Goal: Task Accomplishment & Management: Complete application form

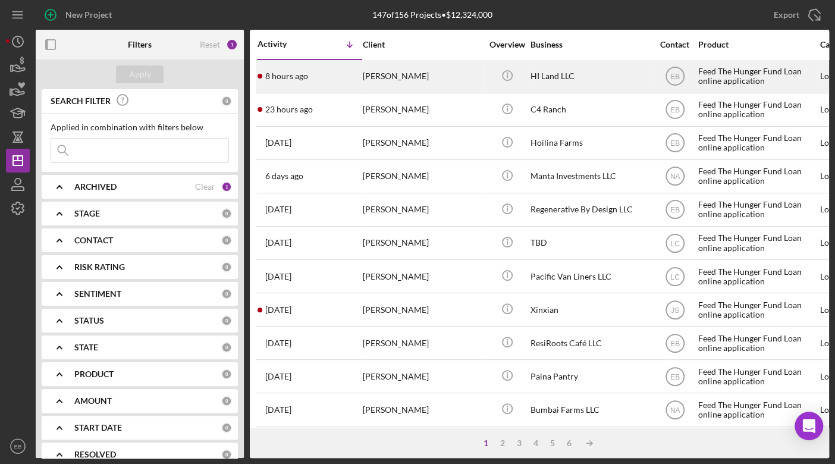
click at [389, 84] on div "[PERSON_NAME]" at bounding box center [422, 77] width 119 height 32
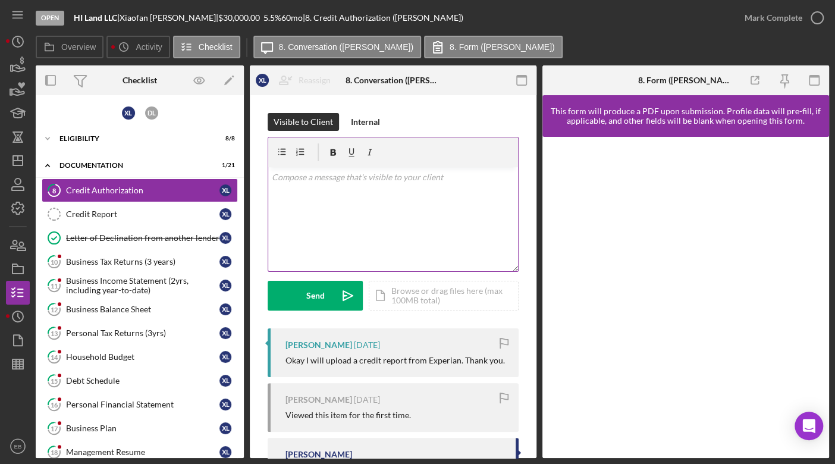
click at [347, 193] on div "v Color teal Color pink Remove color Add row above Add row below Add column bef…" at bounding box center [393, 219] width 250 height 104
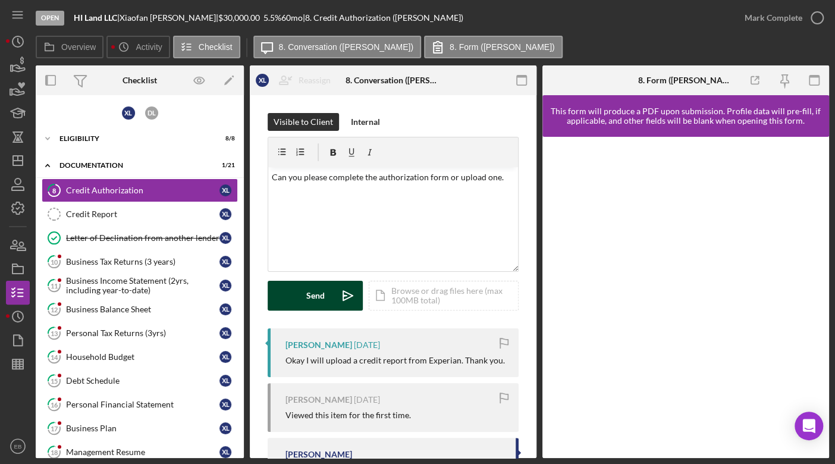
click at [295, 295] on button "Send Icon/icon-invite-send" at bounding box center [315, 296] width 95 height 30
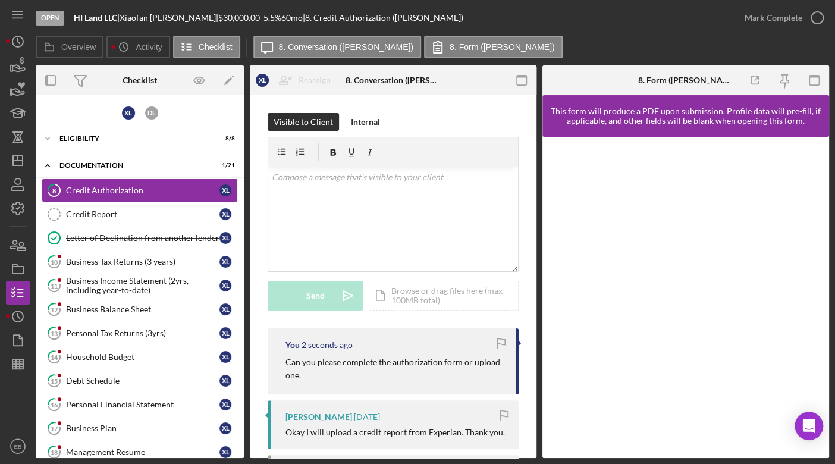
click at [433, 359] on p "Can you please complete the authorization form or upload one." at bounding box center [395, 369] width 218 height 27
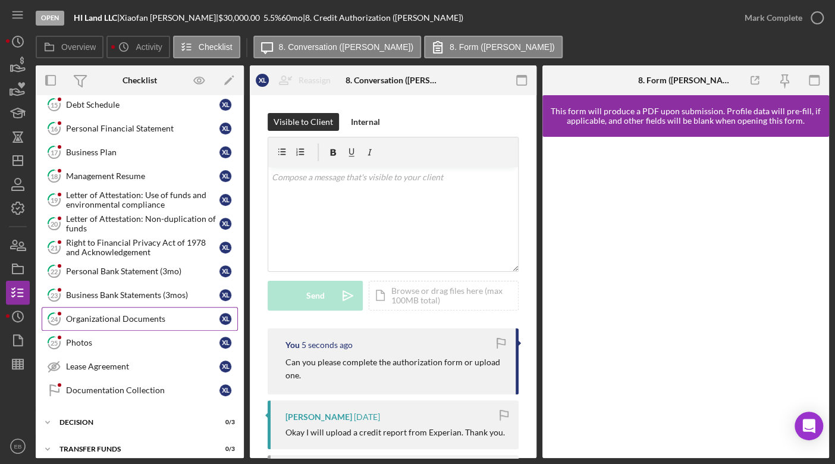
scroll to position [278, 0]
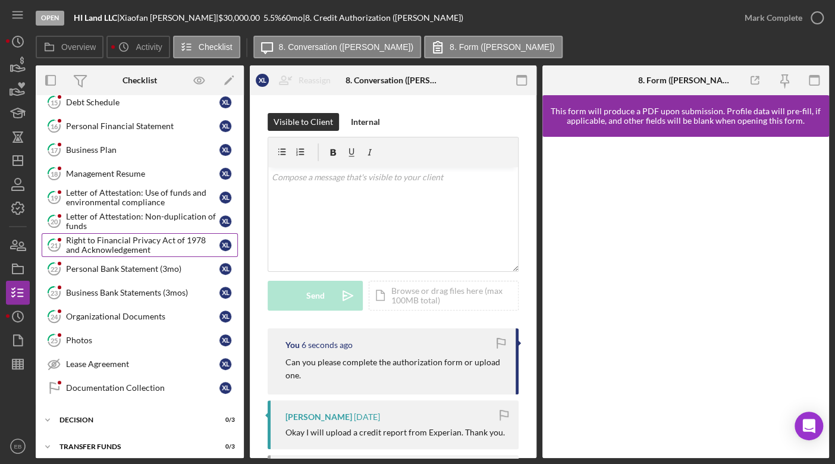
click at [120, 236] on div "Right to Financial Privacy Act of 1978 and Acknowledgement" at bounding box center [143, 245] width 154 height 19
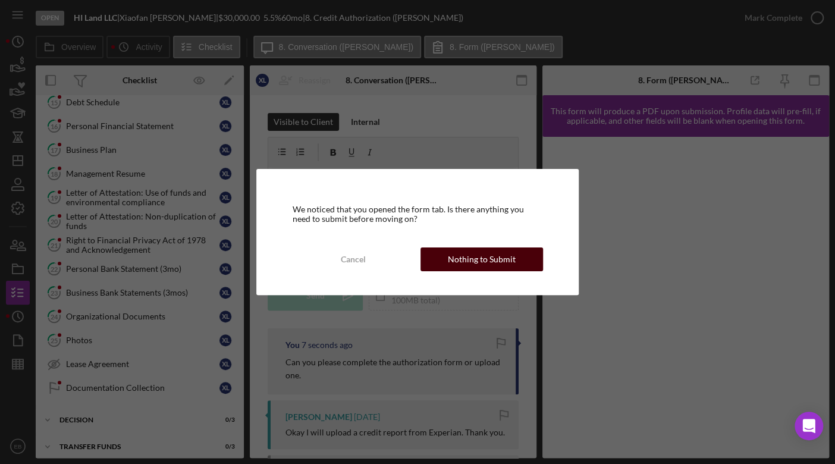
click at [466, 270] on div "Nothing to Submit" at bounding box center [482, 260] width 68 height 24
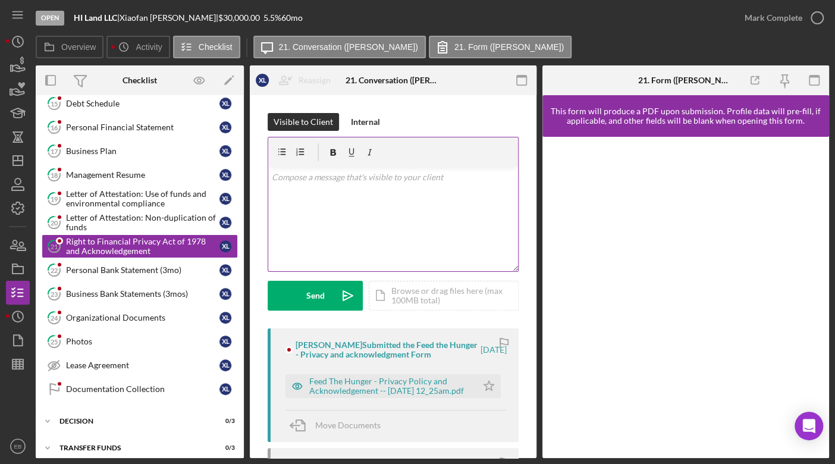
scroll to position [278, 0]
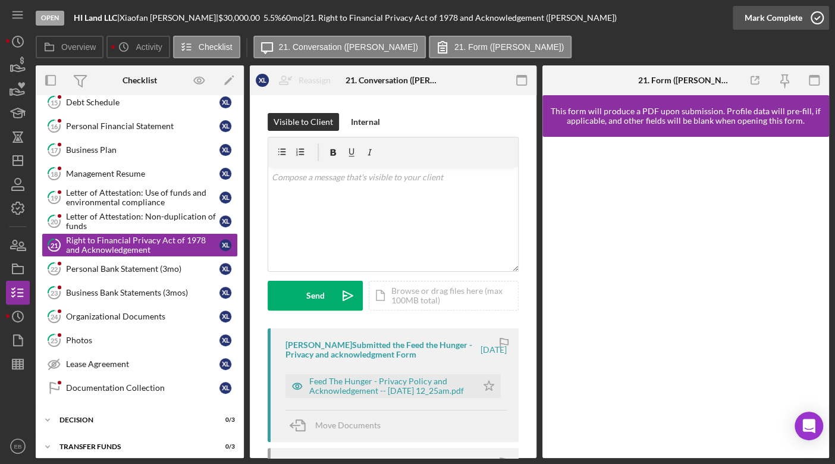
click at [814, 20] on icon "button" at bounding box center [818, 18] width 30 height 30
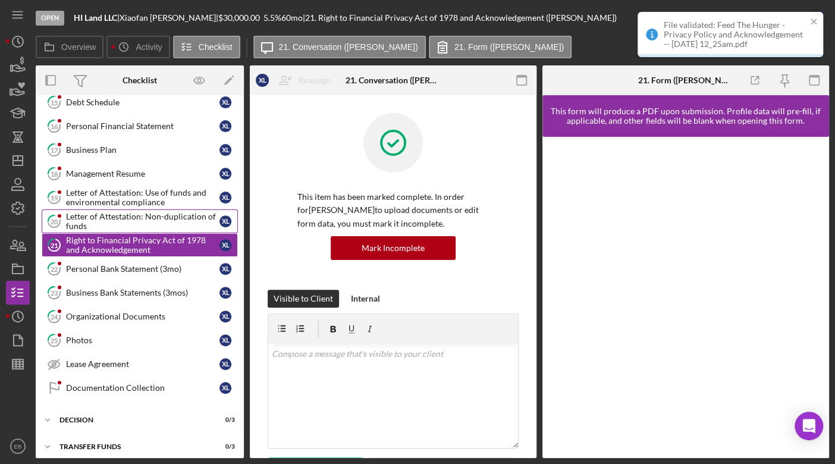
click at [92, 219] on div "Letter of Attestation: Non-duplication of funds" at bounding box center [143, 221] width 154 height 19
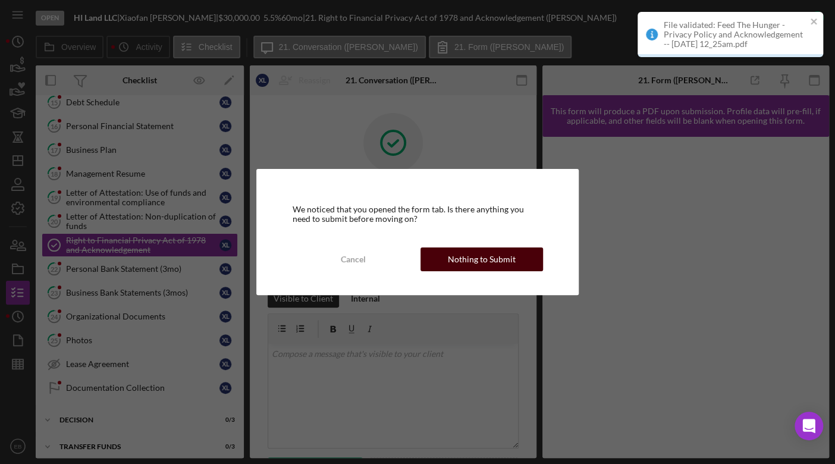
click at [477, 264] on div "Nothing to Submit" at bounding box center [482, 260] width 68 height 24
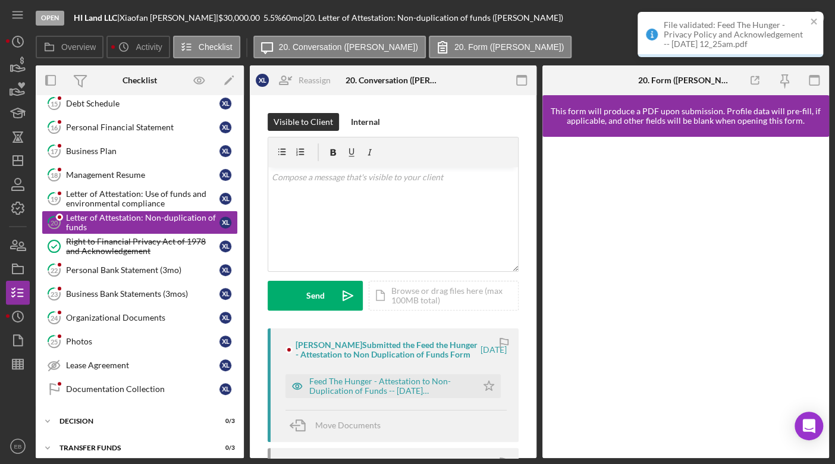
scroll to position [278, 0]
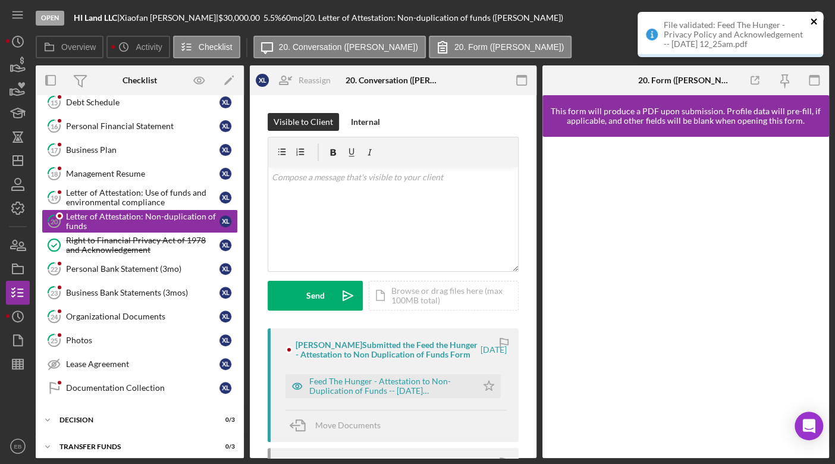
click at [817, 22] on icon "close" at bounding box center [814, 22] width 8 height 10
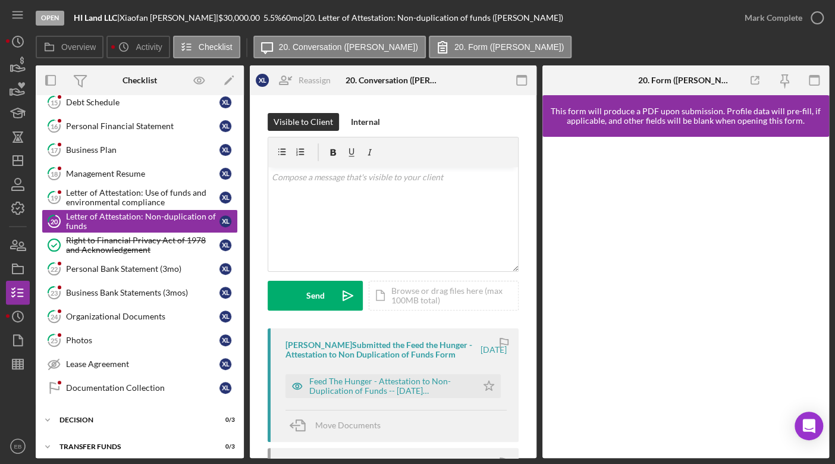
click at [815, 20] on div "Open HI Land LLC | [PERSON_NAME] | $30,000.00 5.5 % 60 mo | 20. Letter of Attes…" at bounding box center [417, 232] width 835 height 464
click at [819, 13] on icon "button" at bounding box center [818, 18] width 30 height 30
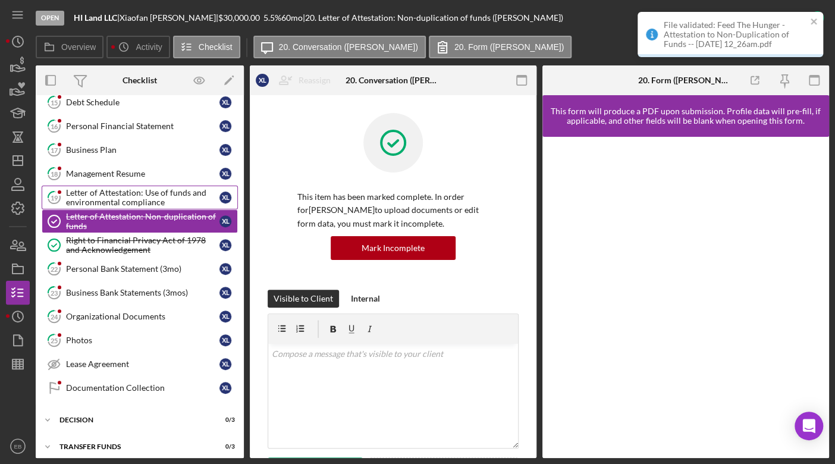
click at [130, 193] on div "Letter of Attestation: Use of funds and environmental compliance" at bounding box center [143, 197] width 154 height 19
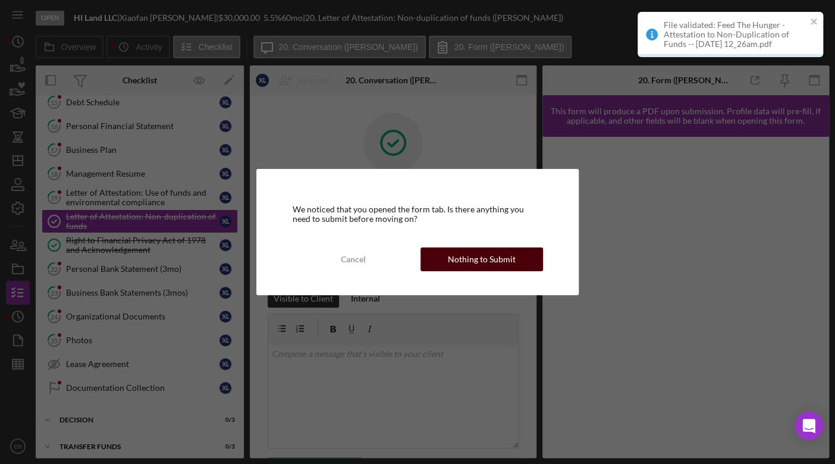
click at [484, 256] on div "Nothing to Submit" at bounding box center [482, 260] width 68 height 24
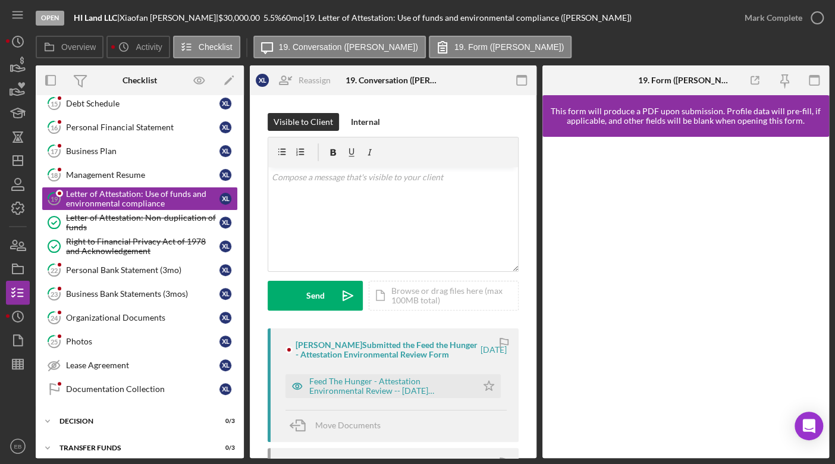
scroll to position [278, 0]
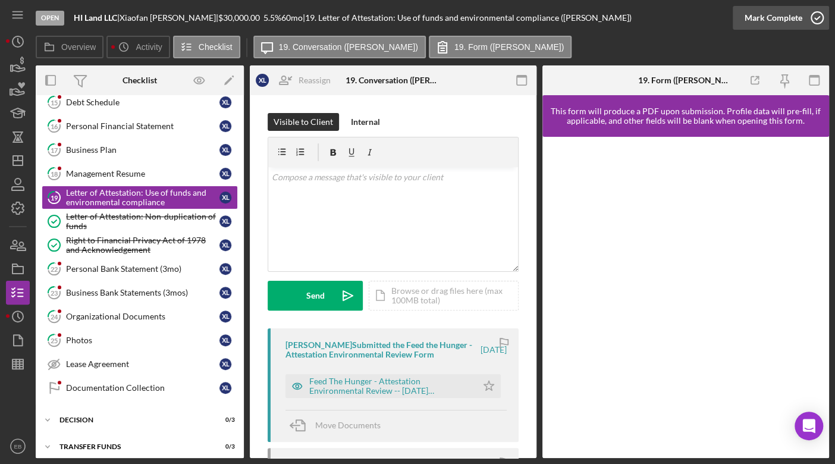
click at [818, 17] on icon "button" at bounding box center [818, 18] width 30 height 30
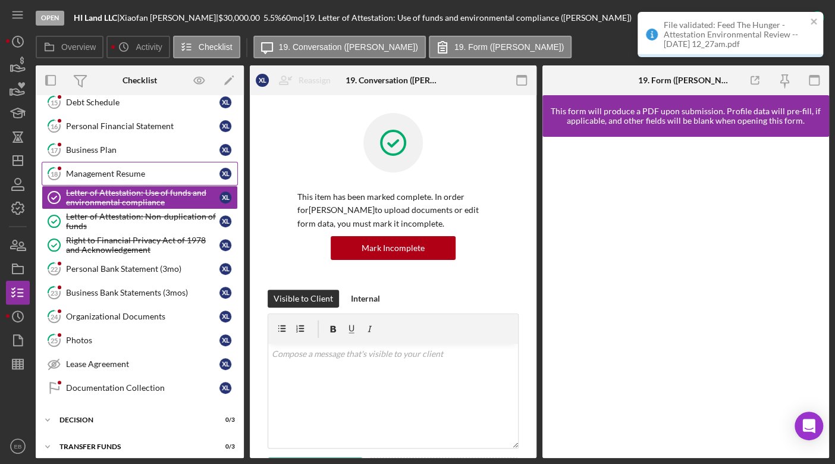
click at [114, 163] on link "18 Management Resume X L" at bounding box center [140, 174] width 196 height 24
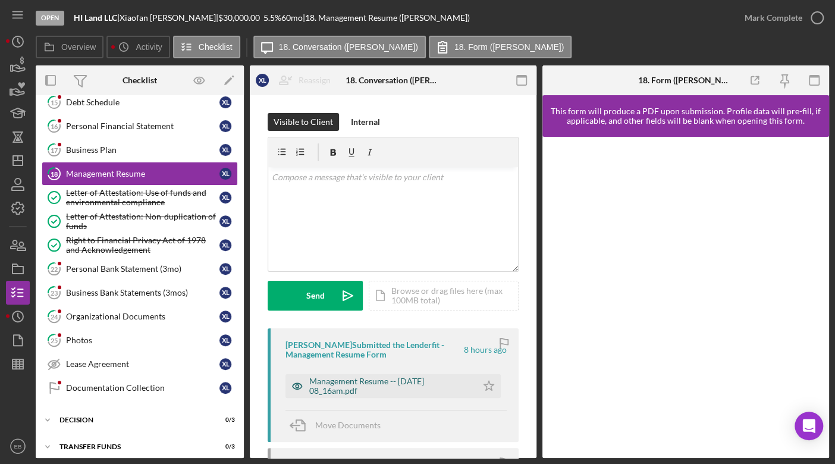
click at [369, 381] on div "Management Resume -- [DATE] 08_16am.pdf" at bounding box center [390, 386] width 162 height 19
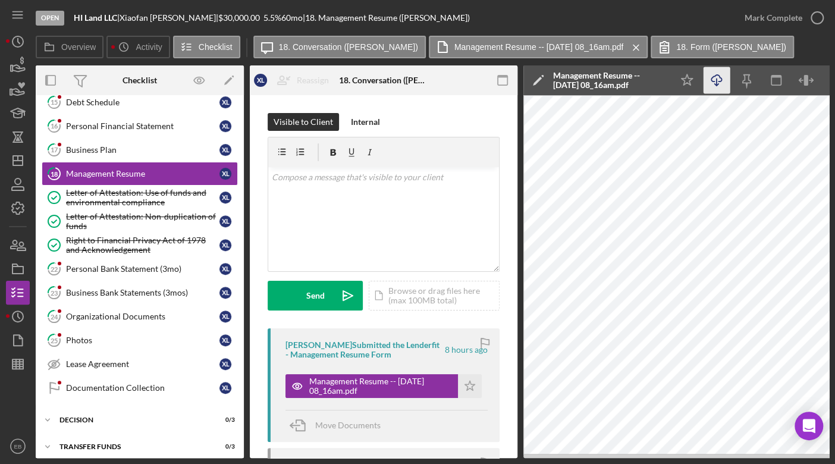
click at [718, 82] on icon "Icon/Download" at bounding box center [717, 80] width 27 height 27
click at [391, 187] on div "v Color teal Color pink Remove color Add row above Add row below Add column bef…" at bounding box center [383, 219] width 231 height 104
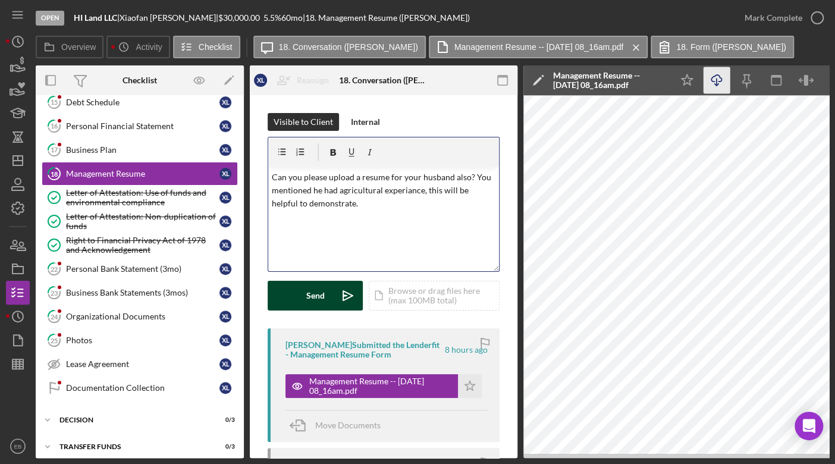
click at [331, 289] on button "Send Icon/icon-invite-send" at bounding box center [315, 296] width 95 height 30
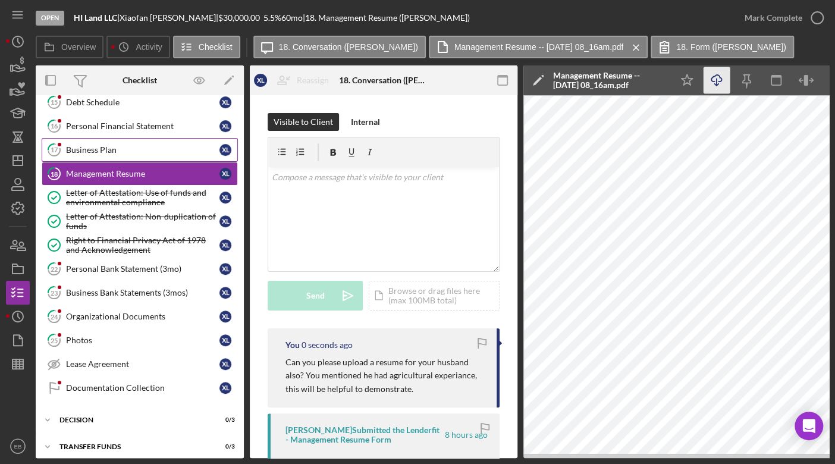
click at [111, 148] on div "Business Plan" at bounding box center [143, 150] width 154 height 10
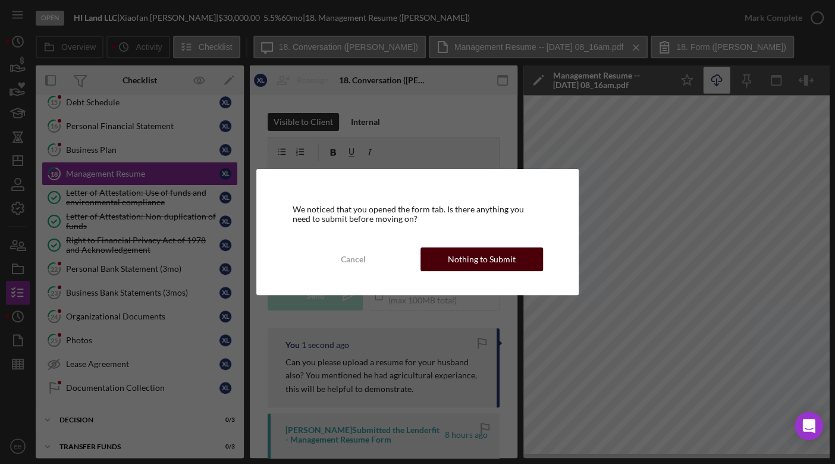
click at [471, 250] on div "Nothing to Submit" at bounding box center [482, 260] width 68 height 24
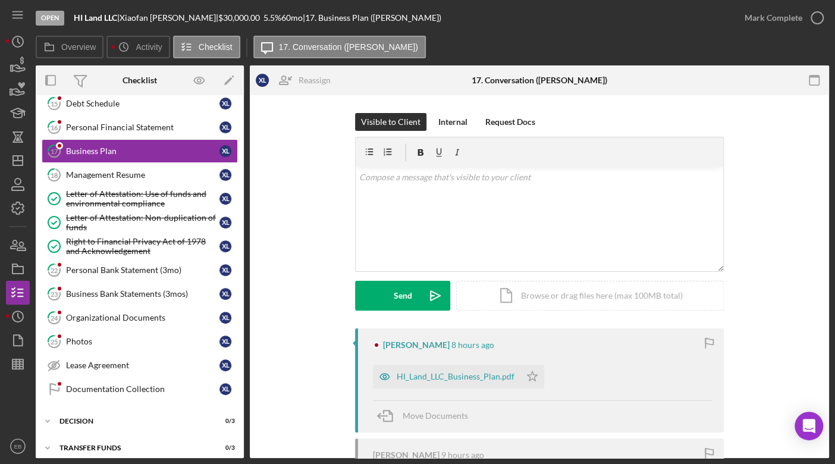
scroll to position [278, 0]
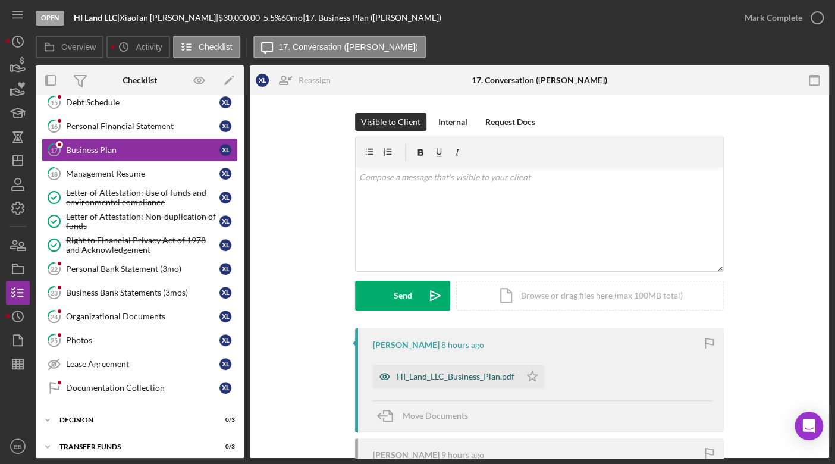
click at [458, 375] on div "HI_Land_LLC_Business_Plan.pdf" at bounding box center [456, 377] width 118 height 10
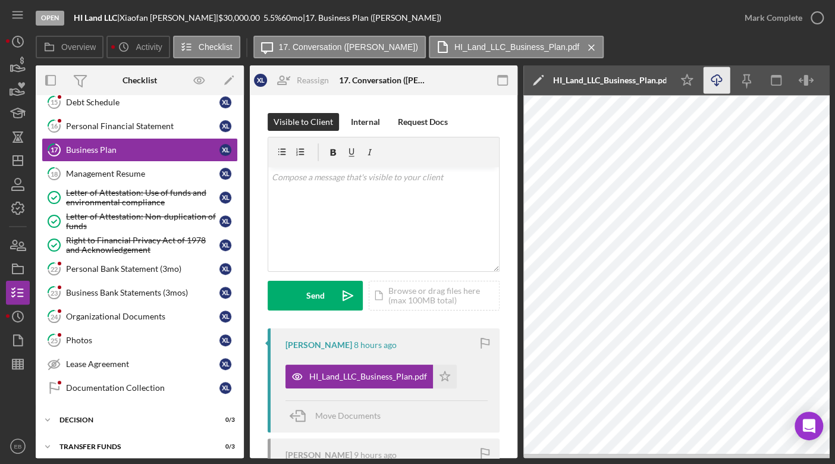
click at [719, 82] on icon "Icon/Download" at bounding box center [717, 80] width 27 height 27
click at [817, 19] on icon "button" at bounding box center [818, 18] width 30 height 30
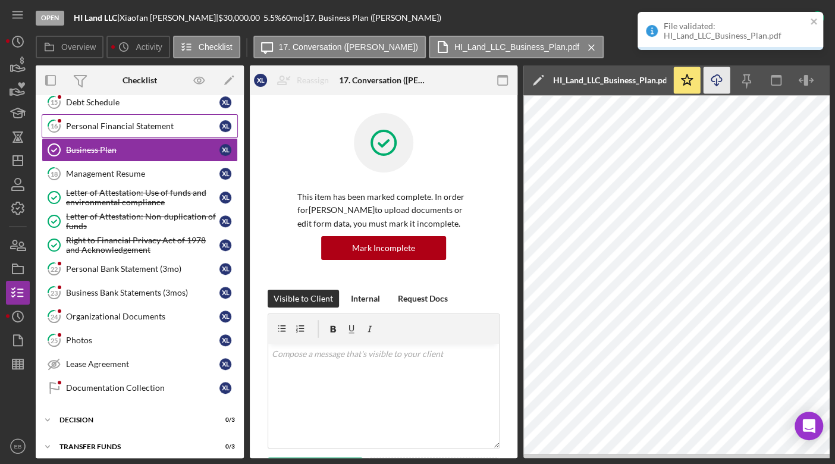
click at [114, 122] on div "Personal Financial Statement" at bounding box center [143, 126] width 154 height 10
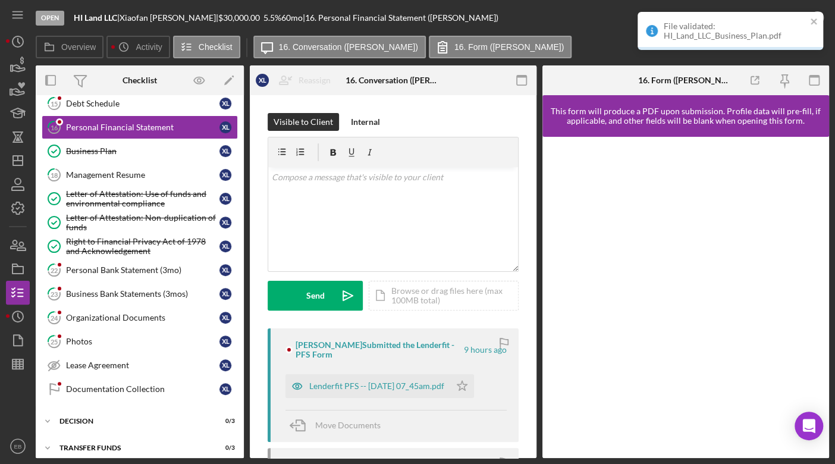
scroll to position [278, 0]
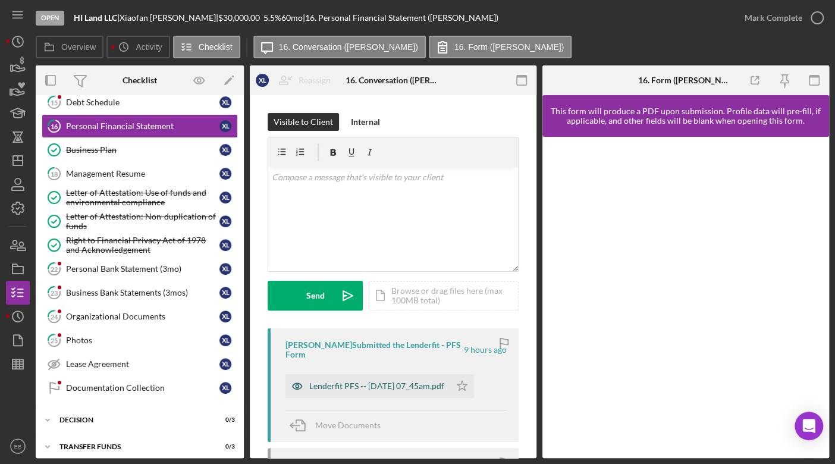
click at [381, 389] on div "Lenderfit PFS -- [DATE] 07_45am.pdf" at bounding box center [376, 386] width 135 height 10
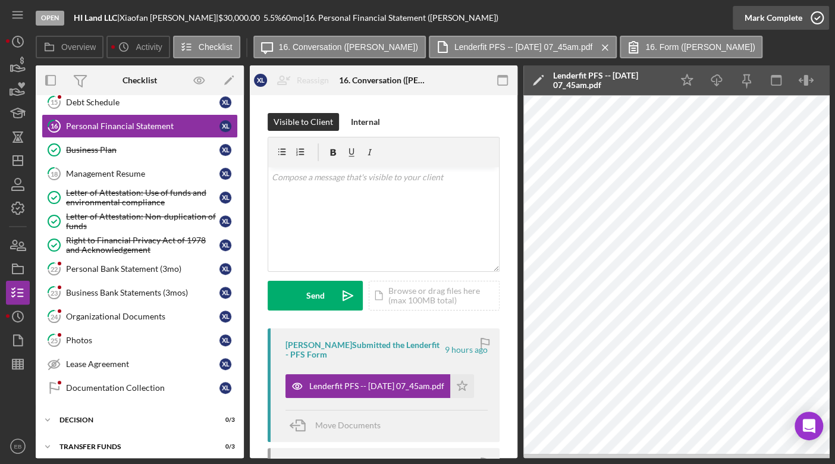
click at [820, 19] on icon "button" at bounding box center [818, 18] width 30 height 30
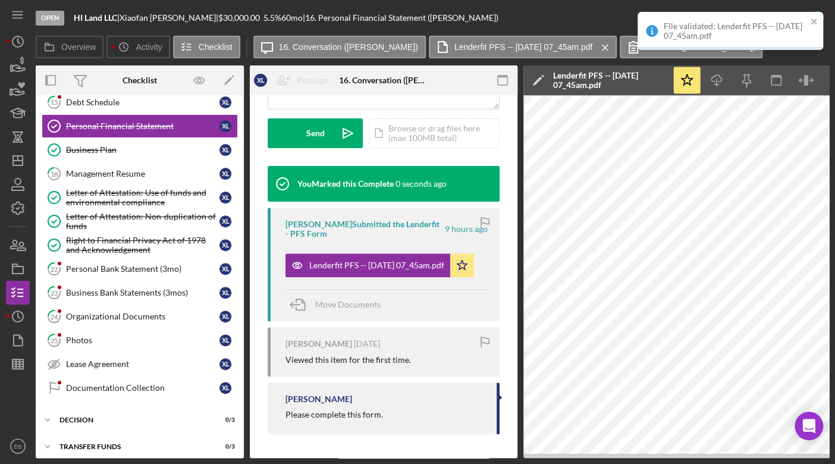
scroll to position [342, 0]
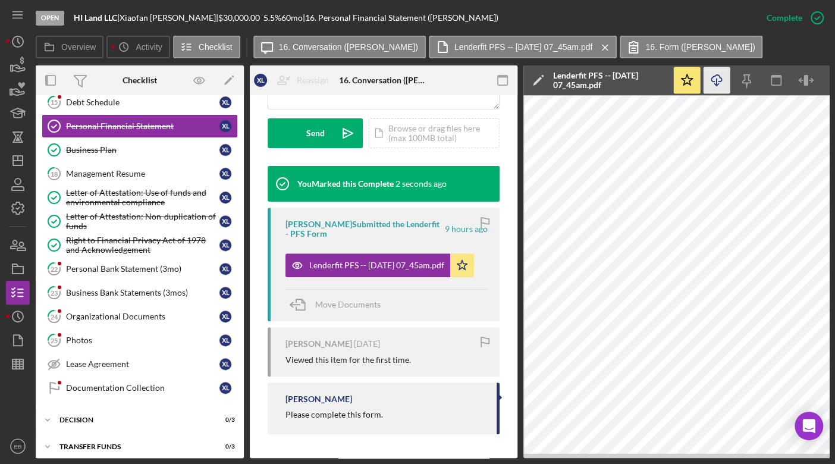
click at [717, 79] on line "button" at bounding box center [717, 82] width 0 height 7
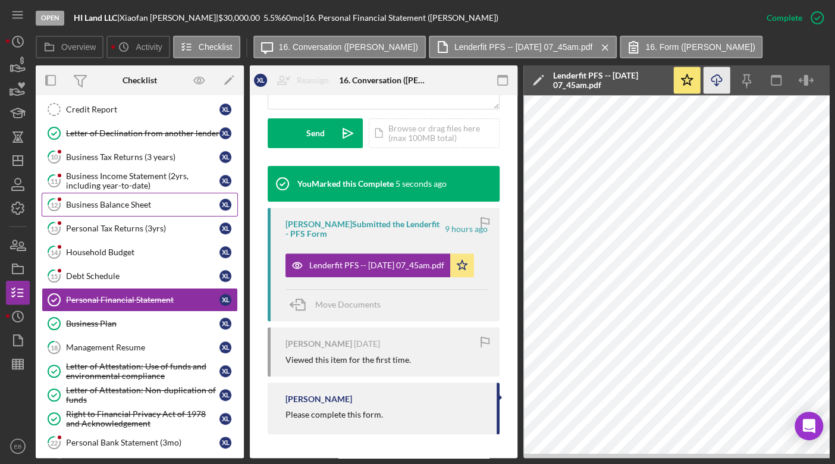
scroll to position [98, 0]
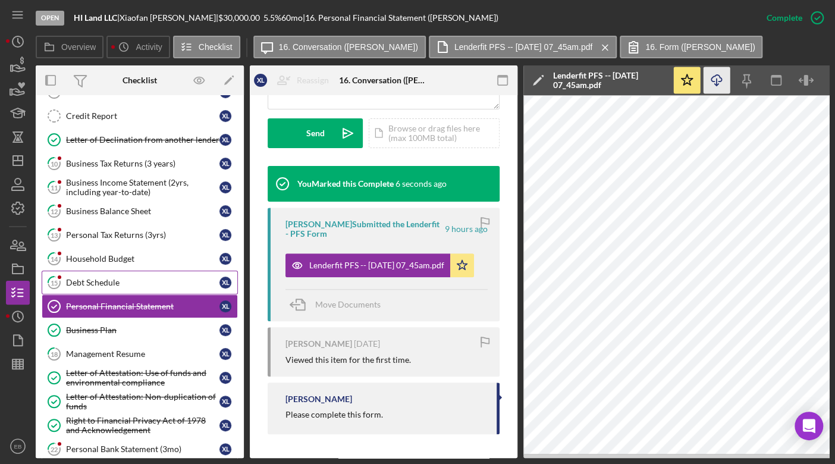
click at [93, 278] on div "Debt Schedule" at bounding box center [143, 283] width 154 height 10
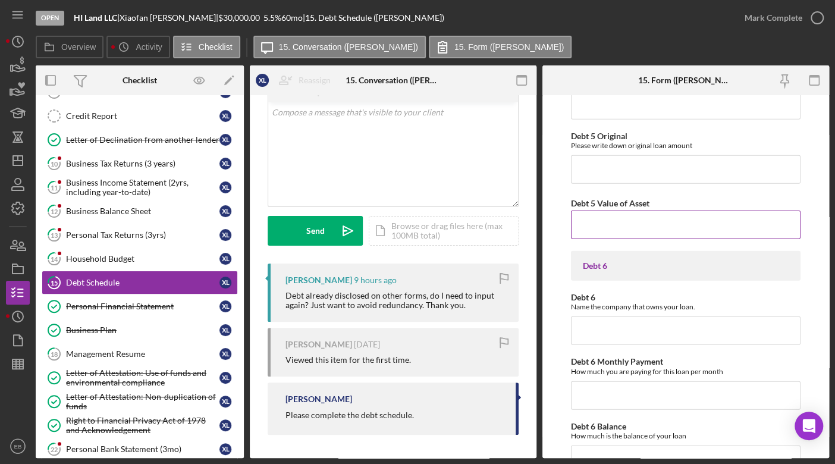
scroll to position [2253, 0]
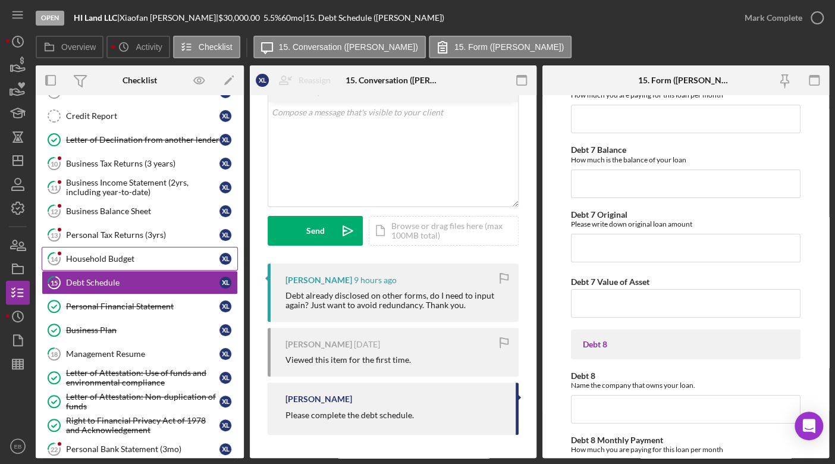
click at [101, 263] on link "14 Household Budget X L" at bounding box center [140, 259] width 196 height 24
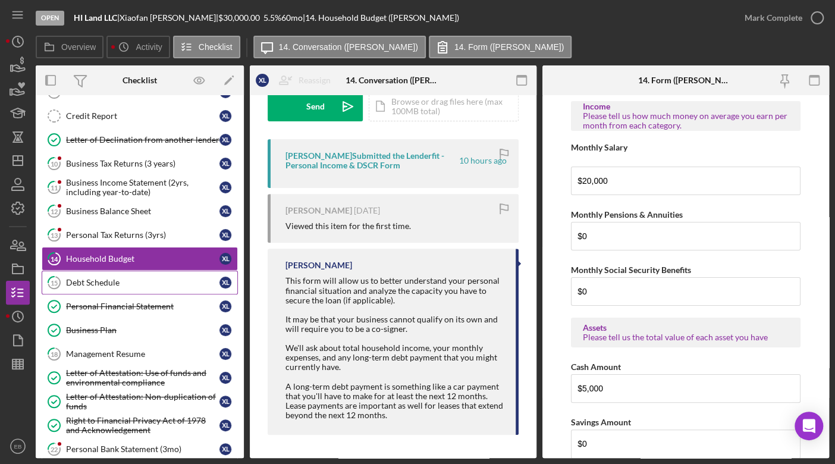
click at [107, 278] on div "Debt Schedule" at bounding box center [143, 283] width 154 height 10
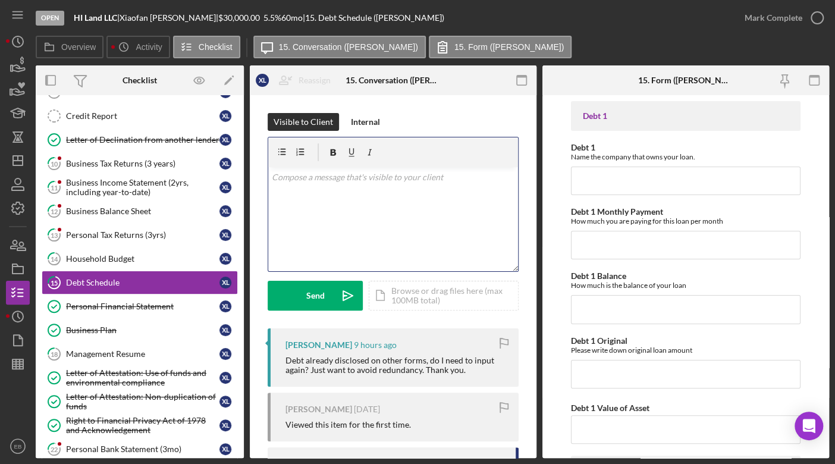
click at [352, 195] on div "v Color teal Color pink Remove color Add row above Add row below Add column bef…" at bounding box center [393, 219] width 250 height 104
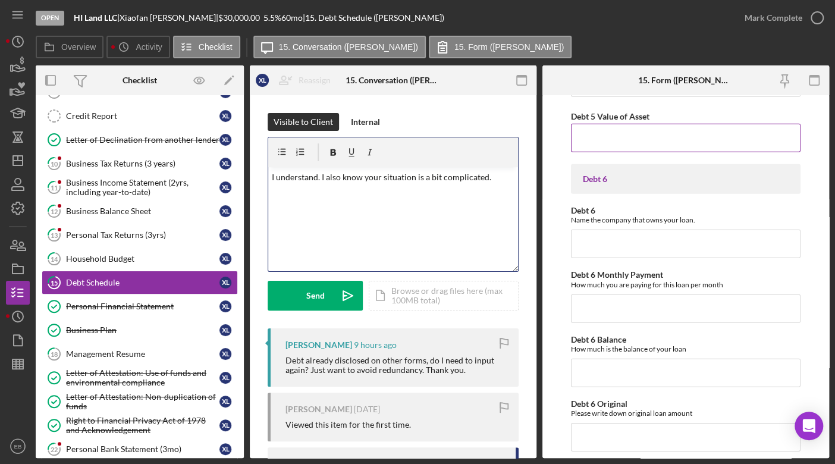
scroll to position [1712, 0]
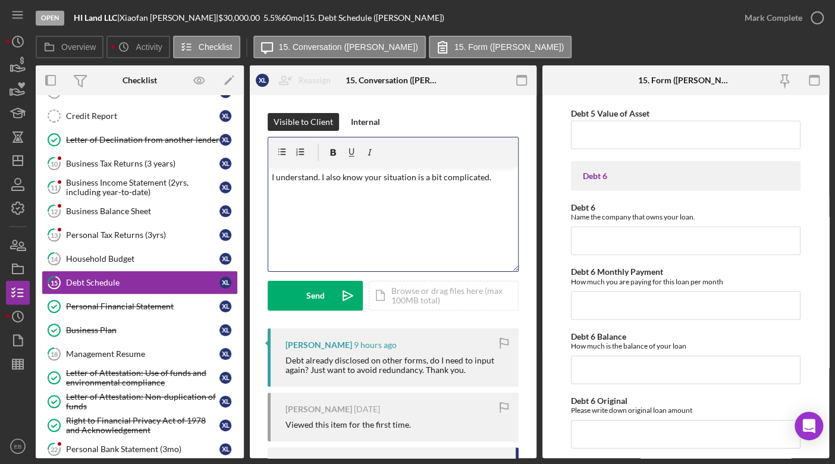
click at [494, 179] on p "I understand. I also know your situation is a bit complicated." at bounding box center [393, 177] width 243 height 13
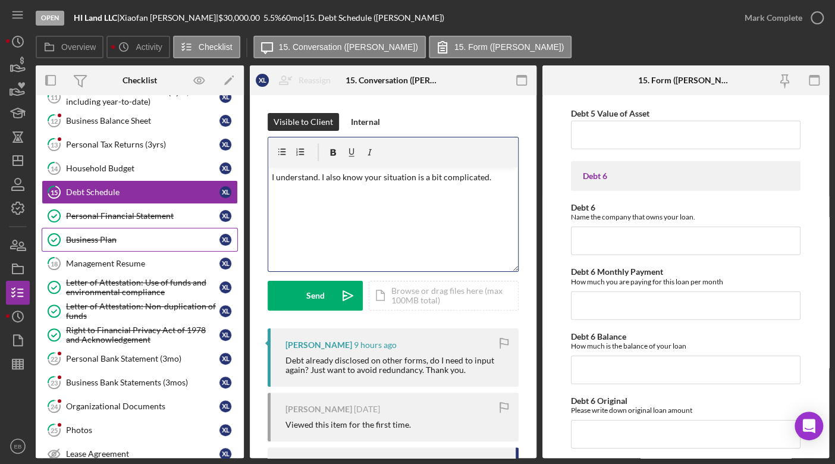
scroll to position [98, 0]
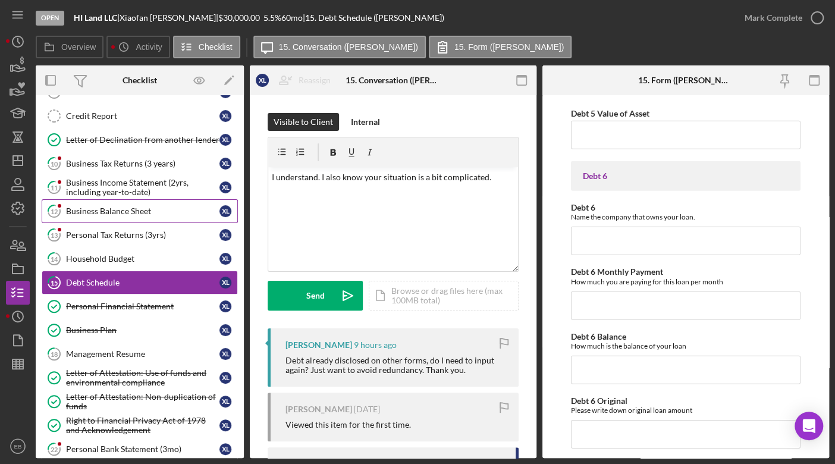
click at [141, 206] on div "Business Balance Sheet" at bounding box center [143, 211] width 154 height 10
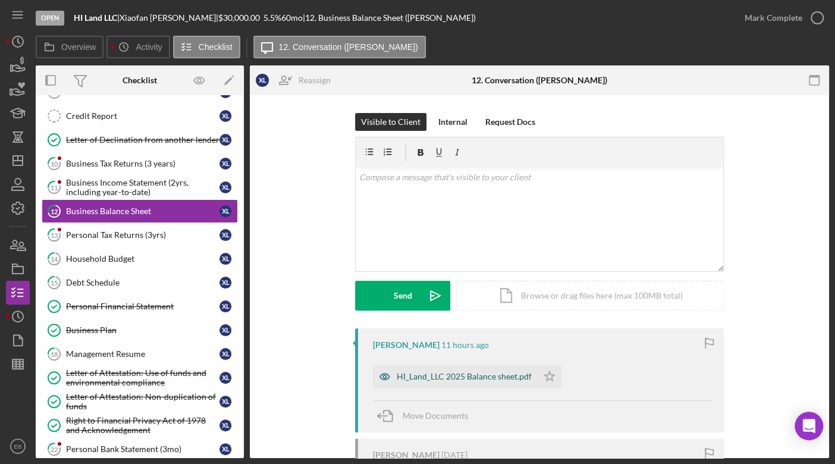
click at [491, 374] on div "HI_Land_LLC 2025 Balance sheet.pdf" at bounding box center [464, 377] width 135 height 10
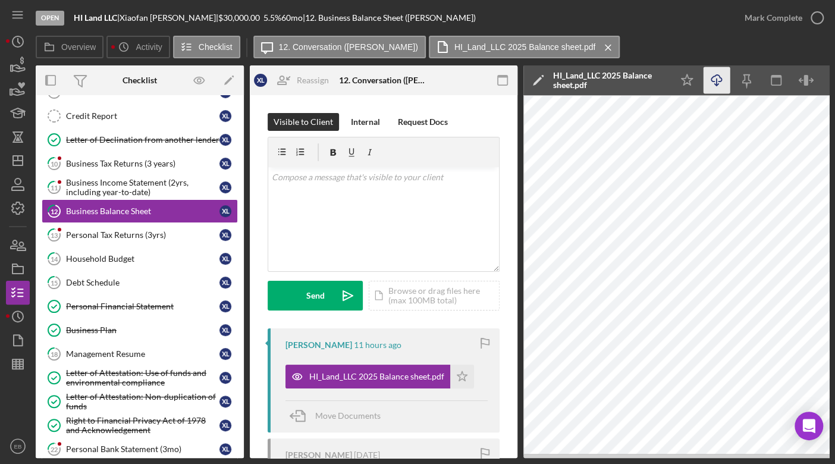
click at [718, 86] on icon "Icon/Download" at bounding box center [717, 80] width 27 height 27
click at [818, 18] on icon "button" at bounding box center [818, 18] width 30 height 30
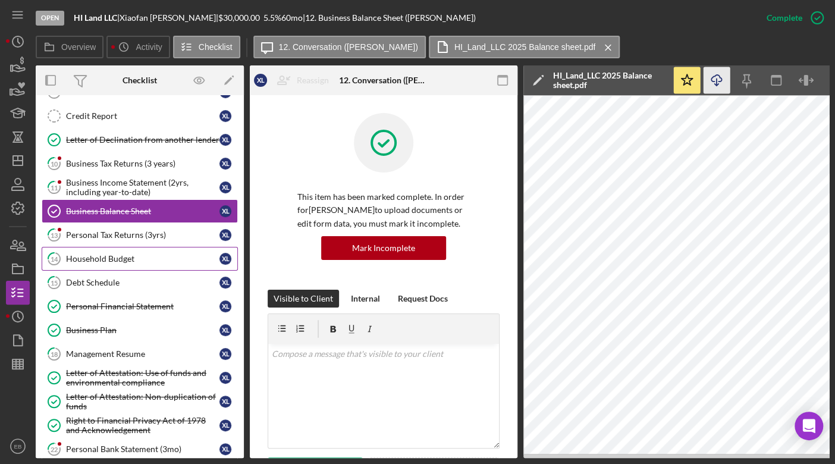
click at [91, 260] on div "Household Budget" at bounding box center [143, 259] width 154 height 10
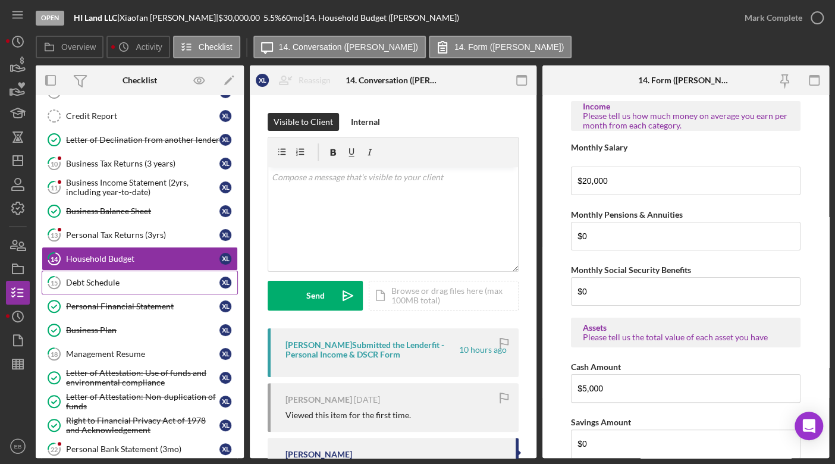
click at [90, 284] on link "15 Debt Schedule X L" at bounding box center [140, 283] width 196 height 24
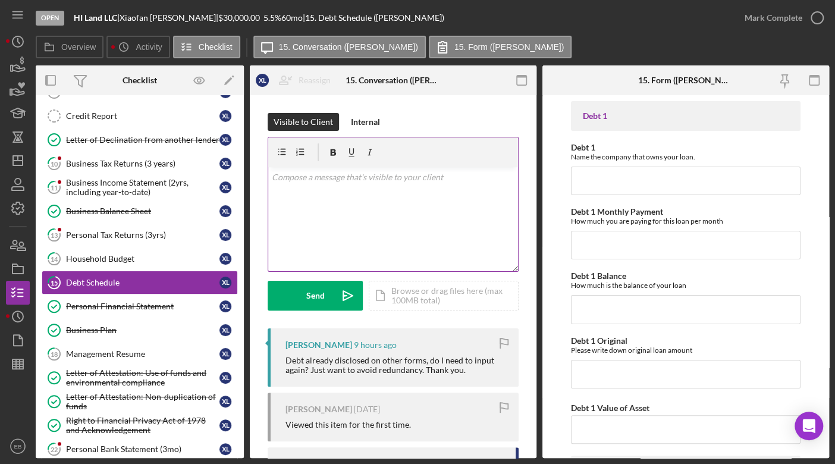
scroll to position [65, 0]
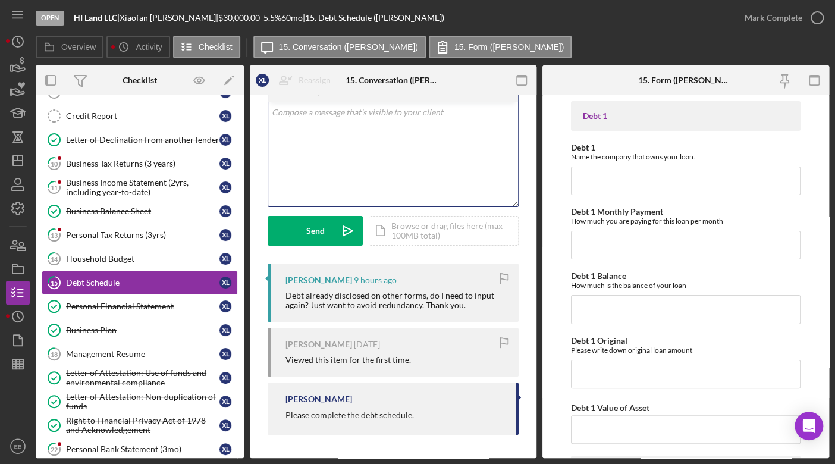
click at [409, 156] on div "v Color teal Color pink Remove color Add row above Add row below Add column bef…" at bounding box center [393, 154] width 250 height 104
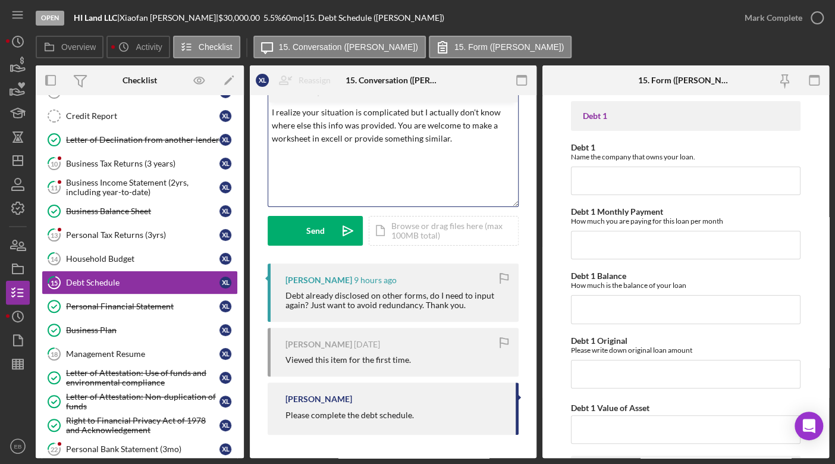
click at [327, 143] on p "I realize your situation is complicated but I actually don't know where else th…" at bounding box center [393, 126] width 243 height 40
click at [312, 237] on div "Send" at bounding box center [315, 231] width 18 height 30
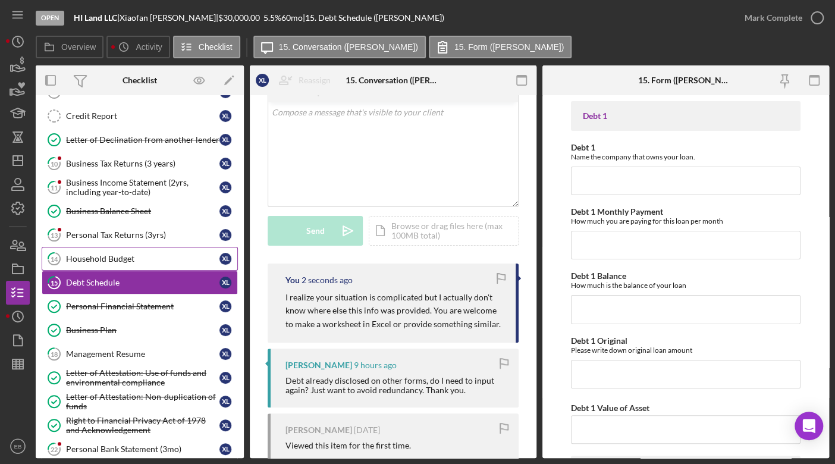
click at [138, 254] on div "Household Budget" at bounding box center [143, 259] width 154 height 10
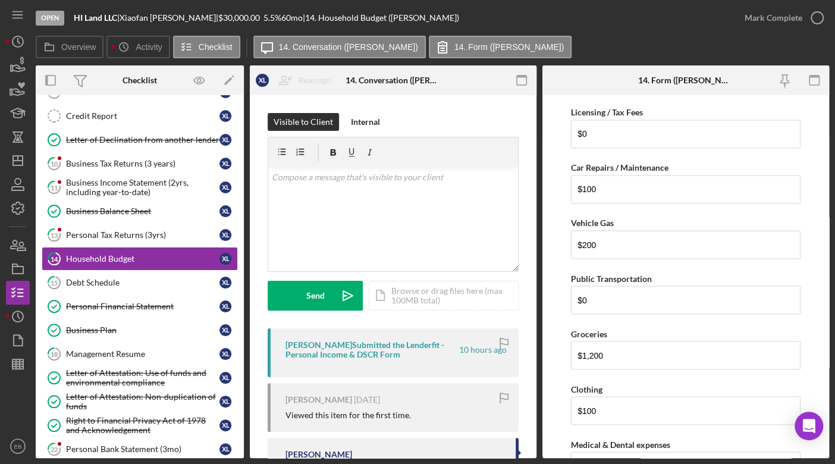
scroll to position [1940, 0]
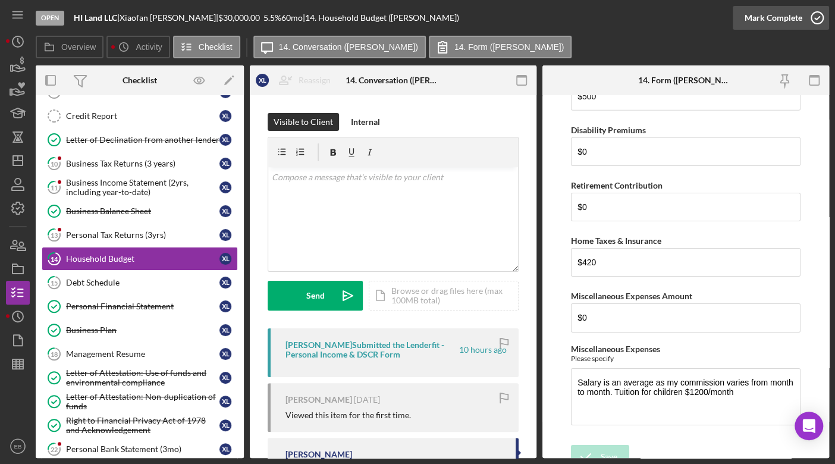
click at [813, 17] on icon "button" at bounding box center [818, 18] width 30 height 30
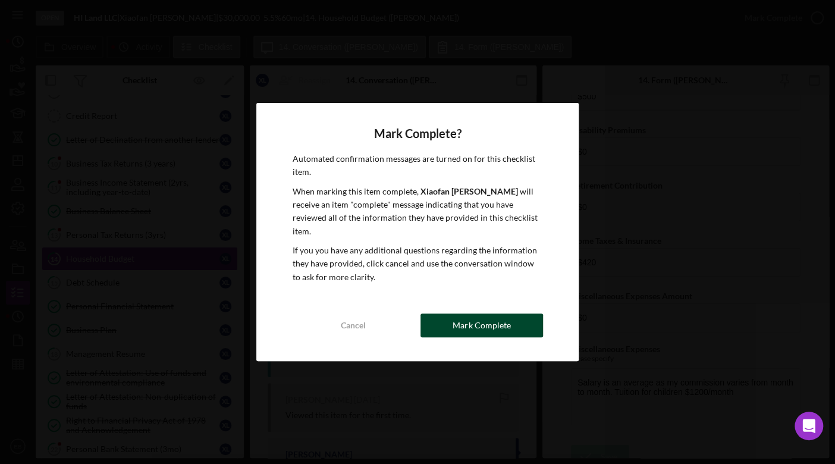
click at [483, 318] on div "Mark Complete" at bounding box center [482, 326] width 58 height 24
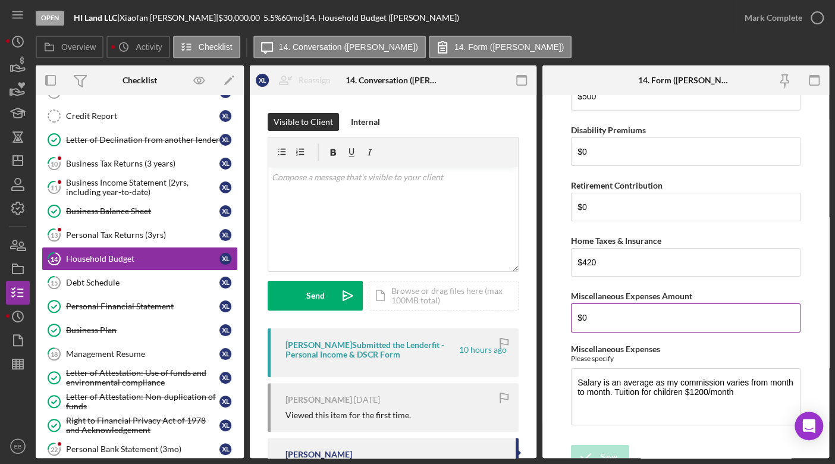
scroll to position [1988, 0]
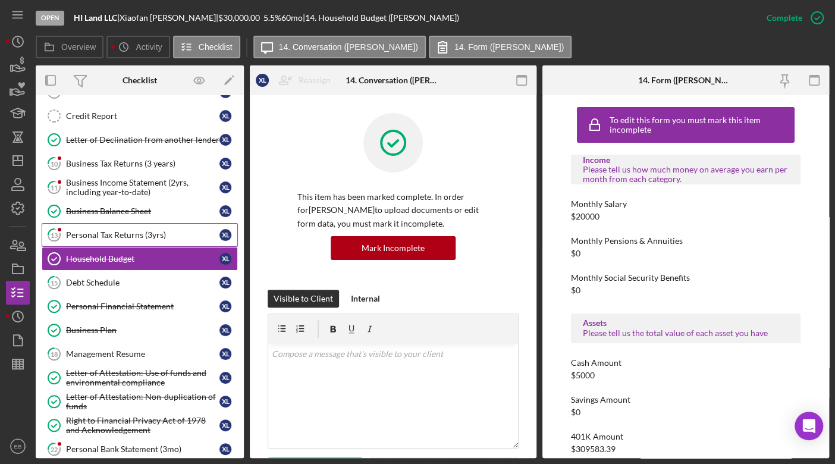
click at [98, 236] on div "Personal Tax Returns (3yrs)" at bounding box center [143, 235] width 154 height 10
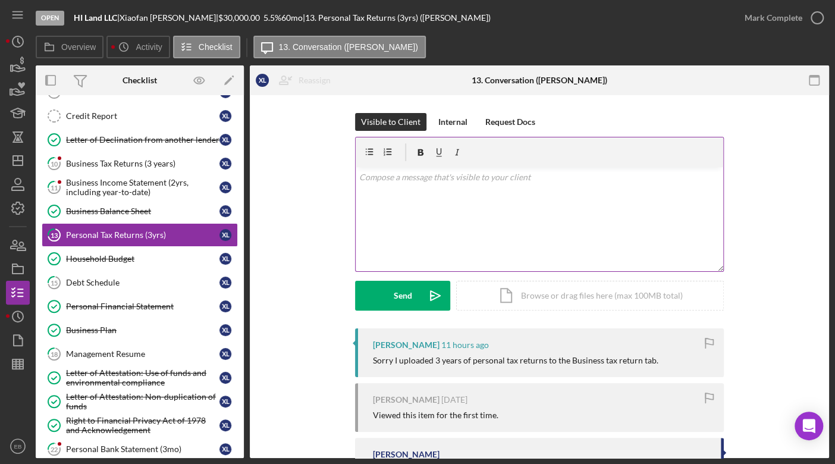
click at [449, 219] on div "v Color teal Color pink Remove color Add row above Add row below Add column bef…" at bounding box center [540, 219] width 368 height 104
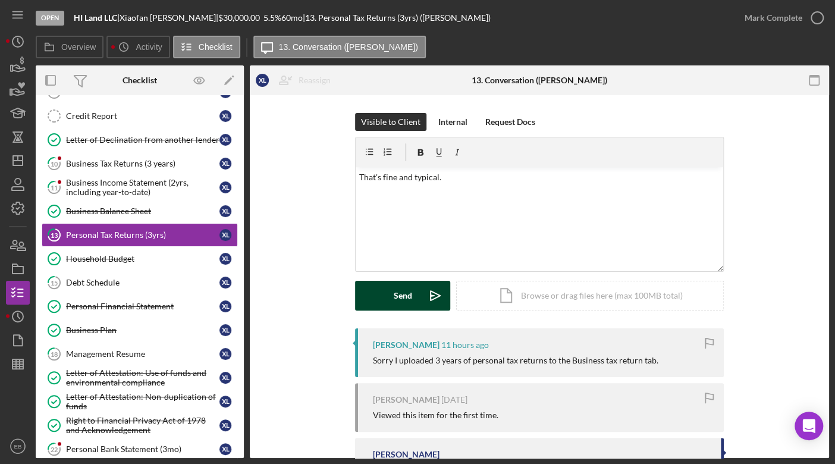
click at [431, 295] on polygon "submit" at bounding box center [433, 295] width 4 height 1
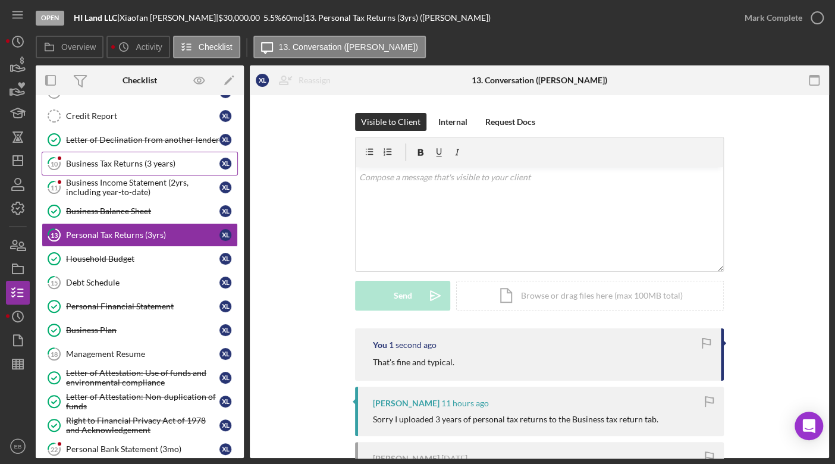
click at [128, 163] on div "Business Tax Returns (3 years)" at bounding box center [143, 164] width 154 height 10
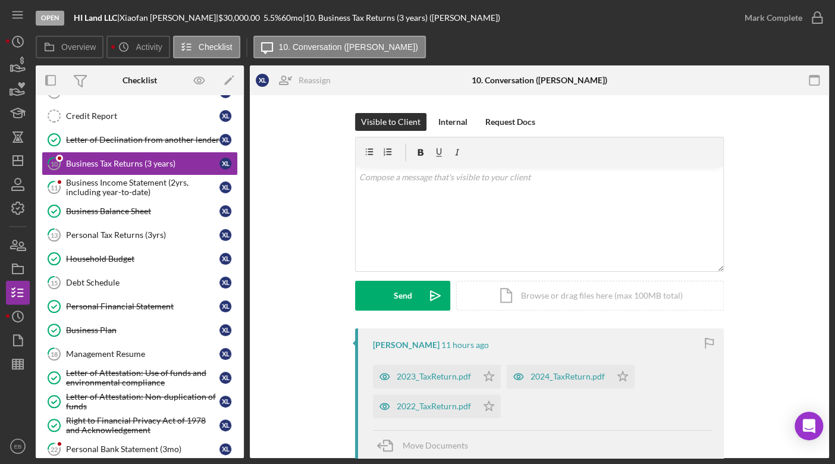
scroll to position [90, 0]
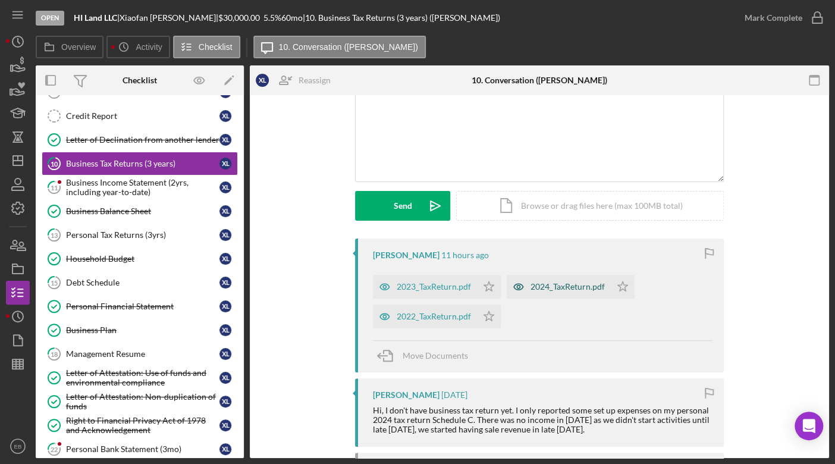
click at [570, 287] on div "2024_TaxReturn.pdf" at bounding box center [568, 287] width 74 height 10
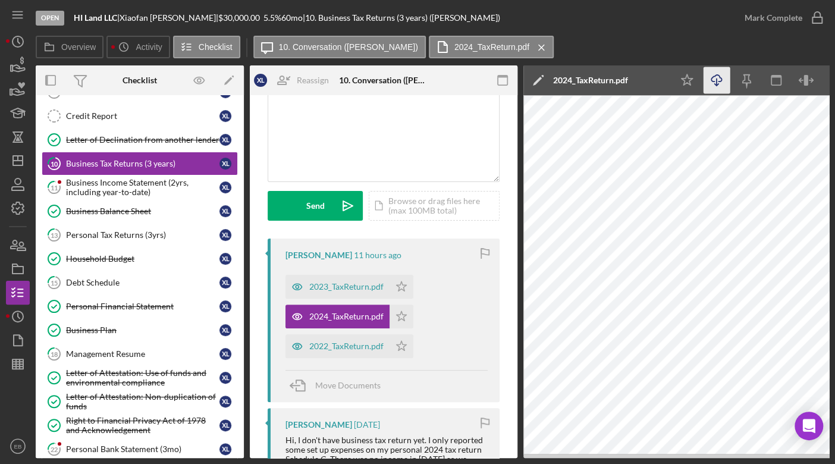
click at [725, 82] on icon "Icon/Download" at bounding box center [717, 80] width 27 height 27
click at [788, 52] on div "Overview Icon/History Activity Checklist Icon/Message 10. Conversation ([PERSON…" at bounding box center [433, 48] width 794 height 24
drag, startPoint x: 397, startPoint y: 314, endPoint x: 392, endPoint y: 337, distance: 23.4
click at [398, 314] on polygon "button" at bounding box center [402, 316] width 10 height 10
click at [401, 343] on icon "Icon/Star" at bounding box center [402, 346] width 24 height 24
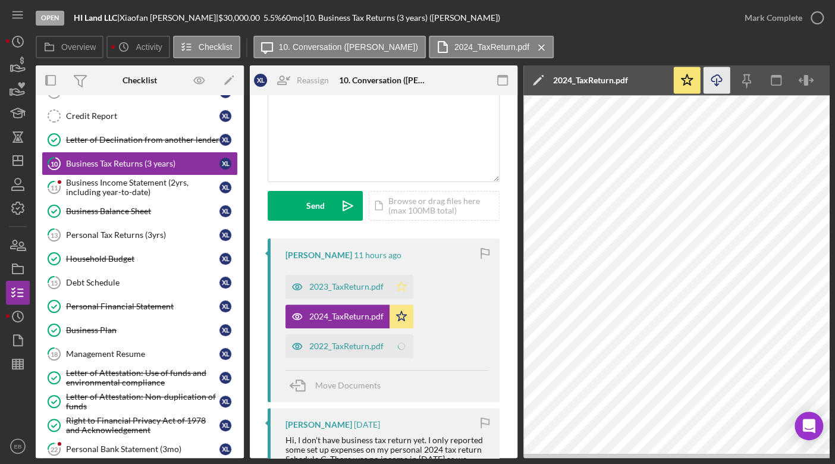
click at [398, 283] on icon "Icon/Star" at bounding box center [402, 287] width 24 height 24
click at [102, 226] on link "13 Personal Tax Returns (3yrs) X L" at bounding box center [140, 235] width 196 height 24
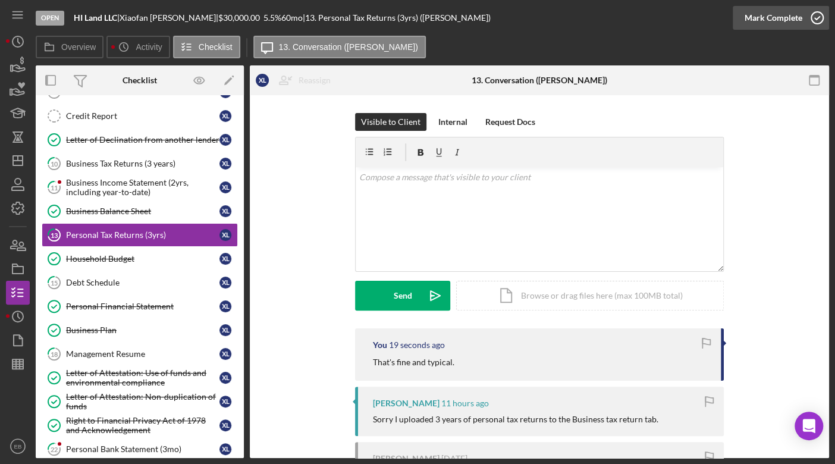
click at [821, 20] on icon "button" at bounding box center [818, 18] width 30 height 30
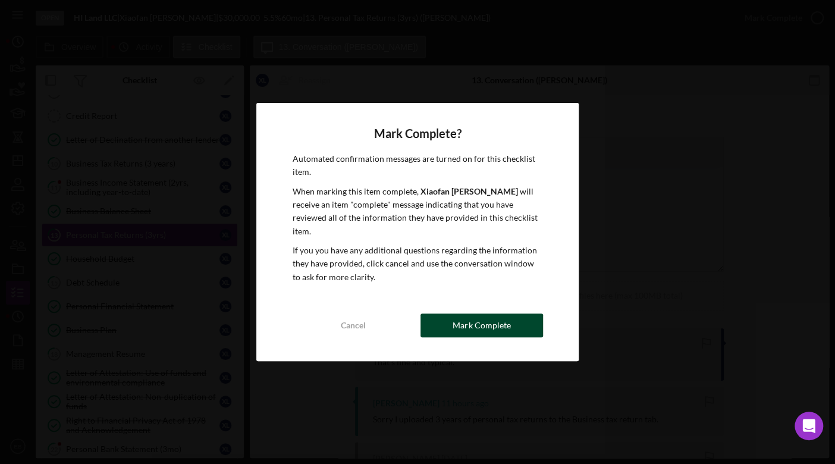
click at [528, 320] on button "Mark Complete" at bounding box center [482, 326] width 123 height 24
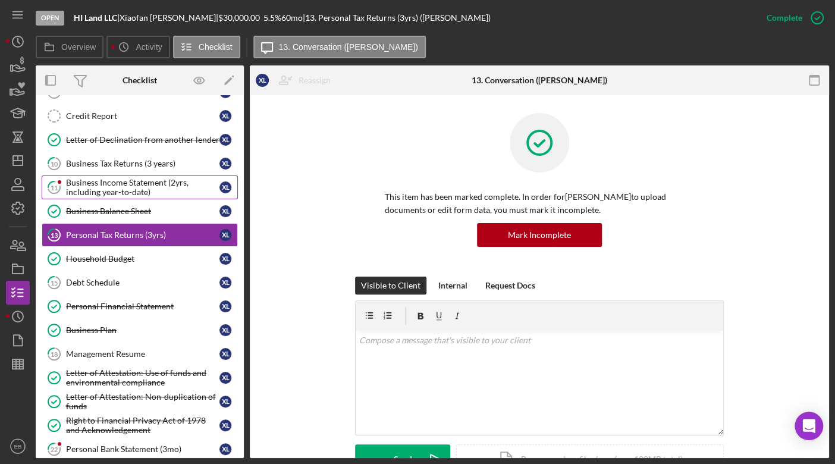
click at [134, 187] on div "Business Income Statement (2yrs, including year-to-date)" at bounding box center [143, 187] width 154 height 19
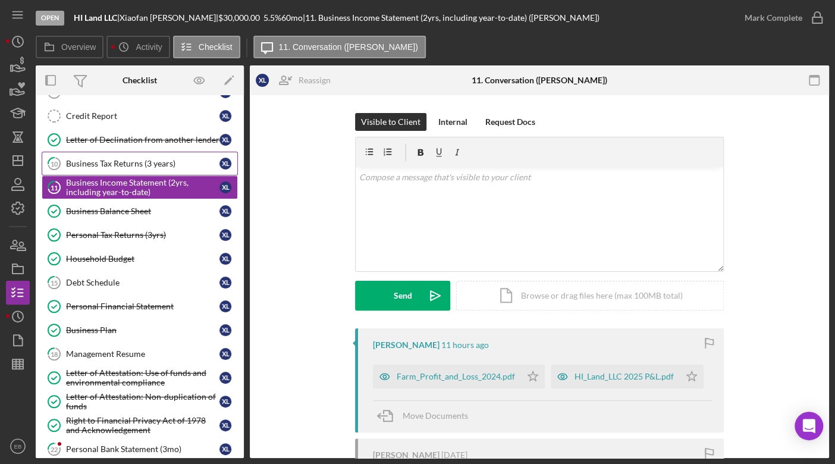
click at [136, 167] on link "10 Business Tax Returns (3 years) X L" at bounding box center [140, 164] width 196 height 24
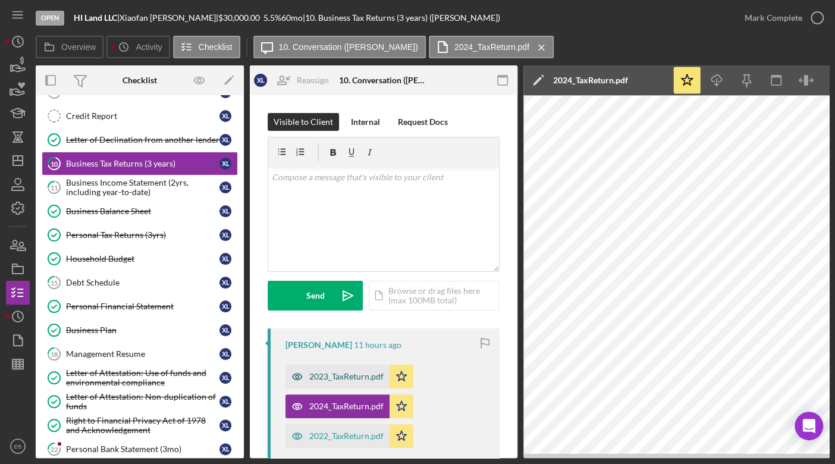
click at [367, 376] on div "2023_TaxReturn.pdf" at bounding box center [346, 377] width 74 height 10
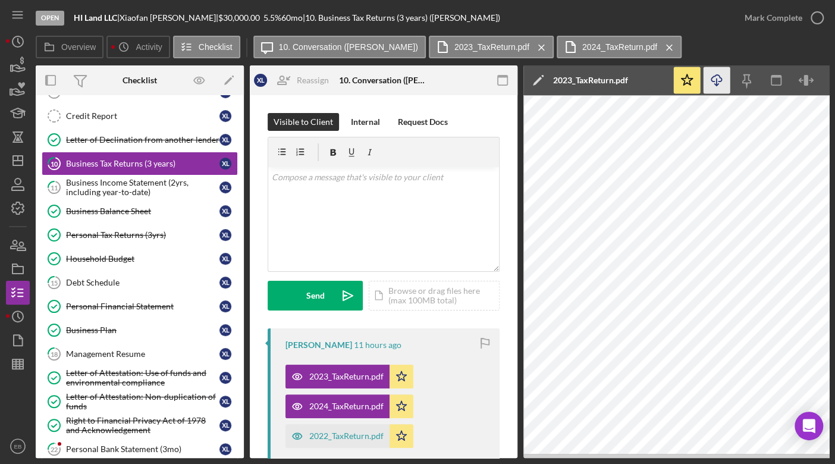
click at [719, 78] on icon "Icon/Download" at bounding box center [717, 80] width 27 height 27
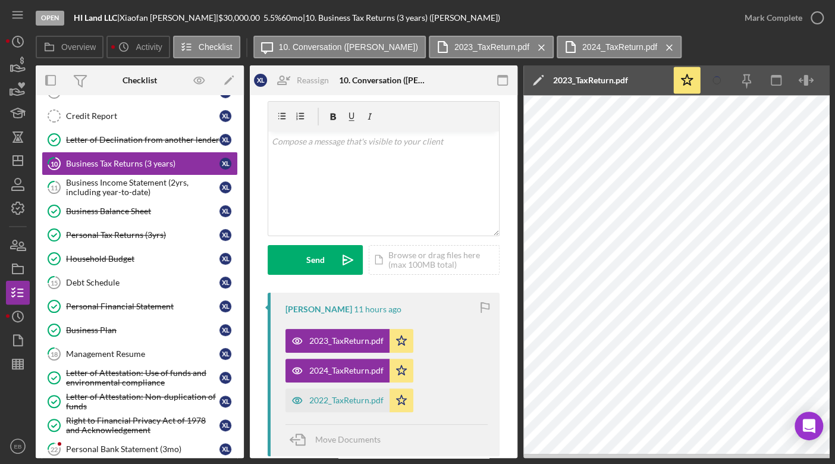
scroll to position [180, 0]
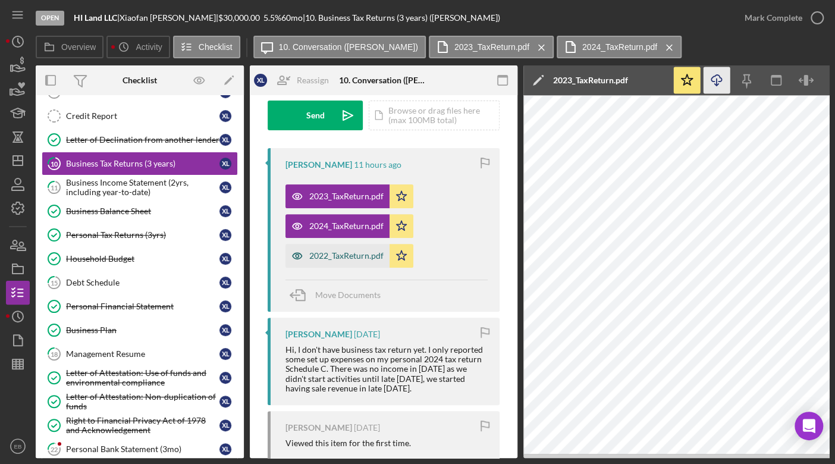
click at [350, 249] on div "2022_TaxReturn.pdf" at bounding box center [338, 256] width 104 height 24
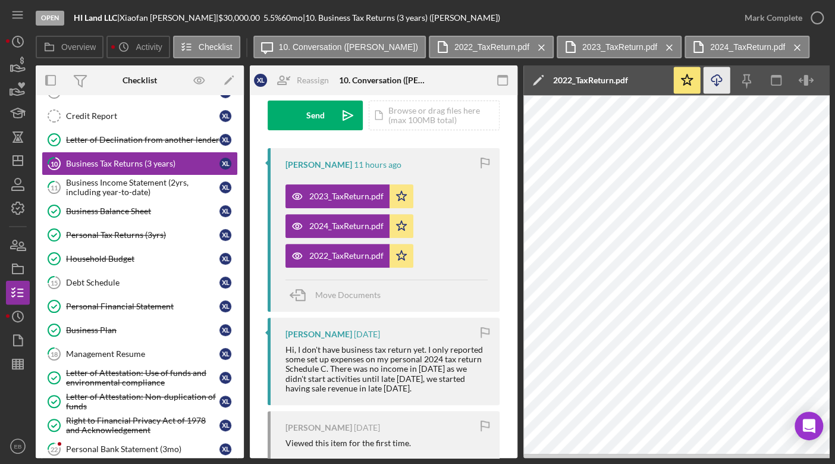
click at [713, 78] on icon "Icon/Download" at bounding box center [717, 80] width 27 height 27
click at [819, 17] on icon "button" at bounding box center [818, 18] width 30 height 30
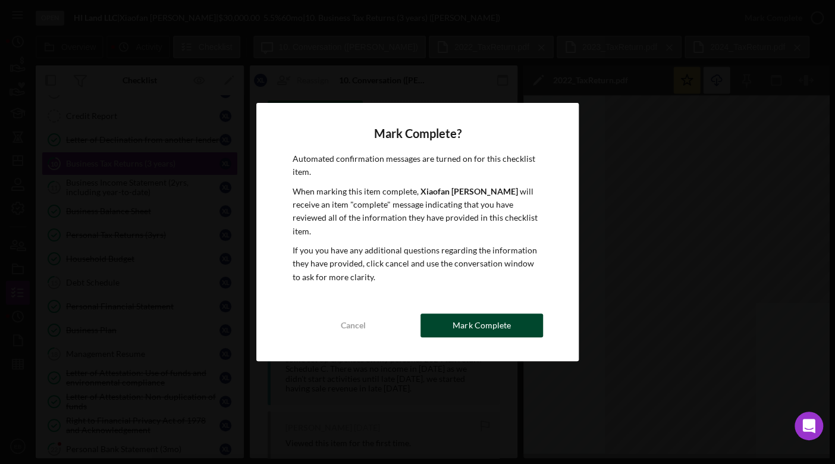
click at [458, 323] on div "Mark Complete" at bounding box center [482, 326] width 58 height 24
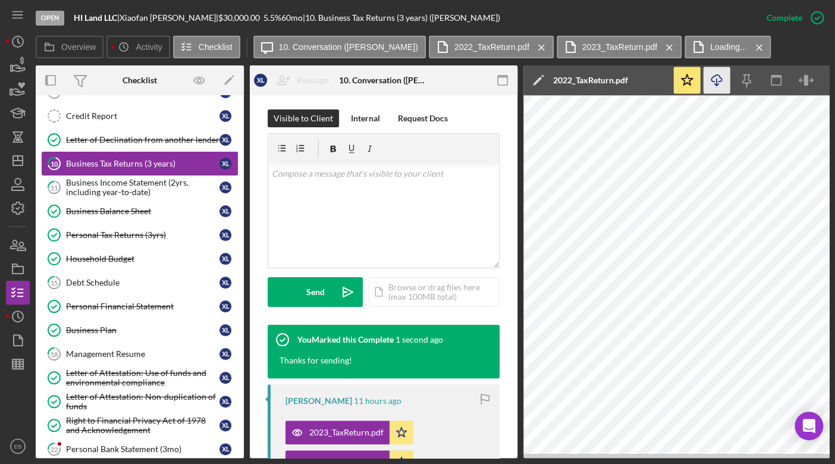
scroll to position [357, 0]
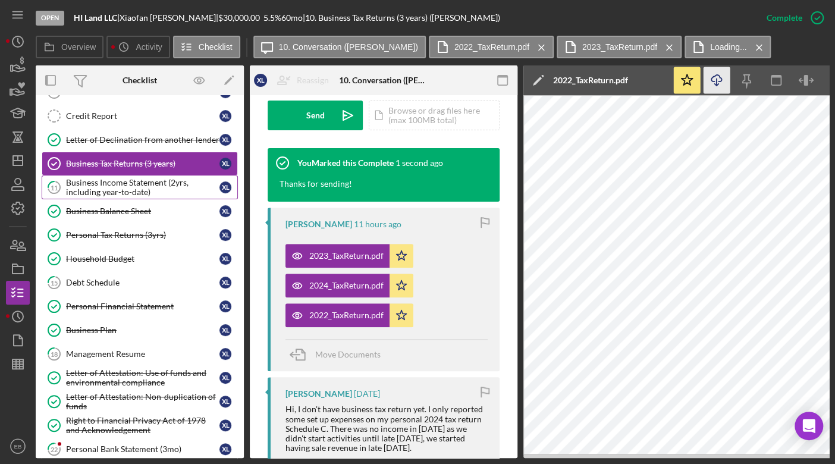
click at [109, 183] on div "Business Income Statement (2yrs, including year-to-date)" at bounding box center [143, 187] width 154 height 19
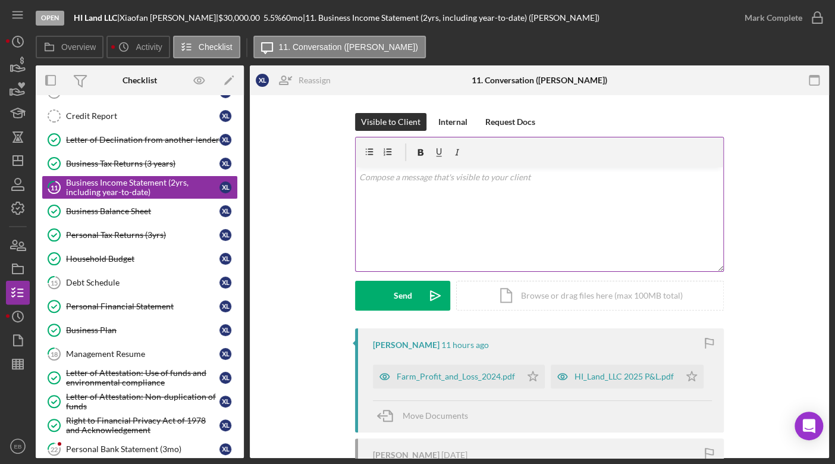
scroll to position [130, 0]
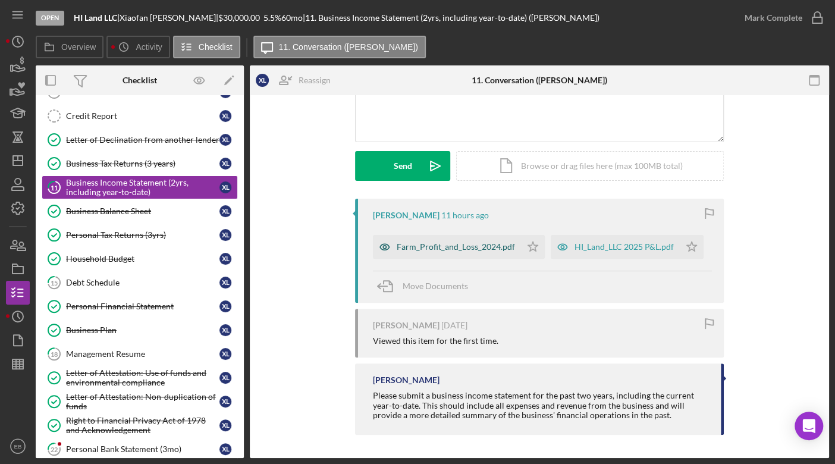
click at [474, 250] on div "Farm_Profit_and_Loss_2024.pdf" at bounding box center [456, 247] width 118 height 10
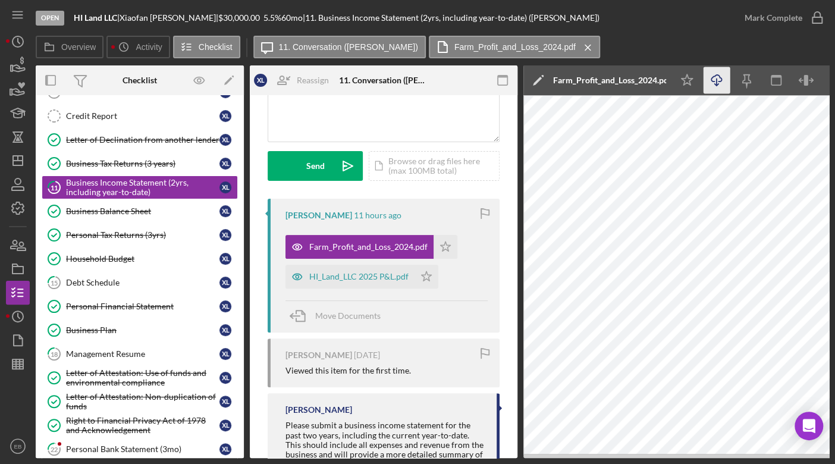
click at [722, 80] on icon "button" at bounding box center [717, 78] width 10 height 7
click at [442, 246] on icon "Icon/Star" at bounding box center [446, 247] width 24 height 24
click at [369, 275] on div "HI_Land_LLC 2025 P&L.pdf" at bounding box center [358, 277] width 99 height 10
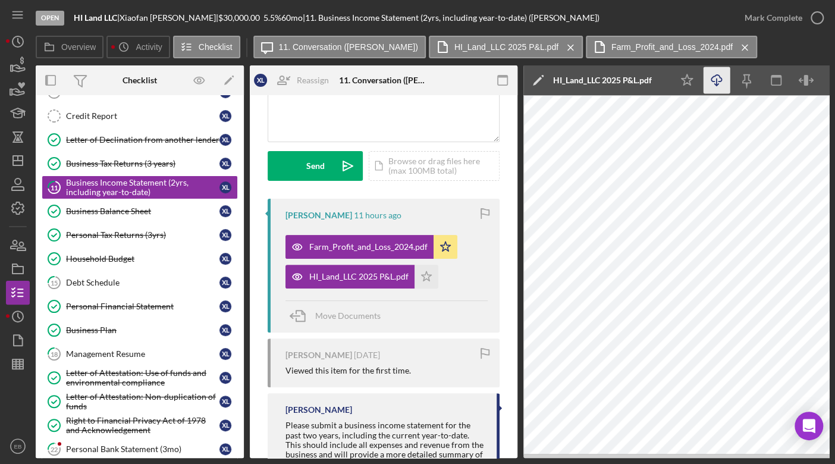
click at [709, 81] on icon "Icon/Download" at bounding box center [717, 80] width 27 height 27
click at [428, 278] on polygon "button" at bounding box center [427, 276] width 10 height 10
click at [819, 19] on icon "button" at bounding box center [818, 18] width 30 height 30
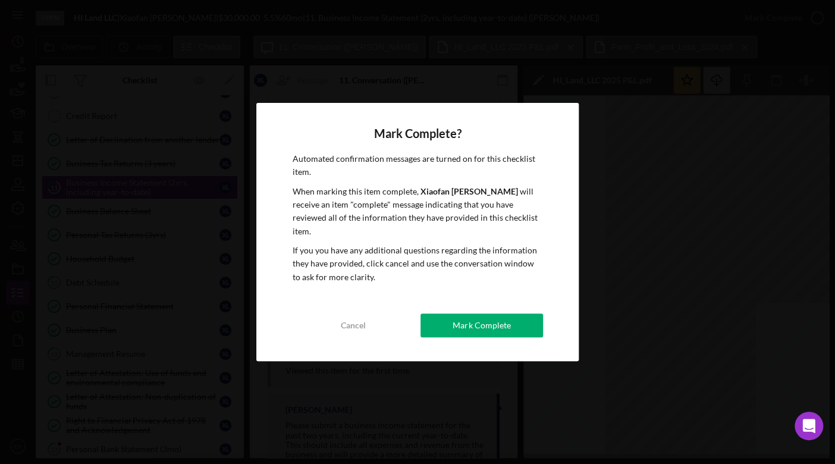
click at [488, 303] on div "Mark Complete? Automated confirmation messages are turned on for this checklist…" at bounding box center [417, 232] width 322 height 259
click at [478, 318] on div "Mark Complete" at bounding box center [482, 326] width 58 height 24
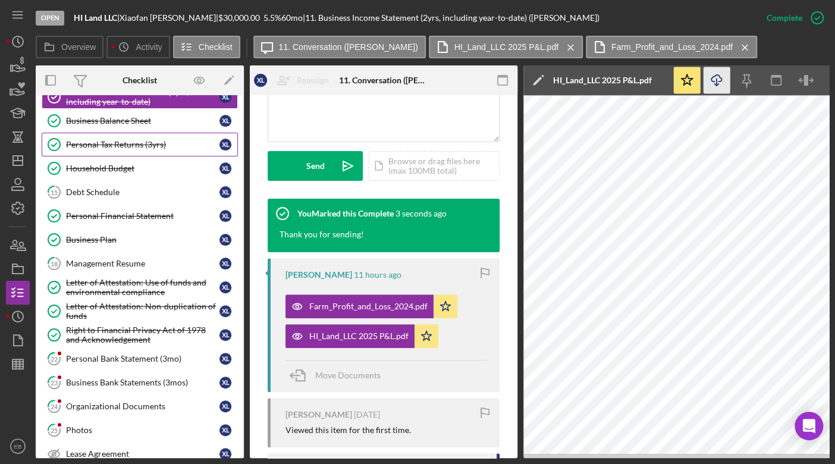
scroll to position [278, 0]
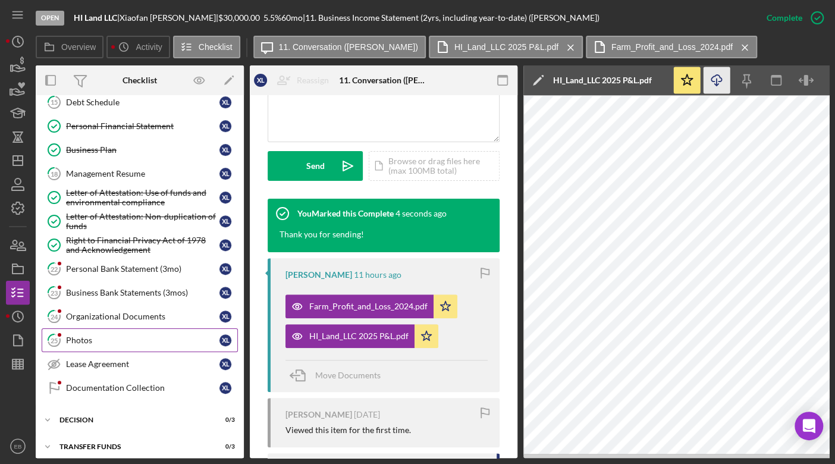
click at [106, 336] on div "Photos" at bounding box center [143, 341] width 154 height 10
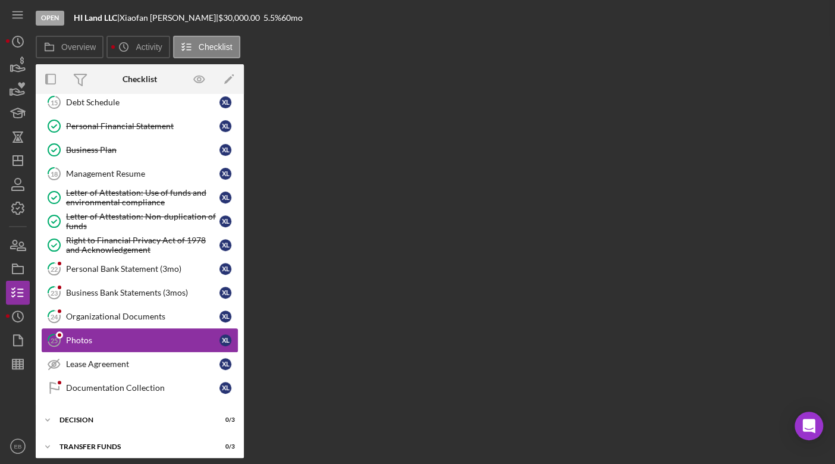
scroll to position [278, 0]
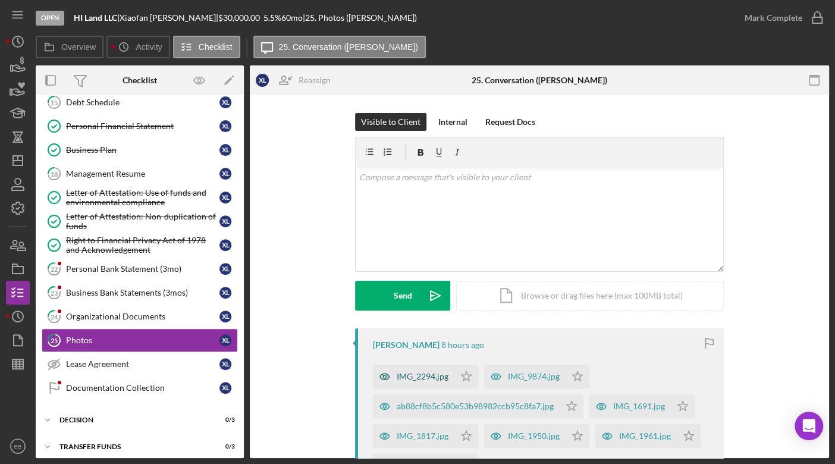
click at [421, 380] on div "IMG_2294.jpg" at bounding box center [423, 377] width 52 height 10
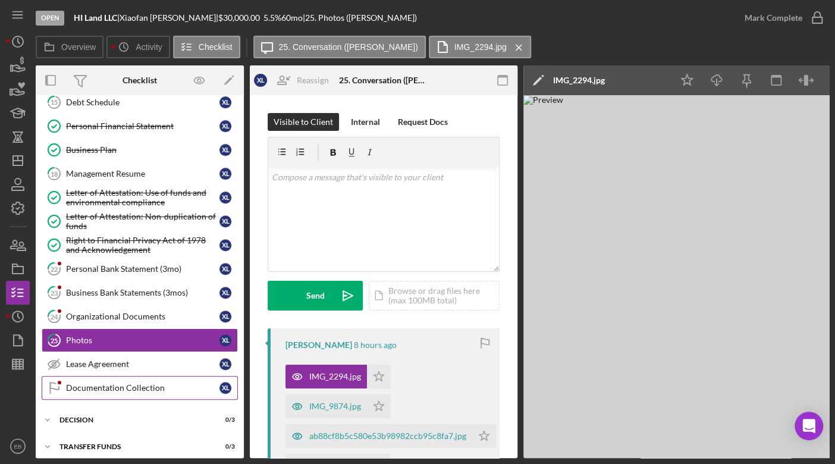
click at [117, 383] on div "Documentation Collection" at bounding box center [143, 388] width 154 height 10
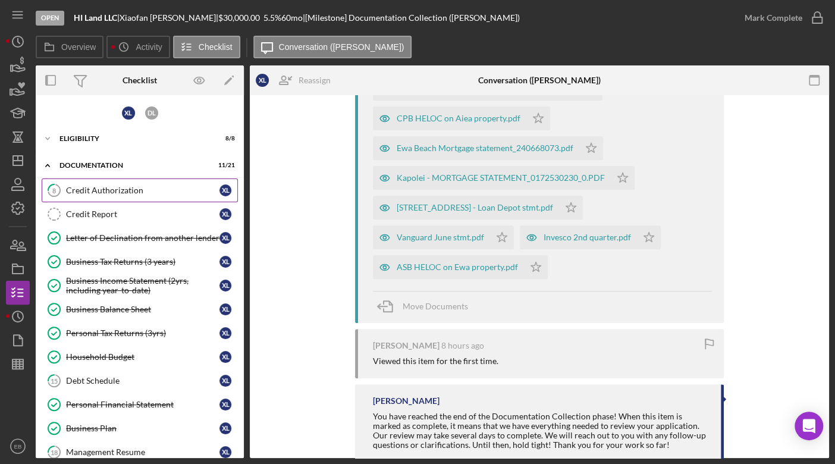
click at [153, 190] on div "Credit Authorization" at bounding box center [143, 191] width 154 height 10
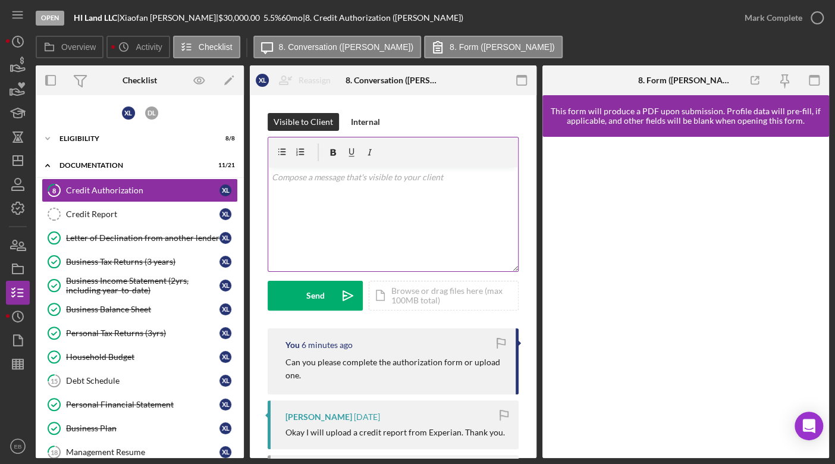
click at [367, 197] on div "v Color teal Color pink Remove color Add row above Add row below Add column bef…" at bounding box center [393, 219] width 250 height 104
click at [374, 178] on p "Oh, I see. You uploaded it else where. Sorry!" at bounding box center [393, 177] width 243 height 13
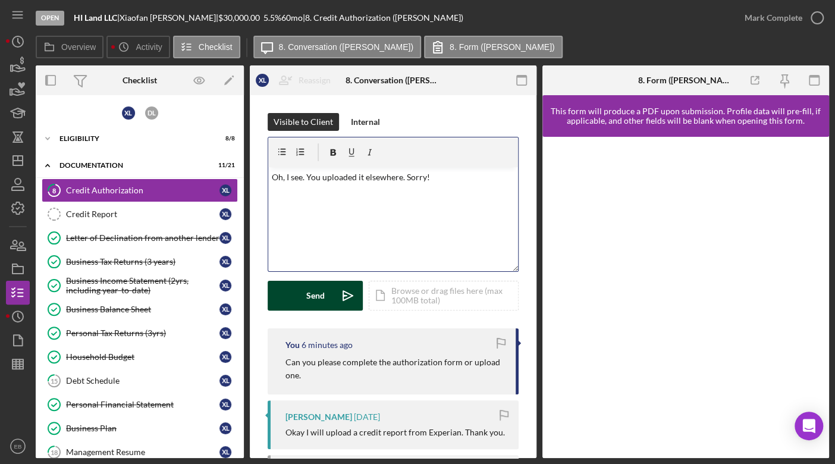
click at [320, 292] on div "Send" at bounding box center [315, 296] width 18 height 30
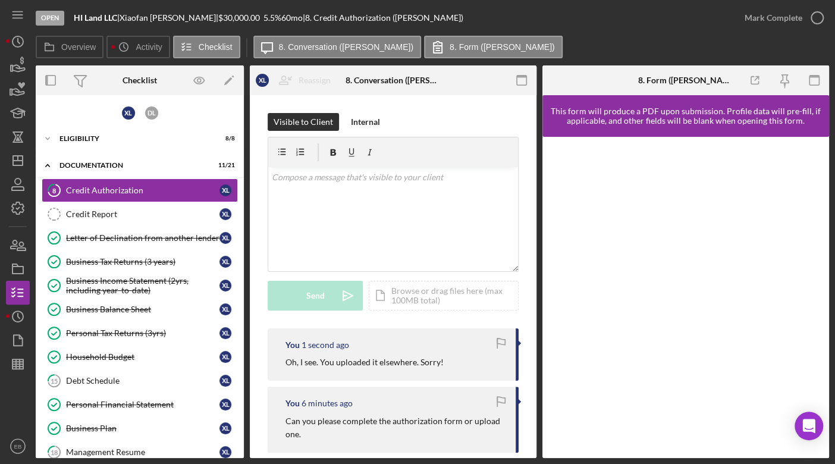
scroll to position [278, 0]
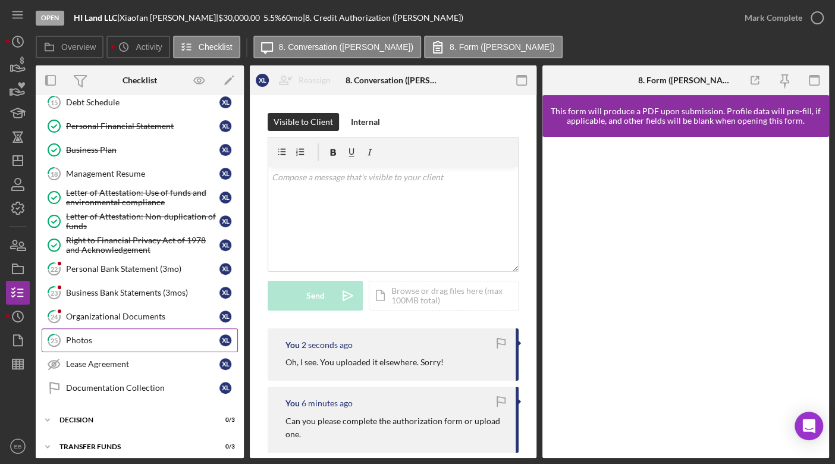
click at [133, 336] on div "Photos" at bounding box center [143, 341] width 154 height 10
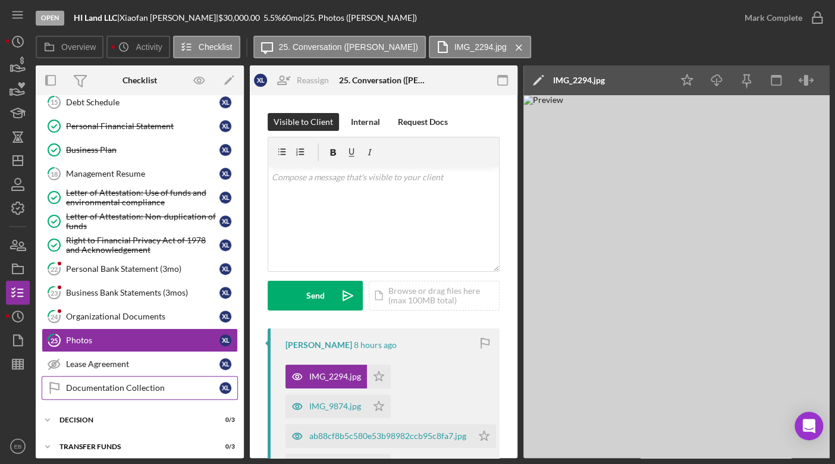
click at [126, 376] on link "Documentation Collection Documentation Collection X L" at bounding box center [140, 388] width 196 height 24
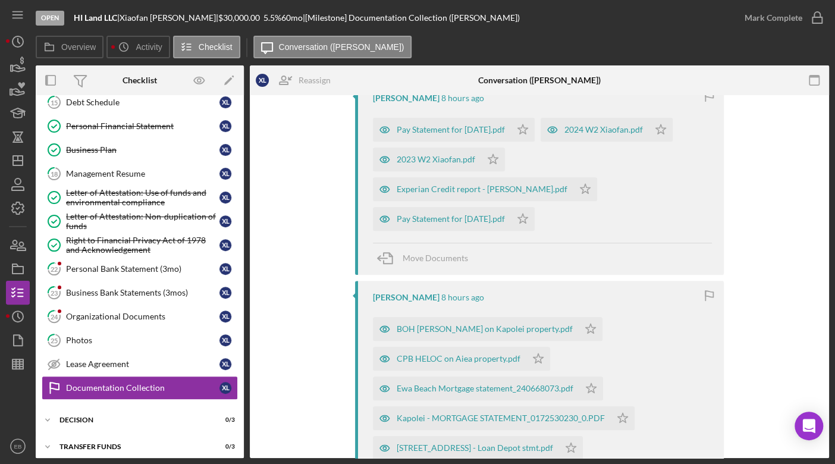
scroll to position [270, 0]
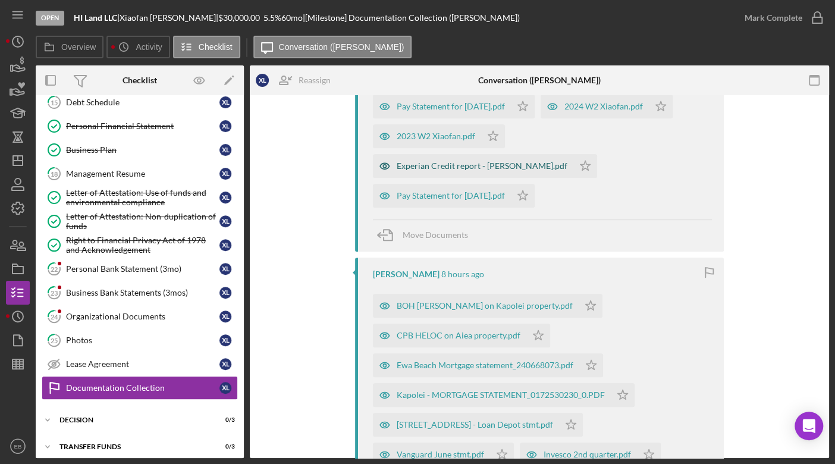
click at [568, 161] on div "Experian Credit report - [PERSON_NAME].pdf" at bounding box center [482, 166] width 171 height 10
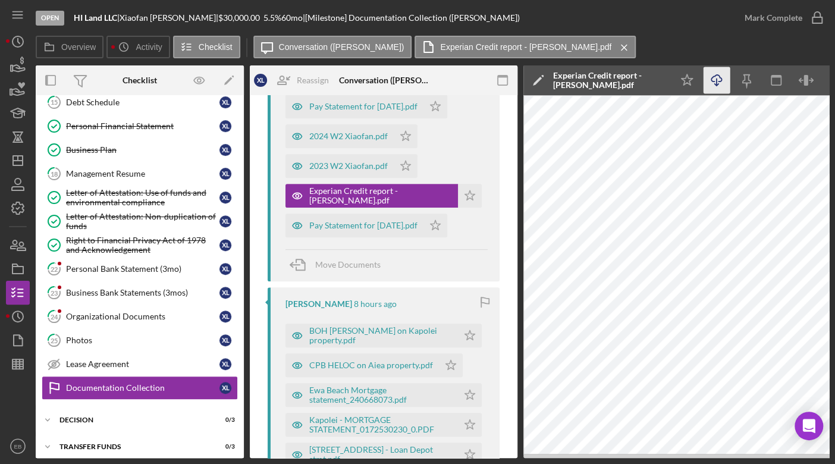
click at [722, 80] on icon "Icon/Download" at bounding box center [717, 80] width 27 height 27
click at [350, 226] on div "Pay Statement for [DATE].pdf" at bounding box center [363, 226] width 108 height 10
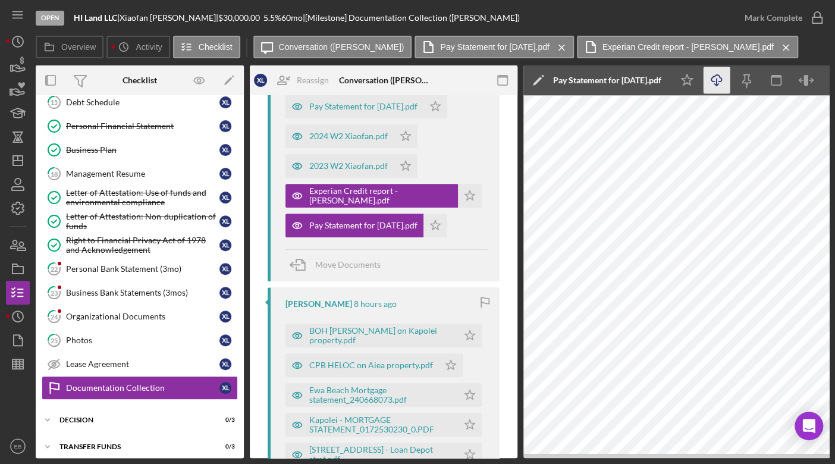
click at [722, 79] on icon "Icon/Download" at bounding box center [717, 80] width 27 height 27
click at [350, 167] on div "2023 W2 Xiaofan.pdf" at bounding box center [348, 166] width 79 height 10
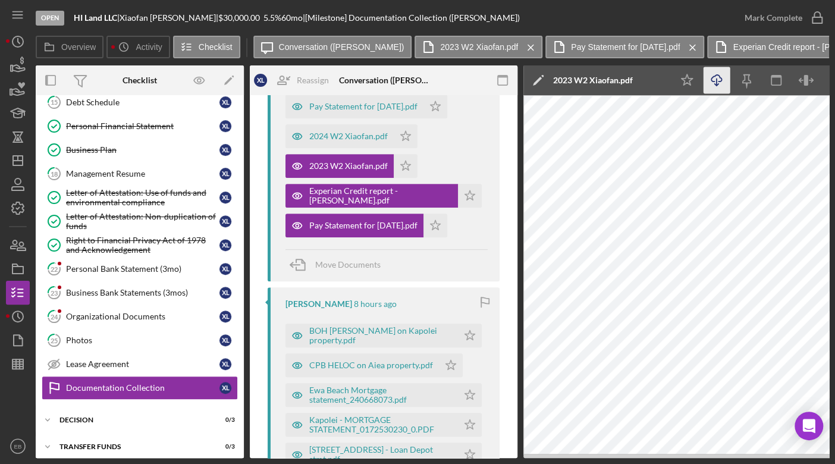
click at [715, 89] on icon "Icon/Download" at bounding box center [717, 80] width 27 height 27
click at [349, 132] on div "2024 W2 Xiaofan.pdf" at bounding box center [348, 136] width 79 height 10
click at [717, 80] on icon "Icon/Download" at bounding box center [717, 80] width 27 height 27
click at [355, 100] on div "Pay Statement for [DATE].pdf" at bounding box center [355, 107] width 138 height 24
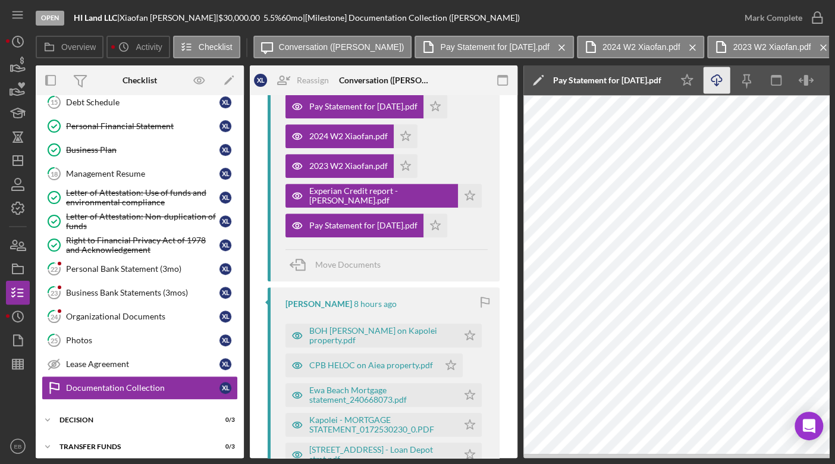
click at [720, 86] on icon "Icon/Download" at bounding box center [717, 80] width 27 height 27
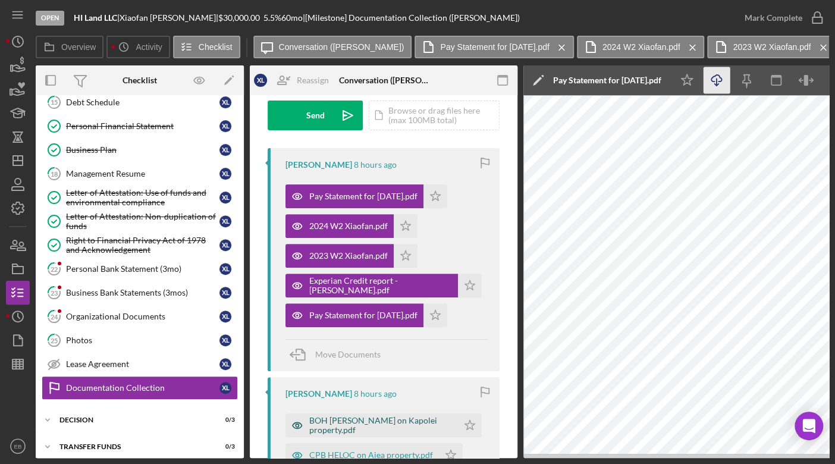
click at [338, 420] on div "BOH [PERSON_NAME] on Kapolei property.pdf" at bounding box center [380, 425] width 143 height 19
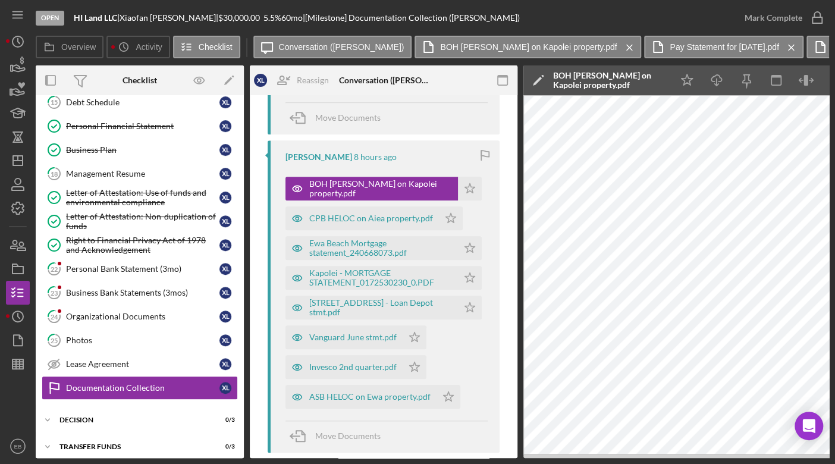
scroll to position [541, 0]
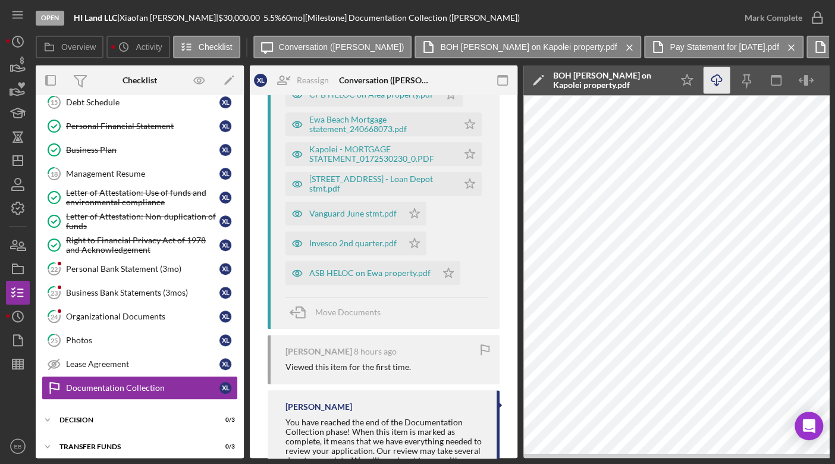
click at [715, 86] on icon "Icon/Download" at bounding box center [717, 80] width 27 height 27
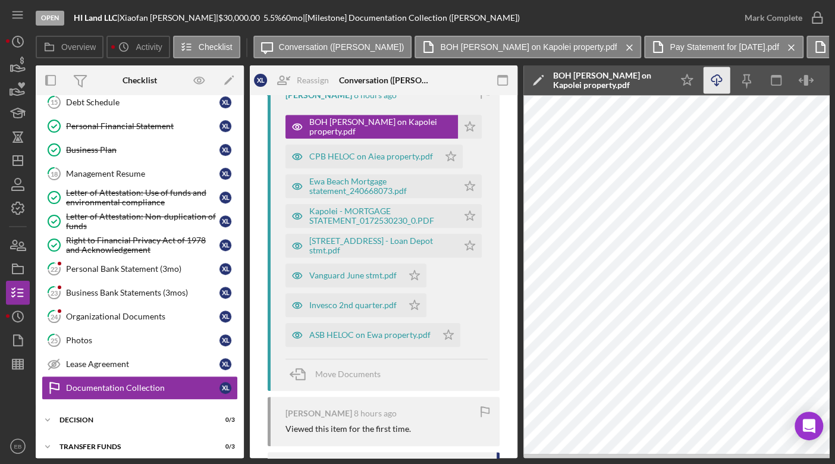
scroll to position [450, 0]
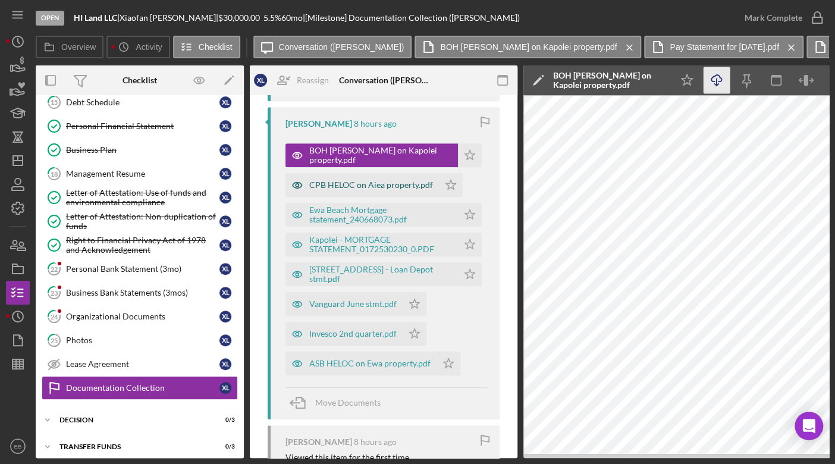
click at [362, 184] on div "CPB HELOC on Aiea property.pdf" at bounding box center [371, 185] width 124 height 10
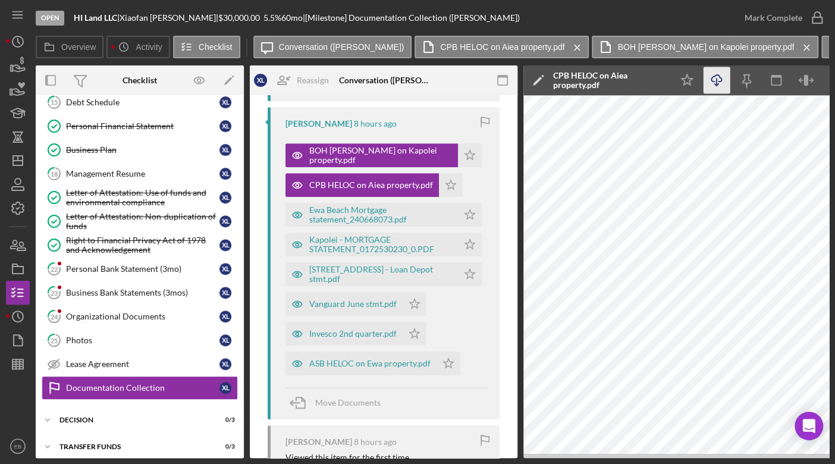
click at [723, 78] on icon "Icon/Download" at bounding box center [717, 80] width 27 height 27
click at [353, 215] on div "Ewa Beach Mortgage statement_240668073.pdf" at bounding box center [380, 214] width 143 height 19
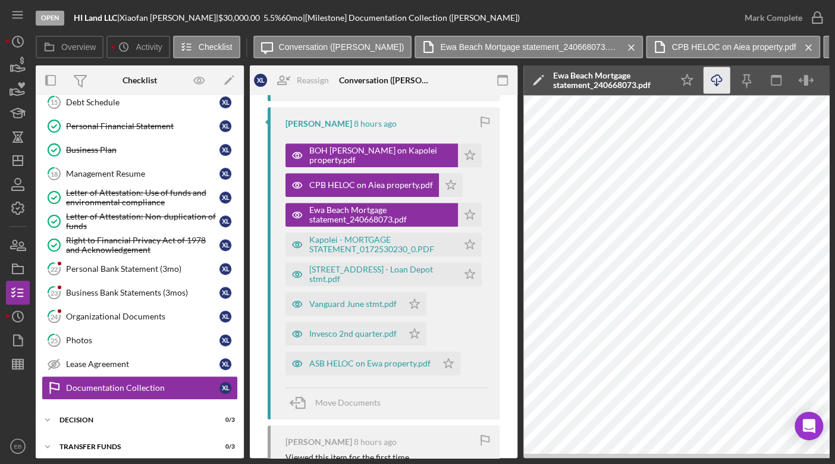
click at [719, 80] on icon "Icon/Download" at bounding box center [717, 80] width 27 height 27
click at [363, 239] on div "Kapolei - MORTGAGE STATEMENT_0172530230_0.PDF" at bounding box center [380, 244] width 143 height 19
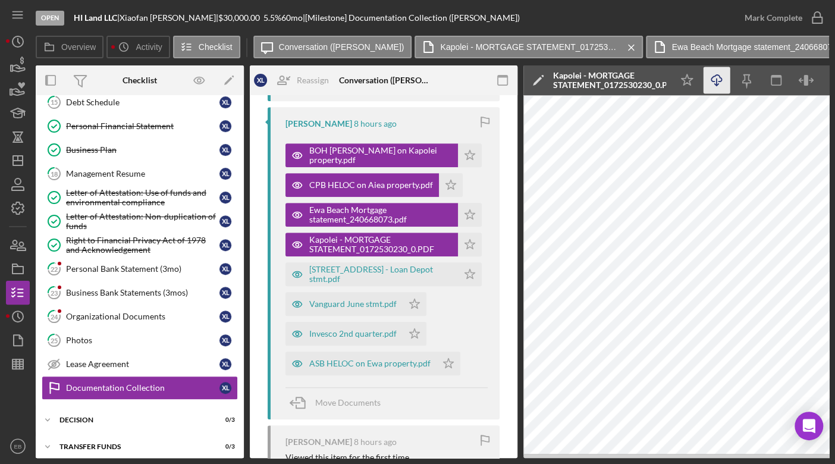
click at [719, 79] on icon "Icon/Download" at bounding box center [717, 80] width 27 height 27
click at [397, 270] on div "[STREET_ADDRESS] - Loan Depot stmt.pdf" at bounding box center [380, 274] width 143 height 19
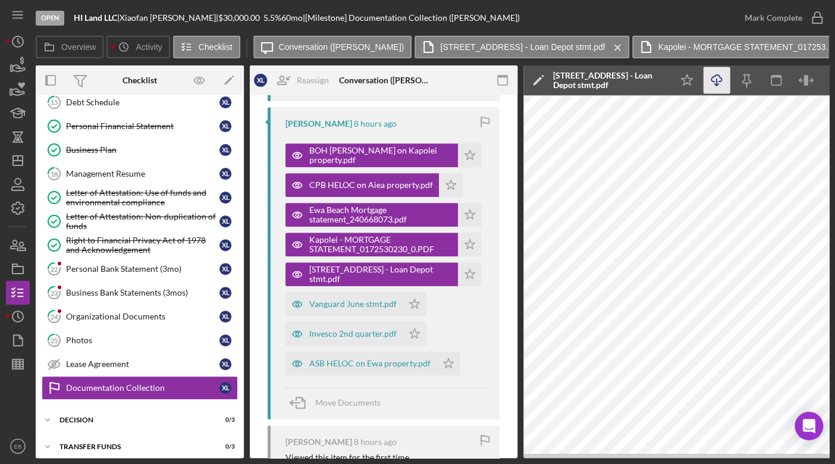
click at [719, 83] on icon "Icon/Download" at bounding box center [717, 80] width 27 height 27
click at [361, 306] on div "Vanguard June stmt.pdf" at bounding box center [352, 304] width 87 height 10
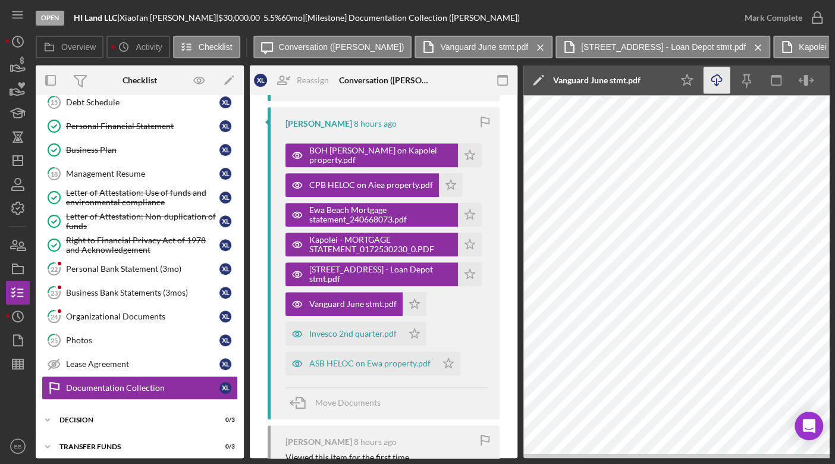
click at [725, 78] on icon "Icon/Download" at bounding box center [717, 80] width 27 height 27
click at [367, 335] on div "Invesco 2nd quarter.pdf" at bounding box center [352, 334] width 87 height 10
click at [721, 80] on icon "Icon/Download" at bounding box center [717, 80] width 27 height 27
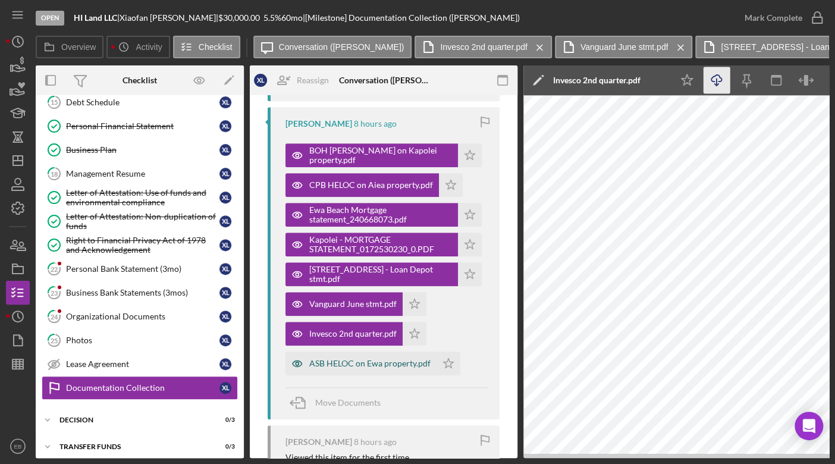
click at [345, 355] on div "ASB HELOC on Ewa property.pdf" at bounding box center [361, 364] width 151 height 24
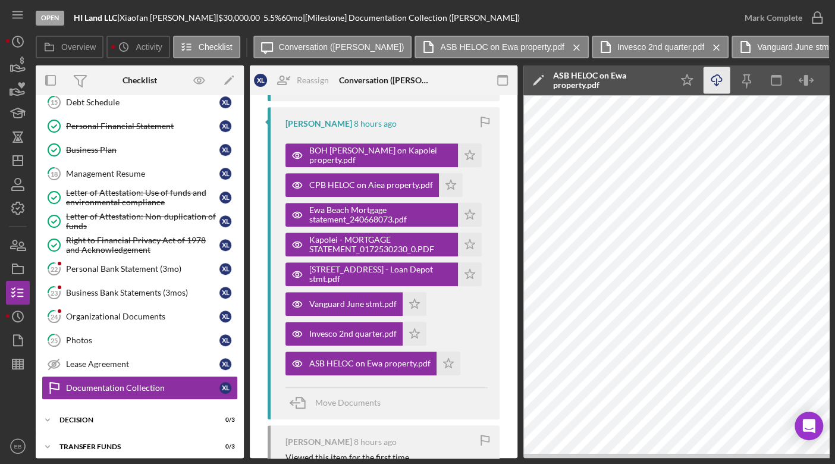
click at [710, 80] on icon "Icon/Download" at bounding box center [717, 80] width 27 height 27
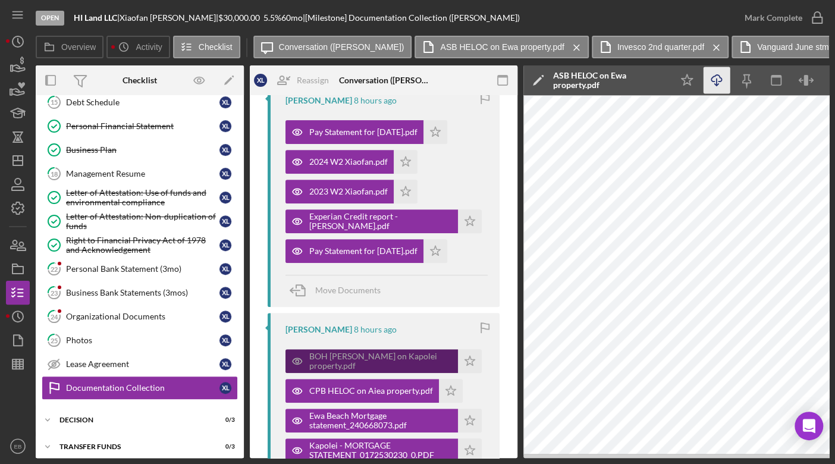
scroll to position [270, 0]
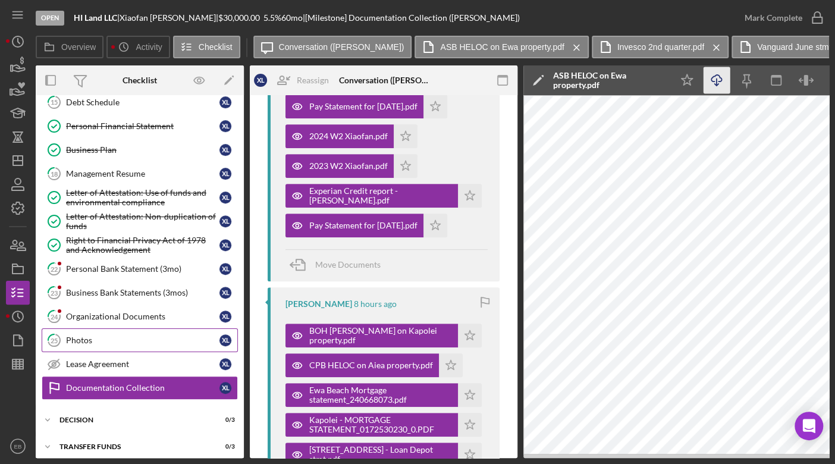
click at [118, 340] on link "25 Photos X L" at bounding box center [140, 340] width 196 height 24
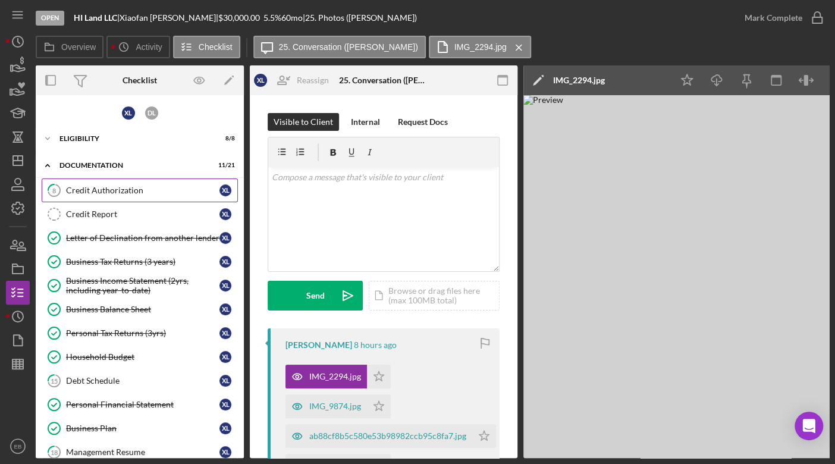
click at [170, 195] on link "8 Credit Authorization X L" at bounding box center [140, 190] width 196 height 24
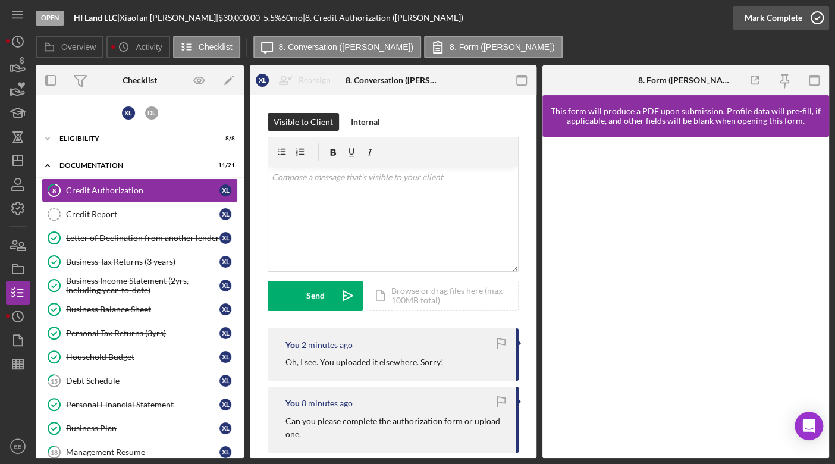
click at [819, 21] on icon "button" at bounding box center [818, 18] width 30 height 30
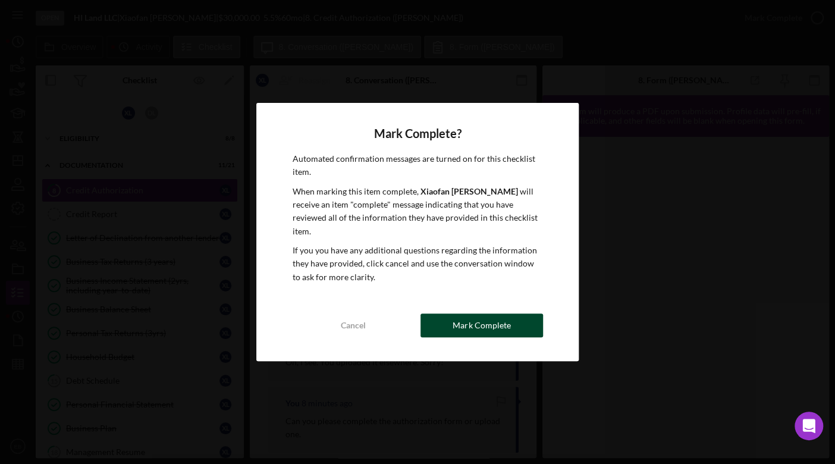
click at [528, 319] on button "Mark Complete" at bounding box center [482, 326] width 123 height 24
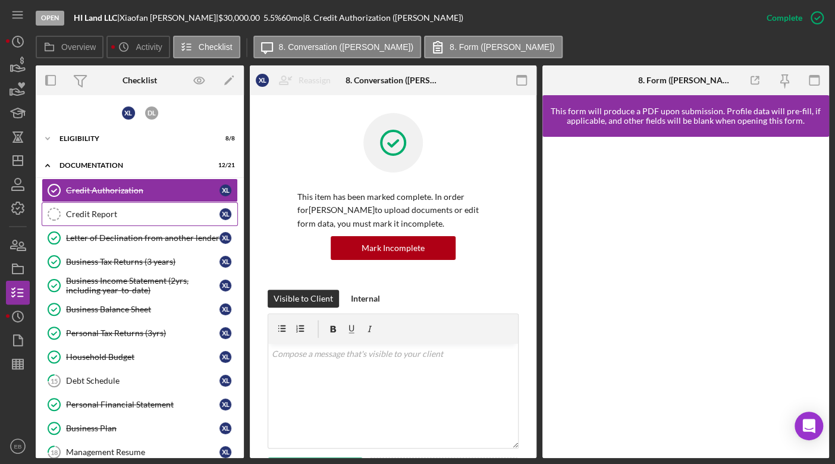
click at [117, 221] on link "Credit Report Credit Report X L" at bounding box center [140, 214] width 196 height 24
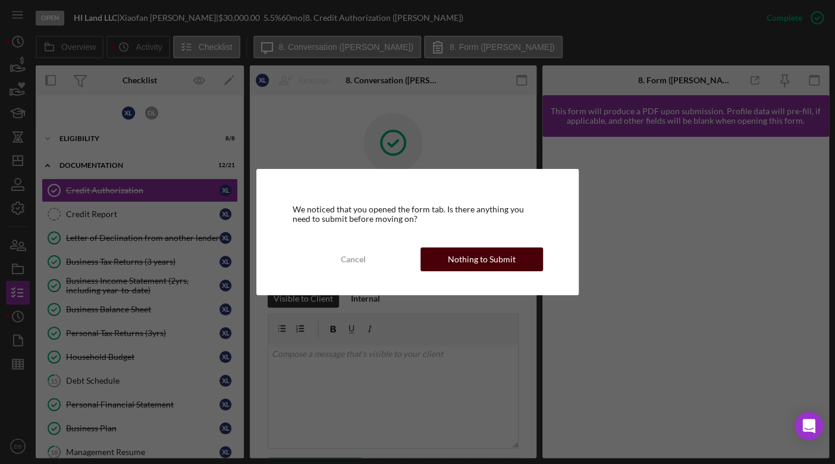
click at [478, 255] on div "Nothing to Submit" at bounding box center [482, 260] width 68 height 24
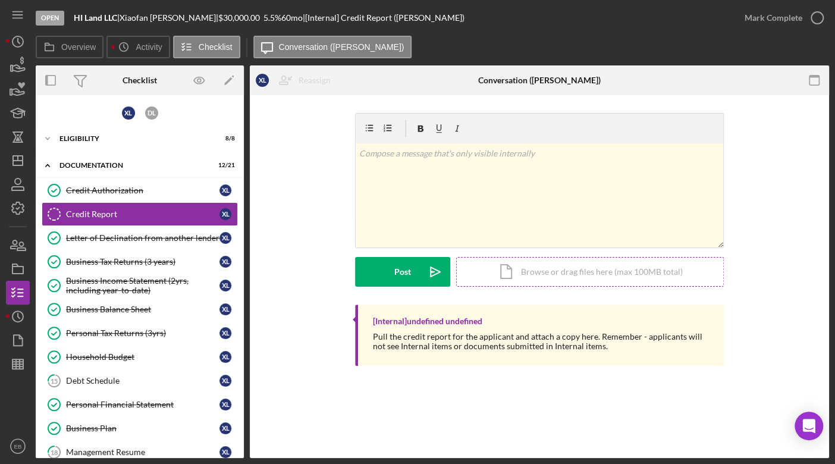
click at [512, 267] on div "Icon/Document Browse or drag files here (max 100MB total) Tap to choose files o…" at bounding box center [590, 272] width 268 height 30
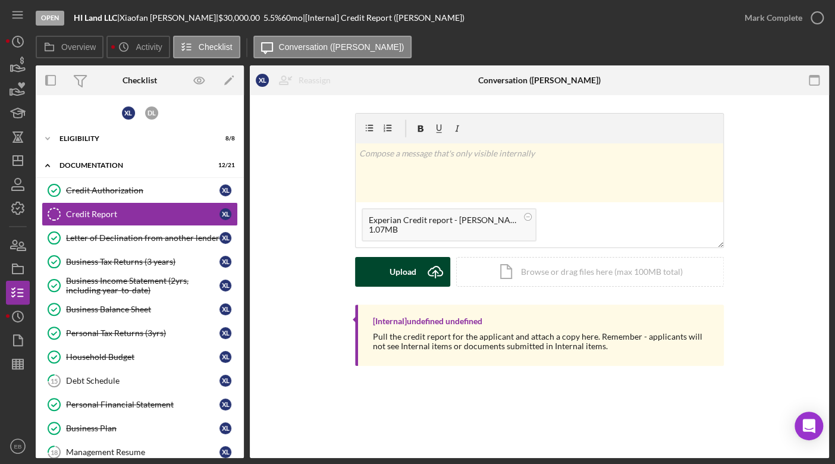
click at [406, 272] on div "Upload" at bounding box center [403, 272] width 27 height 30
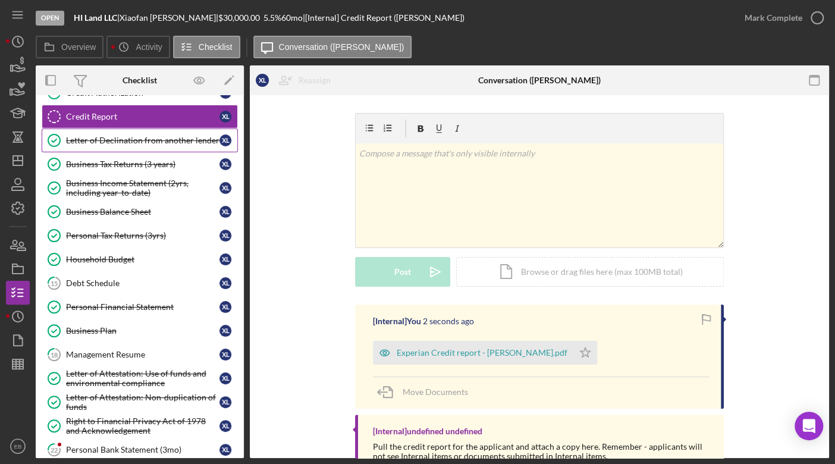
scroll to position [180, 0]
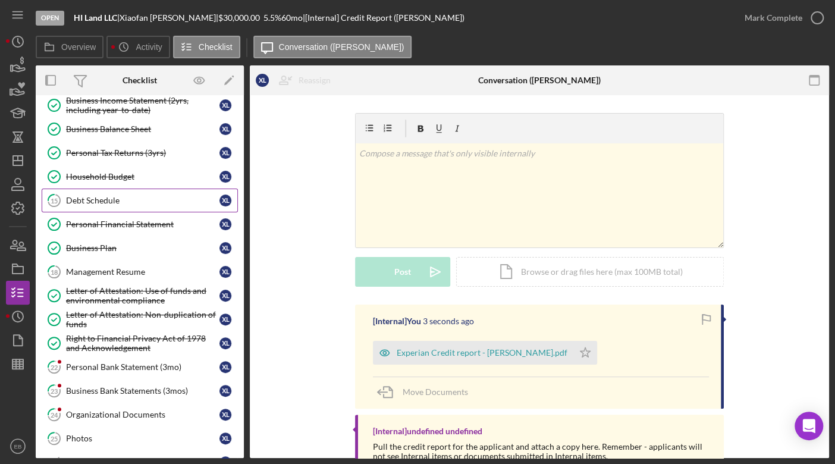
click at [117, 200] on div "Debt Schedule" at bounding box center [143, 201] width 154 height 10
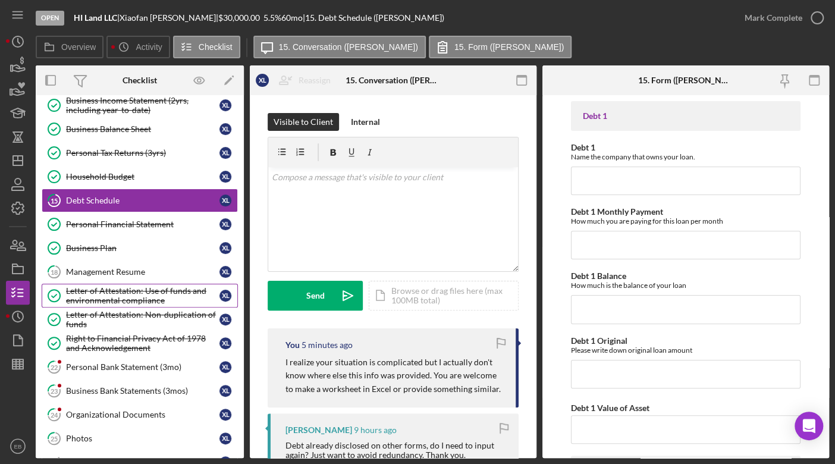
scroll to position [278, 0]
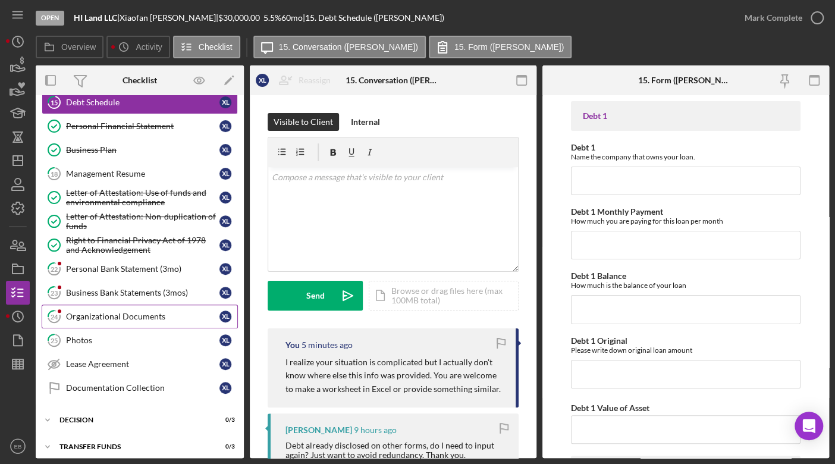
click at [111, 312] on div "Organizational Documents" at bounding box center [143, 317] width 154 height 10
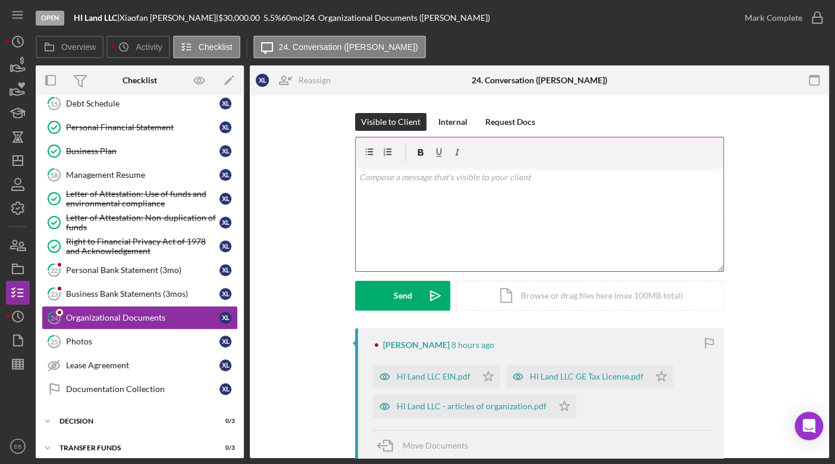
scroll to position [278, 0]
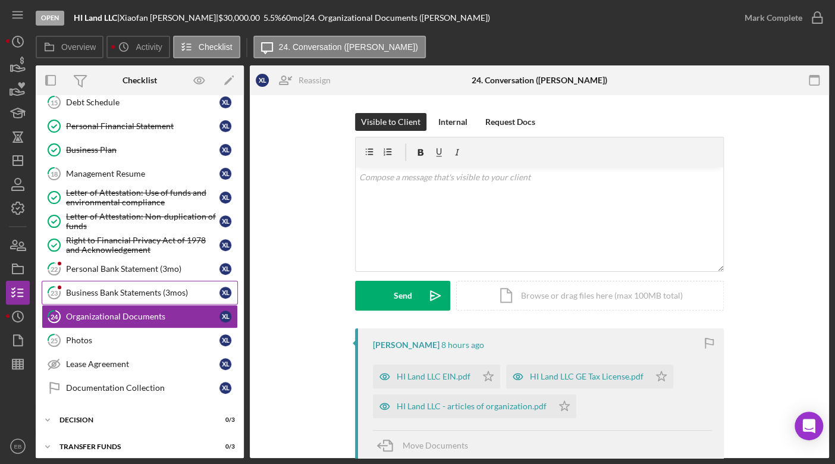
click at [99, 290] on div "Business Bank Statements (3mos)" at bounding box center [143, 293] width 154 height 10
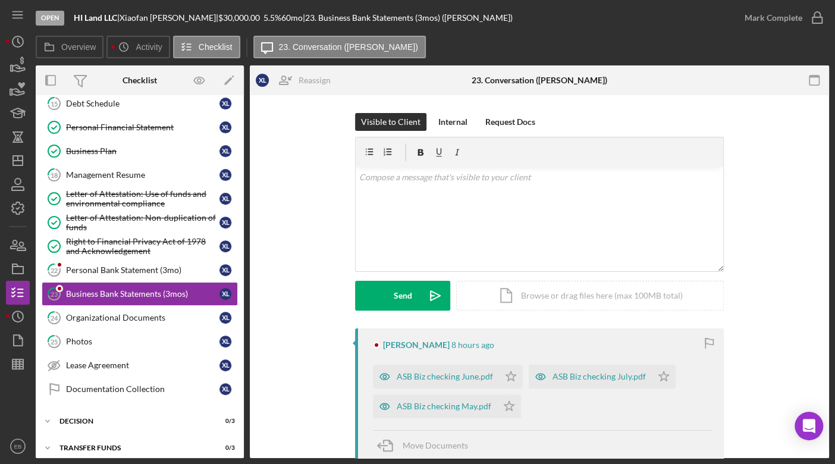
scroll to position [278, 0]
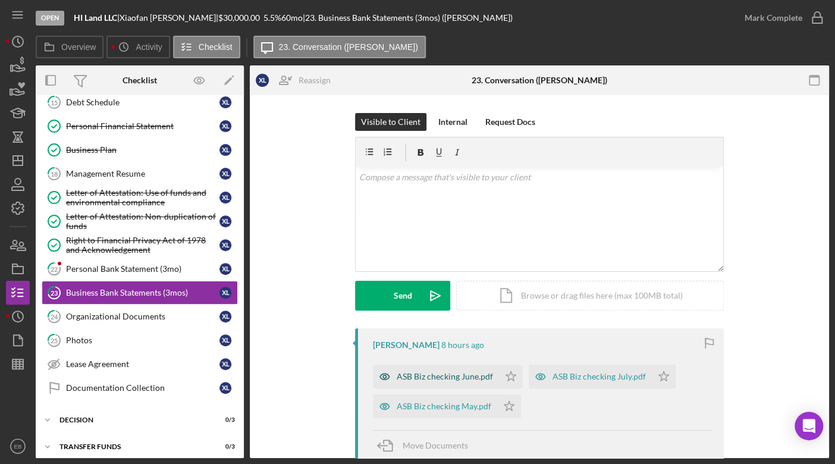
click at [434, 378] on div "ASB Biz checking June.pdf" at bounding box center [445, 377] width 96 height 10
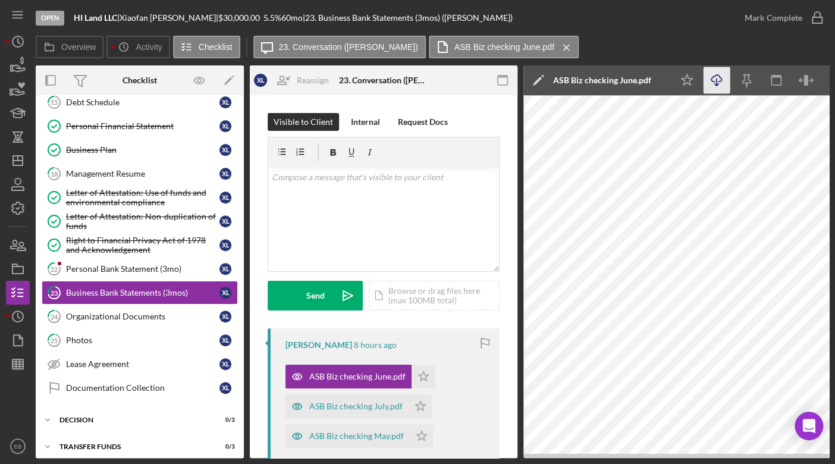
click at [718, 81] on icon "Icon/Download" at bounding box center [717, 80] width 27 height 27
click at [359, 402] on div "ASB Biz checking July.pdf" at bounding box center [355, 407] width 93 height 10
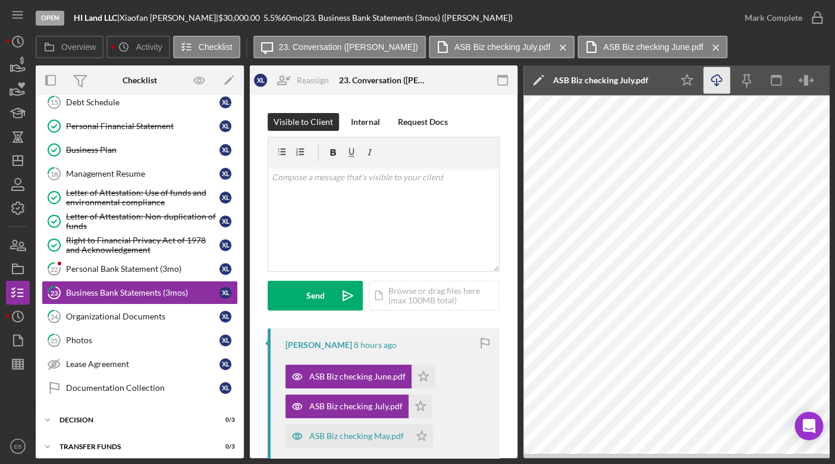
click at [721, 84] on icon "Icon/Download" at bounding box center [717, 80] width 27 height 27
click at [357, 433] on div "ASB Biz checking May.pdf" at bounding box center [356, 436] width 95 height 10
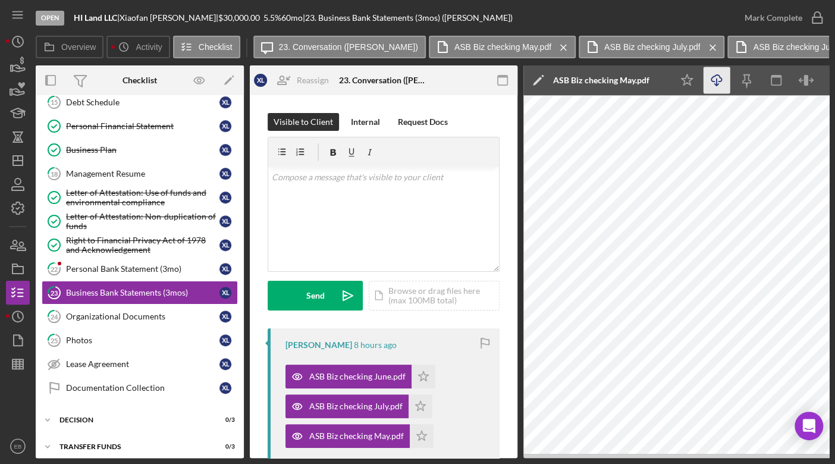
click at [719, 84] on polyline "button" at bounding box center [717, 85] width 4 height 2
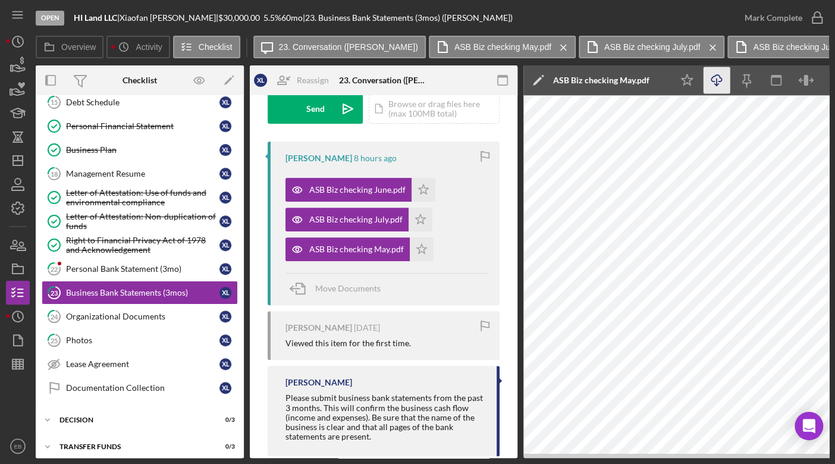
scroll to position [212, 0]
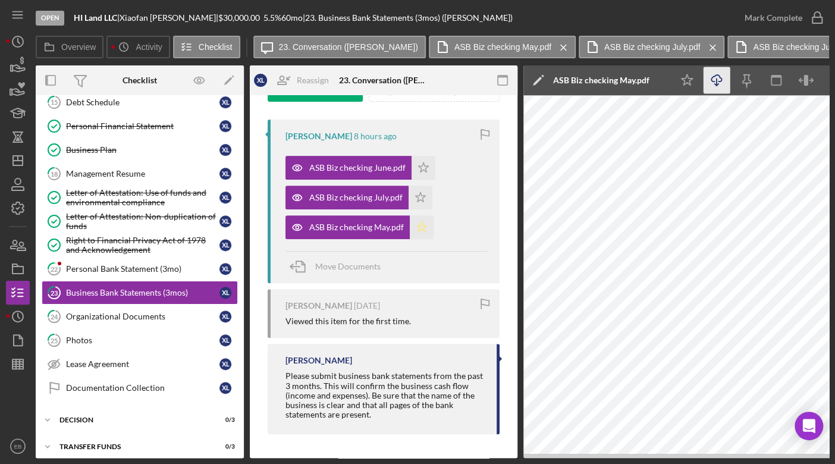
click at [417, 223] on icon "Icon/Star" at bounding box center [422, 227] width 24 height 24
drag, startPoint x: 417, startPoint y: 192, endPoint x: 418, endPoint y: 180, distance: 12.5
click at [417, 186] on icon "Icon/Star" at bounding box center [421, 198] width 24 height 24
click at [419, 162] on icon "Icon/Star" at bounding box center [424, 168] width 24 height 24
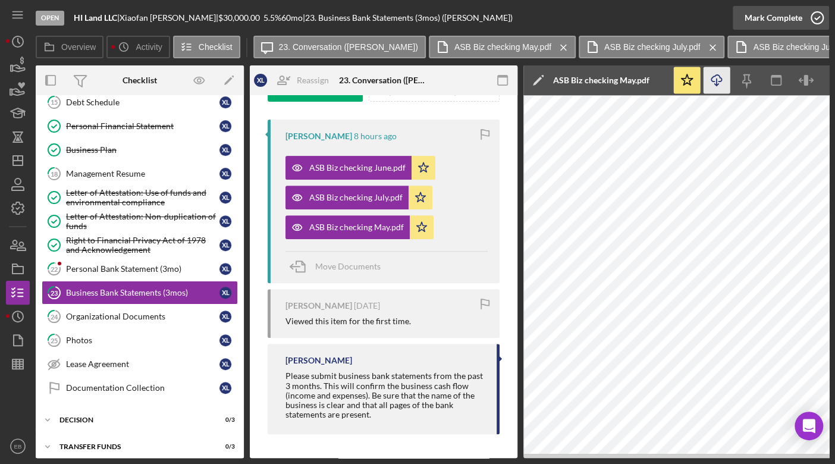
click at [817, 18] on icon "button" at bounding box center [818, 18] width 30 height 30
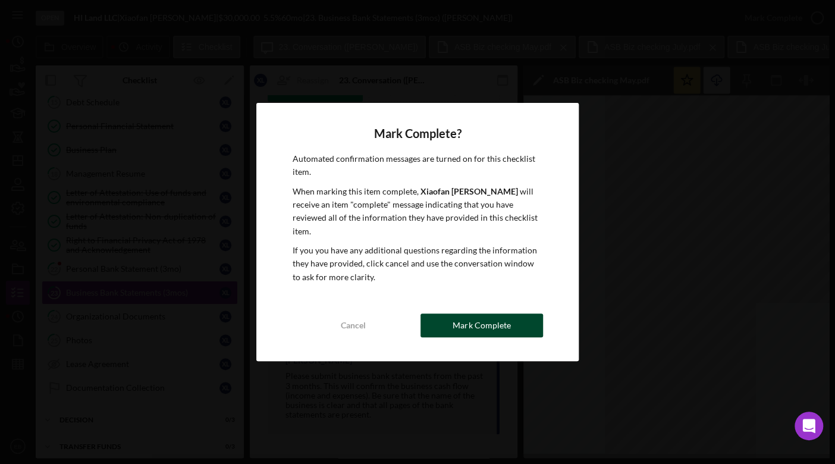
click at [509, 314] on div "Mark Complete" at bounding box center [482, 326] width 58 height 24
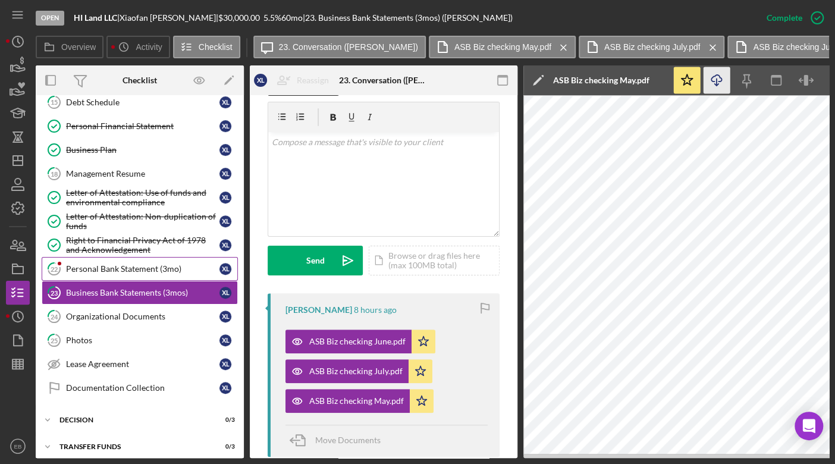
scroll to position [389, 0]
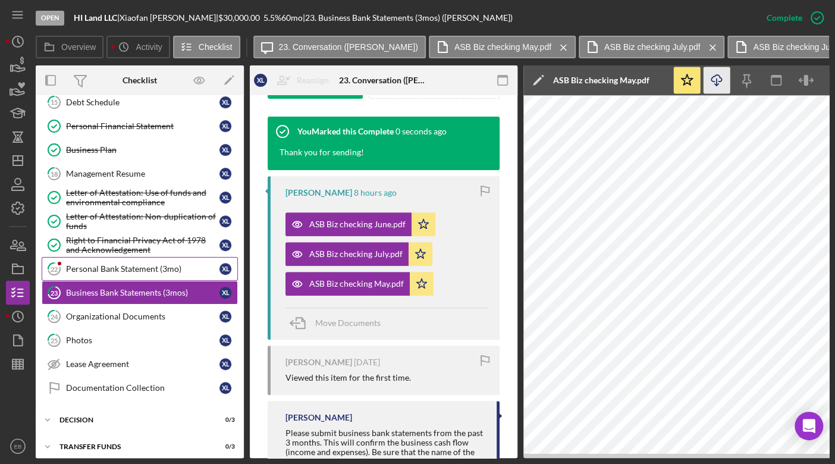
click at [113, 264] on div "Personal Bank Statement (3mo)" at bounding box center [143, 269] width 154 height 10
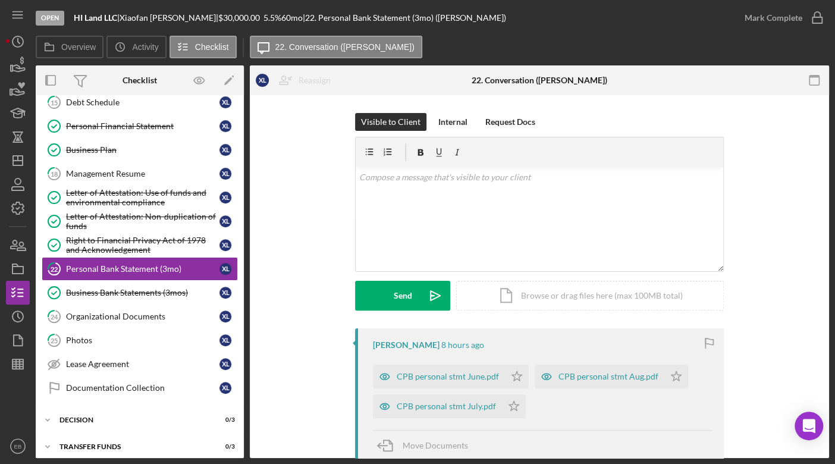
scroll to position [150, 0]
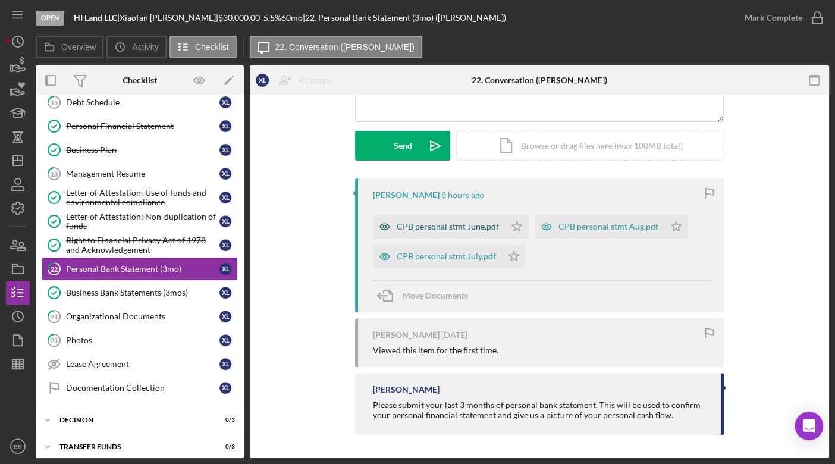
click at [449, 230] on div "CPB personal stmt June.pdf" at bounding box center [448, 227] width 102 height 10
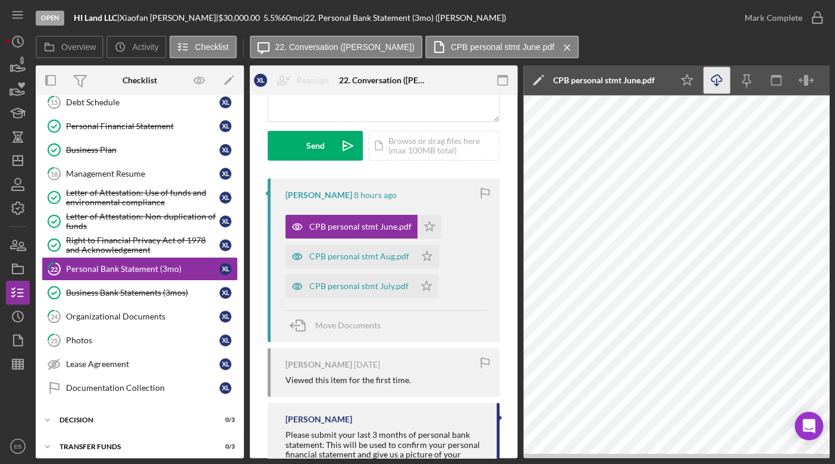
click at [722, 80] on icon "Icon/Download" at bounding box center [717, 80] width 27 height 27
click at [354, 253] on div "CPB personal stmt Aug.pdf" at bounding box center [359, 257] width 100 height 10
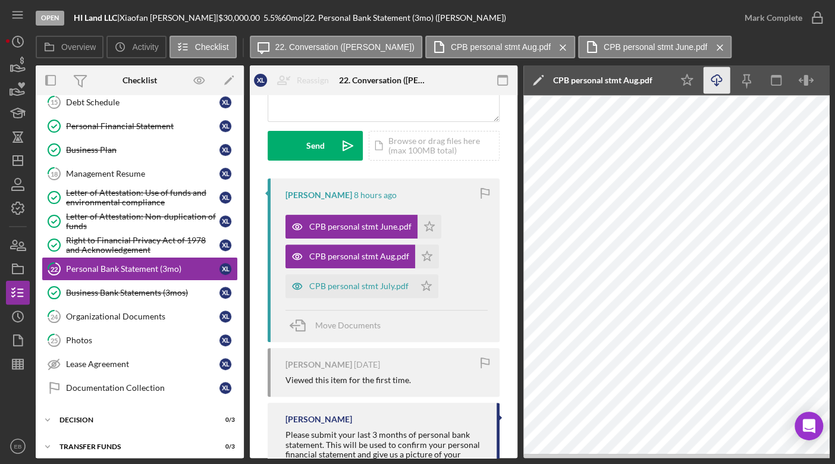
click at [726, 81] on icon "Icon/Download" at bounding box center [717, 80] width 27 height 27
click at [333, 281] on div "CPB personal stmt July.pdf" at bounding box center [358, 286] width 99 height 10
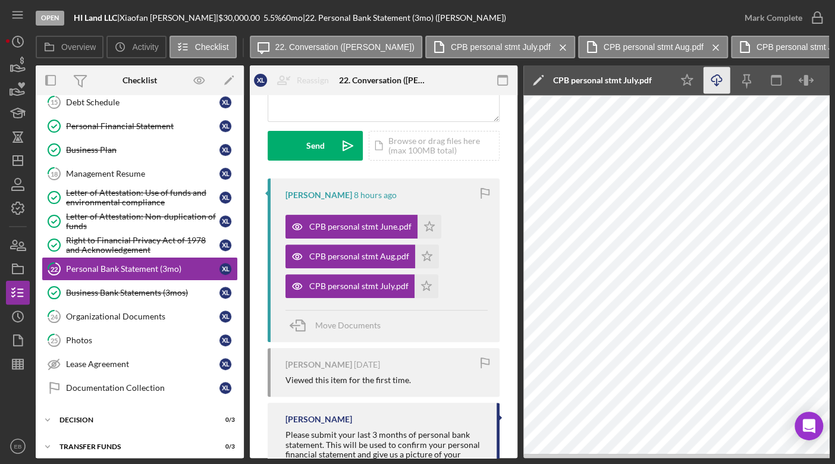
click at [719, 84] on polyline "button" at bounding box center [717, 85] width 4 height 2
click at [431, 220] on icon "Icon/Star" at bounding box center [430, 227] width 24 height 24
click at [421, 257] on icon "Icon/Star" at bounding box center [427, 257] width 24 height 24
click at [419, 285] on icon "Icon/Star" at bounding box center [427, 286] width 24 height 24
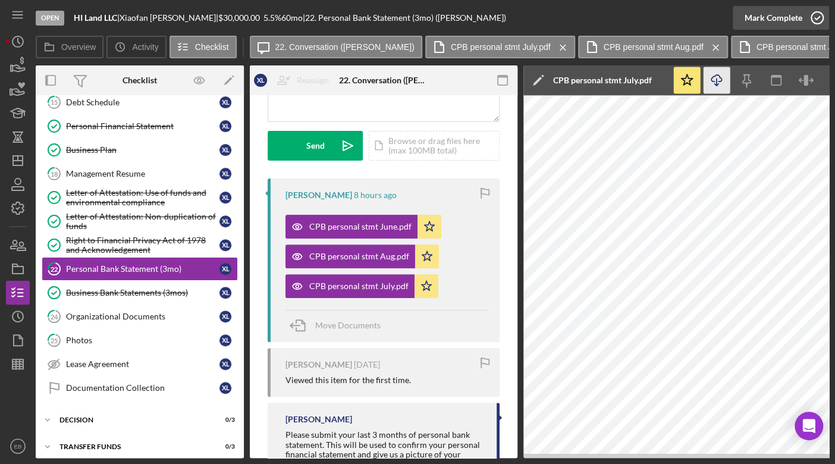
click at [818, 15] on icon "button" at bounding box center [818, 18] width 30 height 30
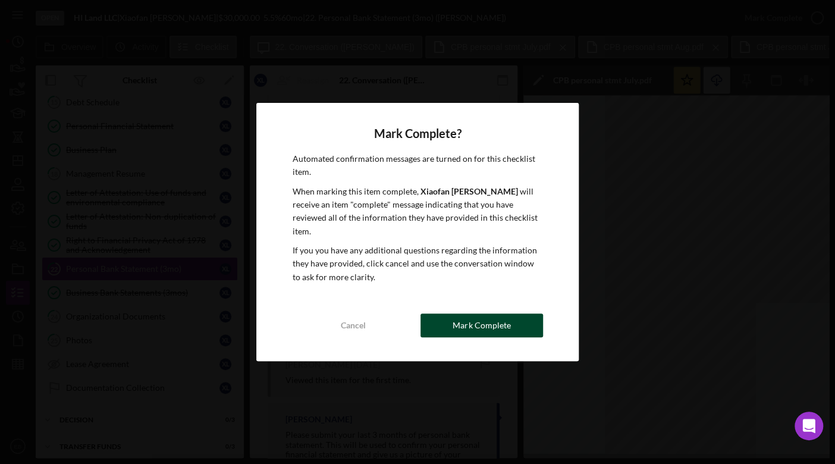
drag, startPoint x: 478, startPoint y: 320, endPoint x: 462, endPoint y: 320, distance: 16.1
click at [477, 320] on div "Mark Complete" at bounding box center [482, 326] width 58 height 24
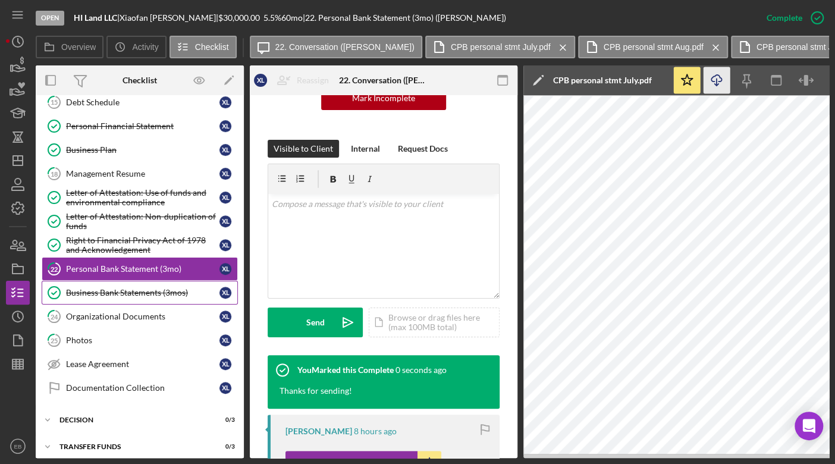
scroll to position [327, 0]
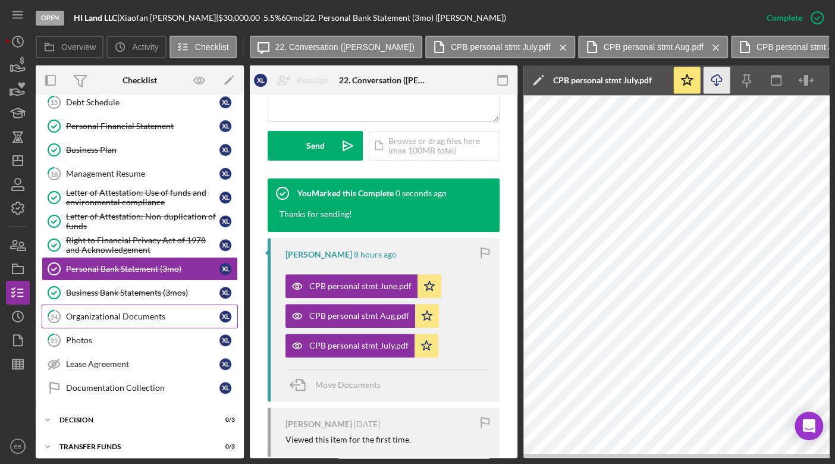
click at [114, 316] on link "24 Organizational Documents X L" at bounding box center [140, 317] width 196 height 24
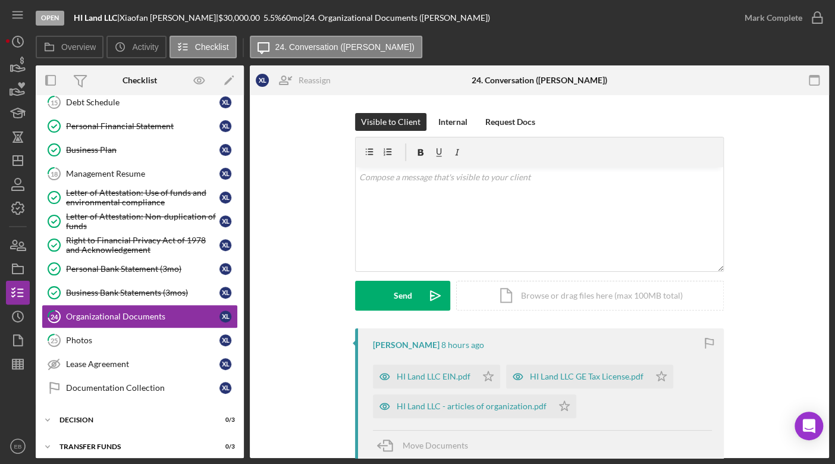
scroll to position [180, 0]
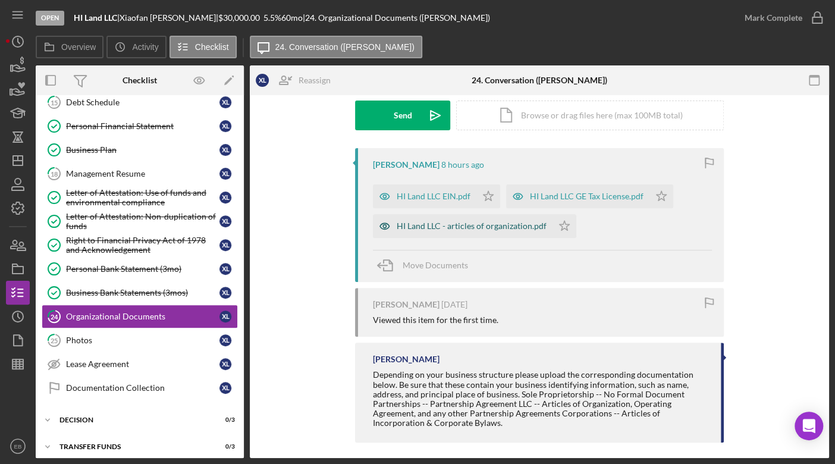
click at [460, 221] on div "HI Land LLC - articles of organization.pdf" at bounding box center [472, 226] width 150 height 10
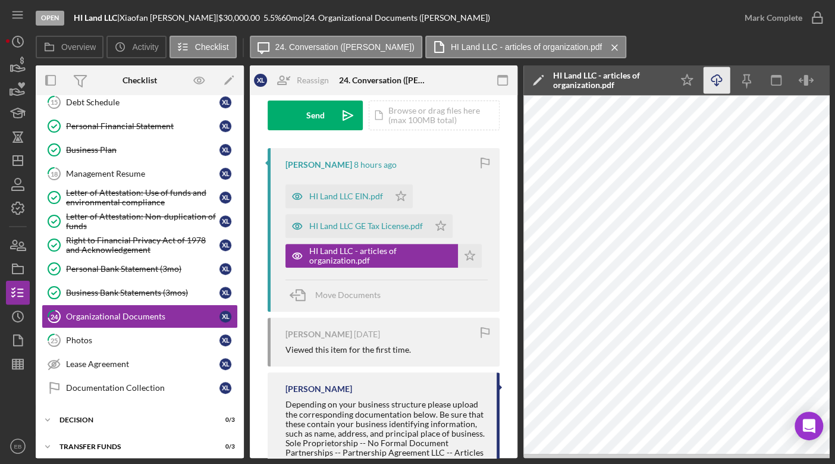
click at [718, 81] on icon "Icon/Download" at bounding box center [717, 80] width 27 height 27
click at [333, 221] on div "HI Land LLC GE Tax License.pdf" at bounding box center [366, 226] width 114 height 10
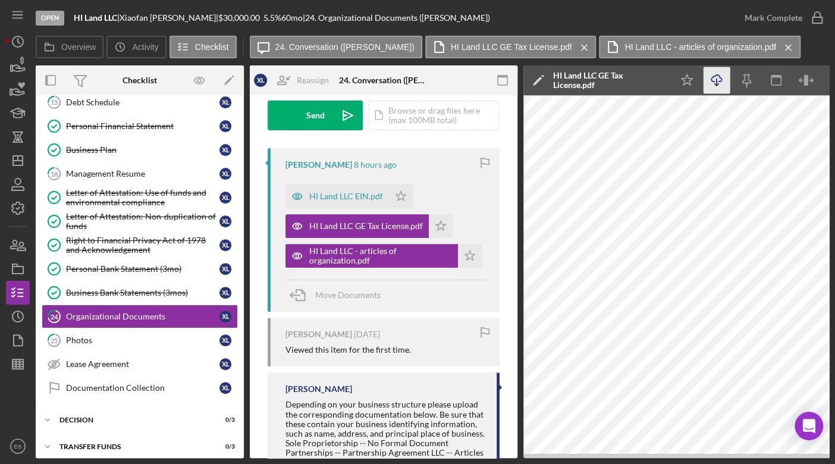
click at [722, 83] on icon "Icon/Download" at bounding box center [717, 80] width 27 height 27
click at [338, 197] on div "HI Land LLC EIN.pdf" at bounding box center [346, 197] width 74 height 10
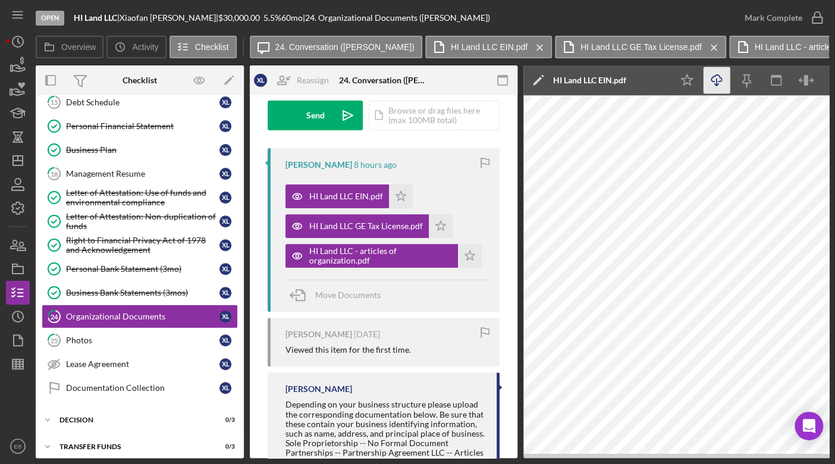
click at [720, 80] on icon "Icon/Download" at bounding box center [717, 80] width 27 height 27
click at [403, 192] on icon "Icon/Star" at bounding box center [401, 196] width 24 height 24
click at [433, 227] on icon "Icon/Star" at bounding box center [441, 226] width 24 height 24
click at [463, 242] on div "HI Land LLC - articles of organization.pdf Icon/Star" at bounding box center [387, 253] width 202 height 30
click at [471, 257] on icon "Icon/Star" at bounding box center [470, 256] width 24 height 24
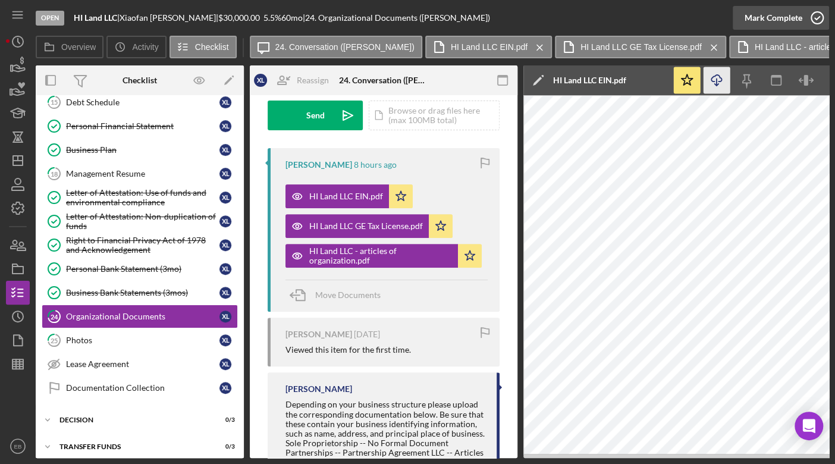
click at [821, 23] on icon "button" at bounding box center [818, 18] width 30 height 30
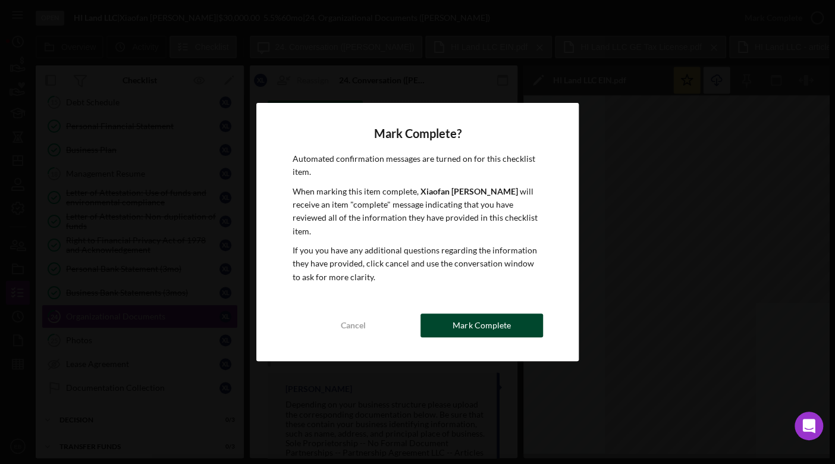
click at [483, 320] on div "Mark Complete" at bounding box center [482, 326] width 58 height 24
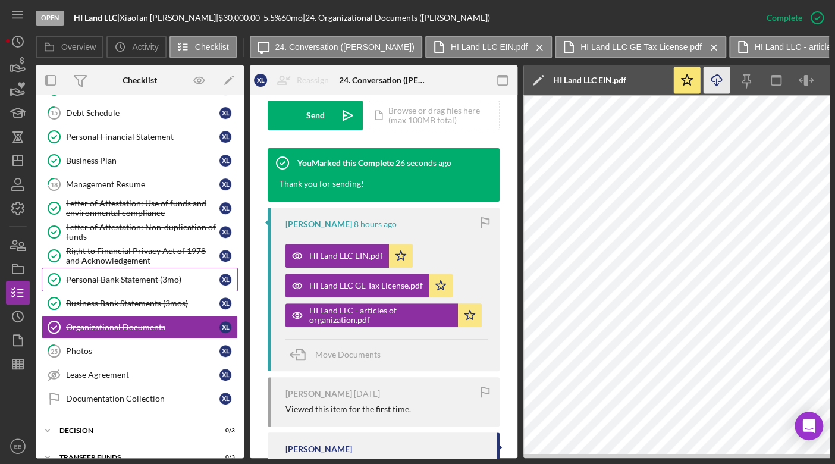
scroll to position [282, 0]
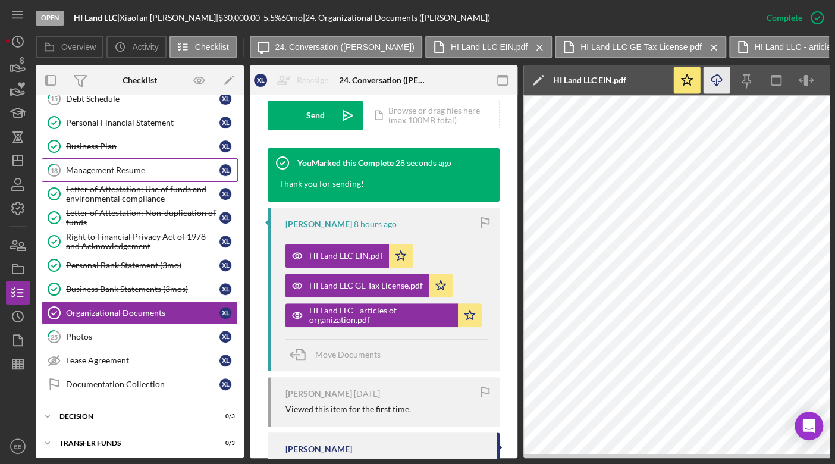
click at [104, 167] on div "Management Resume" at bounding box center [143, 170] width 154 height 10
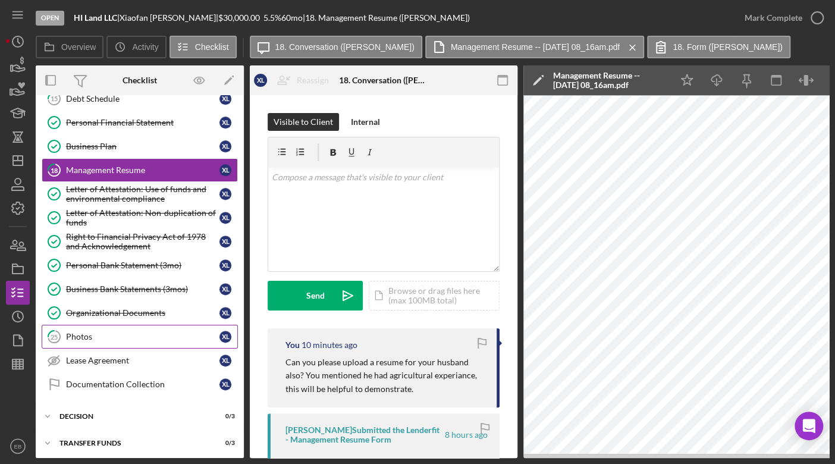
click at [100, 333] on div "Photos" at bounding box center [143, 337] width 154 height 10
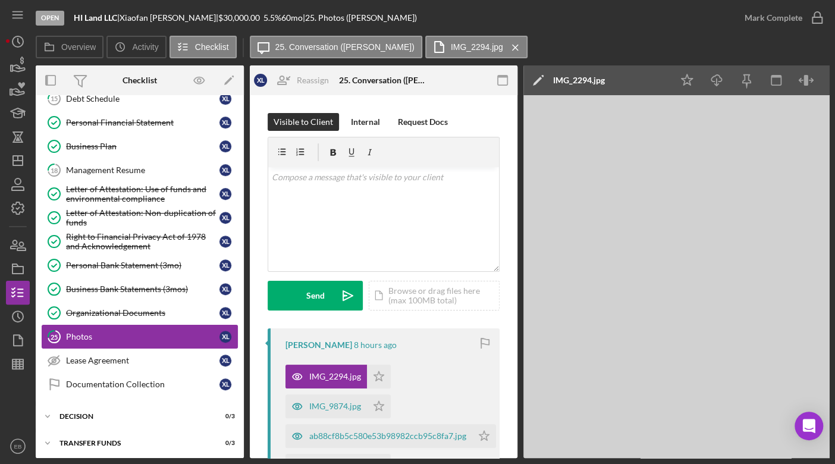
scroll to position [282, 0]
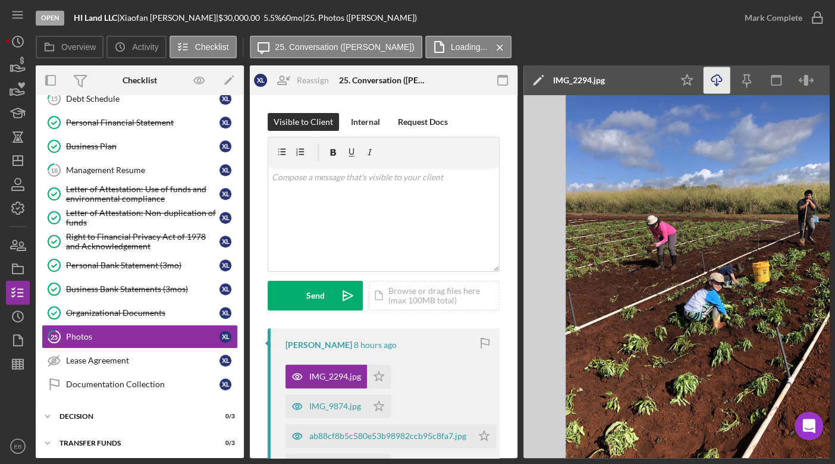
click at [720, 73] on icon "Icon/Download" at bounding box center [717, 80] width 27 height 27
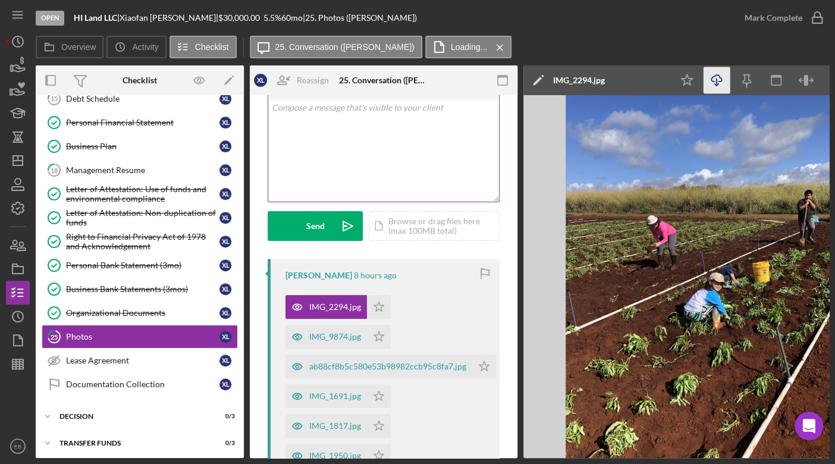
scroll to position [90, 0]
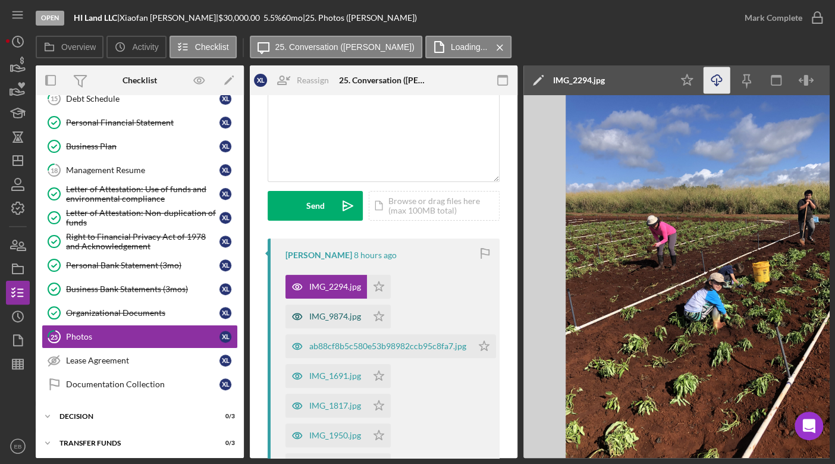
click at [325, 318] on div "IMG_9874.jpg" at bounding box center [335, 317] width 52 height 10
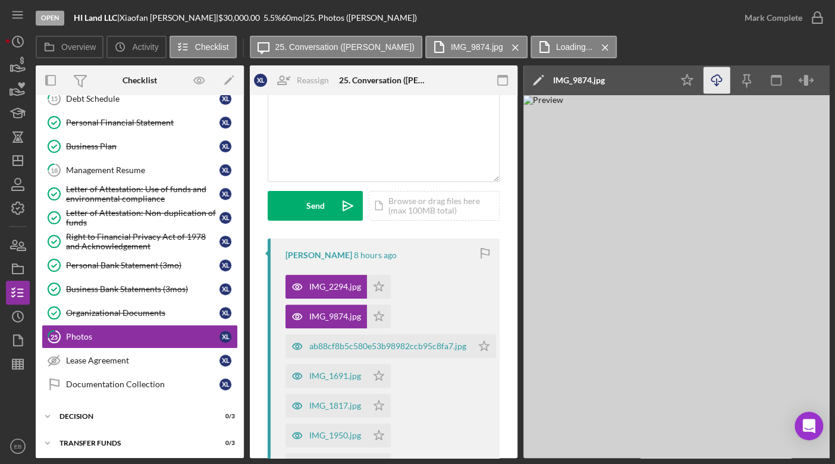
click at [717, 82] on line "button" at bounding box center [717, 82] width 0 height 7
click at [336, 350] on div "ab88cf8b5c580e53b98982ccb95c8fa7.jpg" at bounding box center [387, 347] width 157 height 10
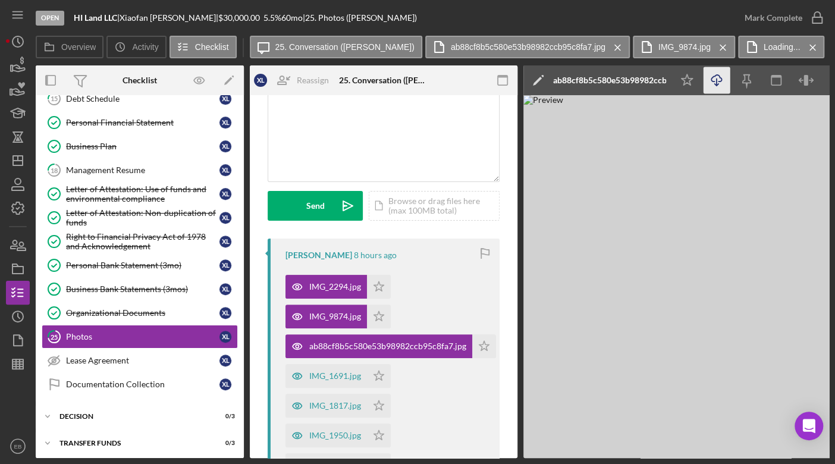
click at [725, 80] on icon "Icon/Download" at bounding box center [717, 80] width 27 height 27
click at [340, 375] on div "IMG_1691.jpg" at bounding box center [335, 376] width 52 height 10
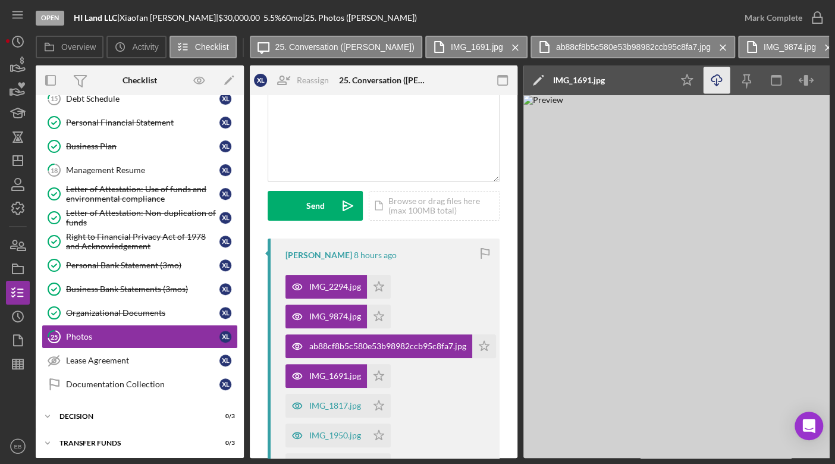
click at [722, 83] on icon "Icon/Download" at bounding box center [717, 80] width 27 height 27
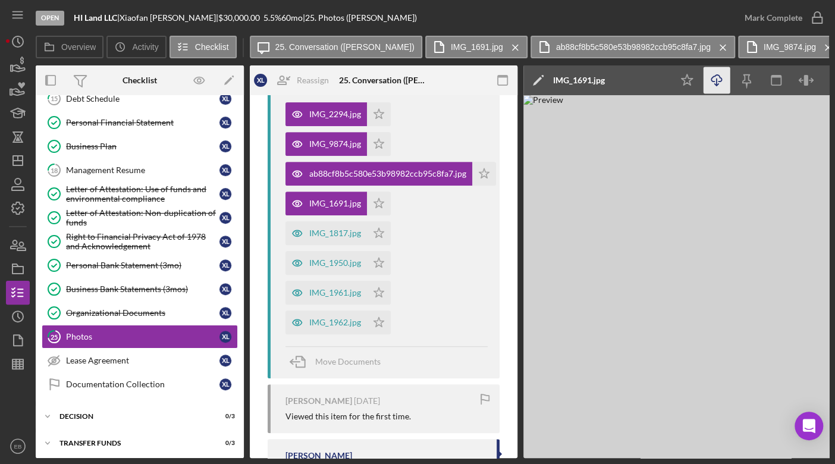
scroll to position [242, 0]
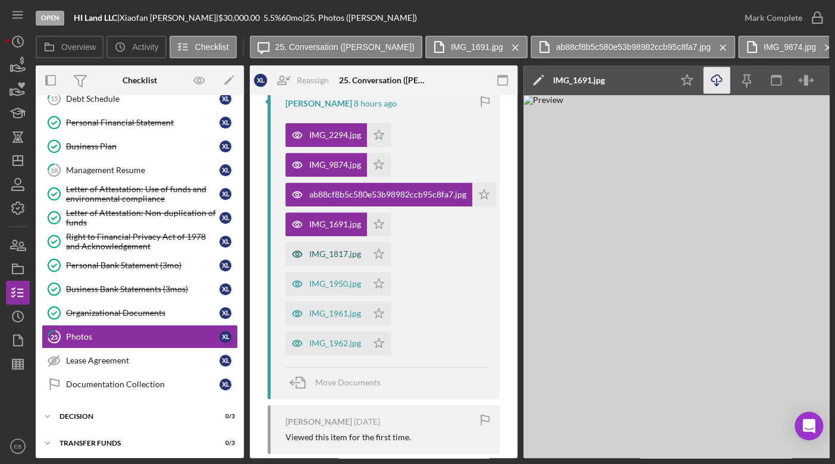
click at [341, 253] on div "IMG_1817.jpg" at bounding box center [335, 254] width 52 height 10
click at [717, 83] on line "button" at bounding box center [717, 82] width 0 height 7
click at [328, 286] on div "IMG_1950.jpg" at bounding box center [335, 284] width 52 height 10
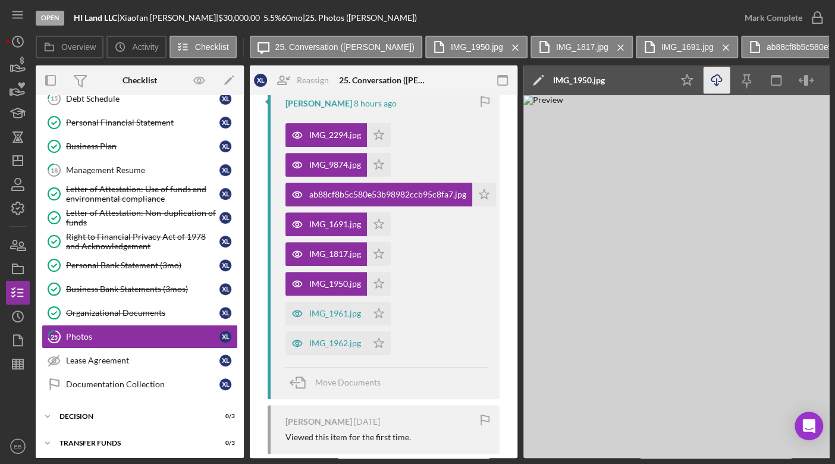
click at [717, 82] on line "button" at bounding box center [717, 82] width 0 height 7
click at [319, 314] on div "IMG_1961.jpg" at bounding box center [335, 314] width 52 height 10
click at [725, 81] on icon "Icon/Download" at bounding box center [717, 80] width 27 height 27
click at [320, 345] on div "IMG_1962.jpg" at bounding box center [335, 344] width 52 height 10
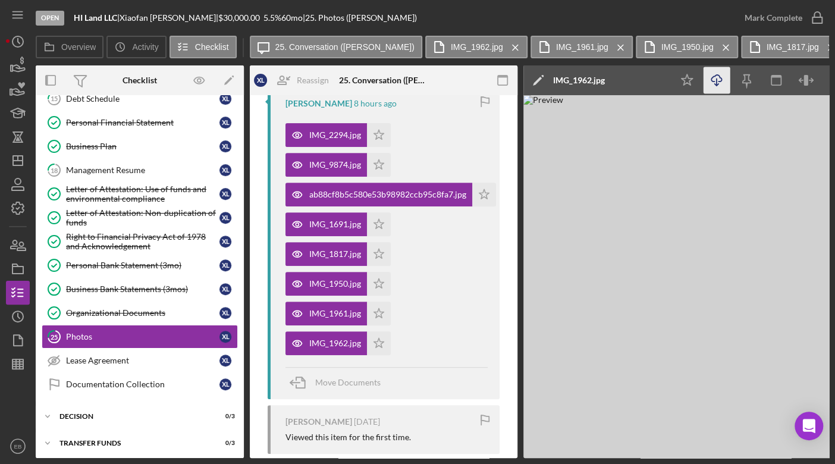
click at [710, 84] on icon "Icon/Download" at bounding box center [717, 80] width 27 height 27
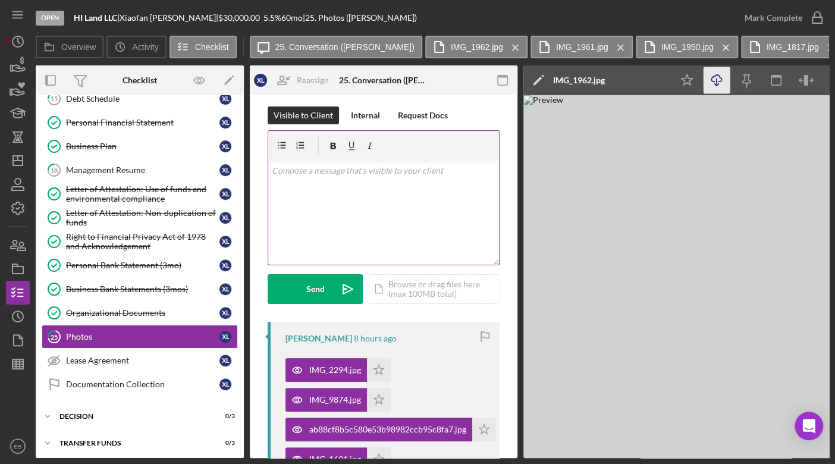
scroll to position [0, 0]
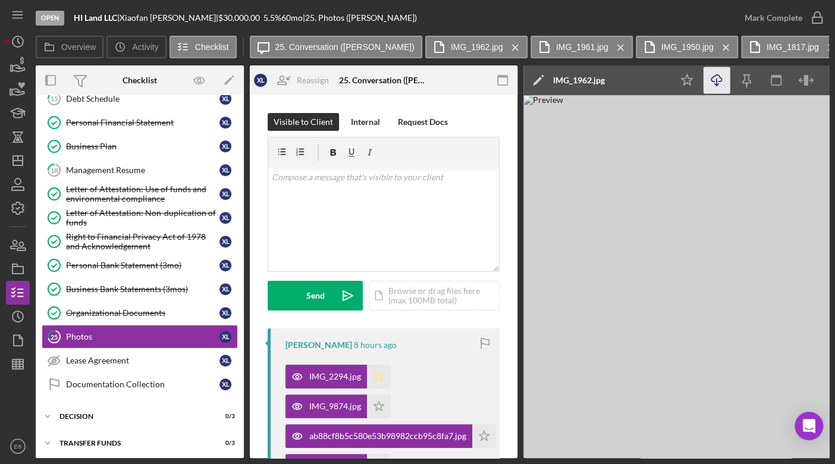
click at [381, 372] on icon "Icon/Star" at bounding box center [379, 377] width 24 height 24
click at [818, 14] on icon "button" at bounding box center [818, 18] width 30 height 30
